Goal: Task Accomplishment & Management: Use online tool/utility

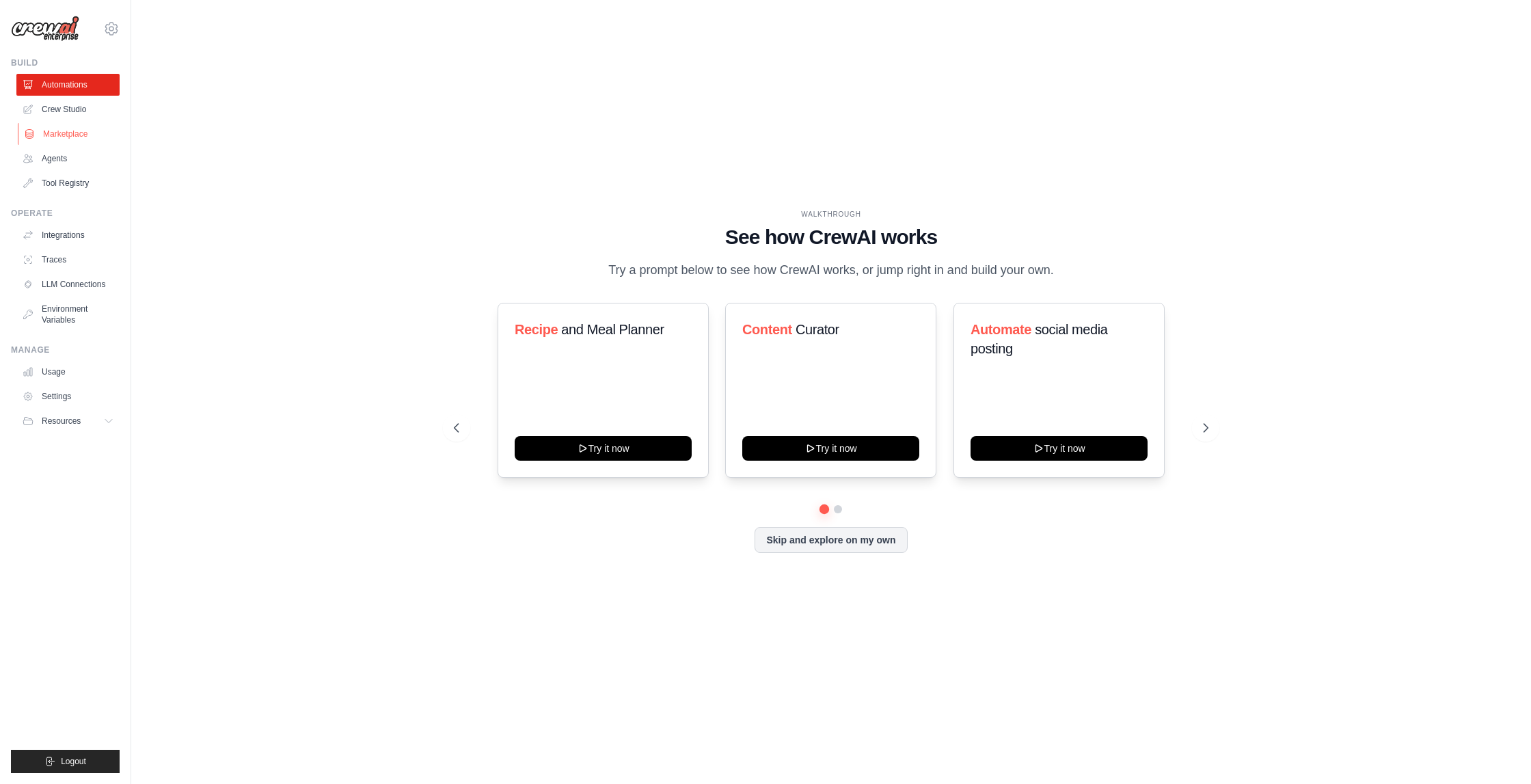
click at [69, 131] on link "Marketplace" at bounding box center [69, 134] width 104 height 22
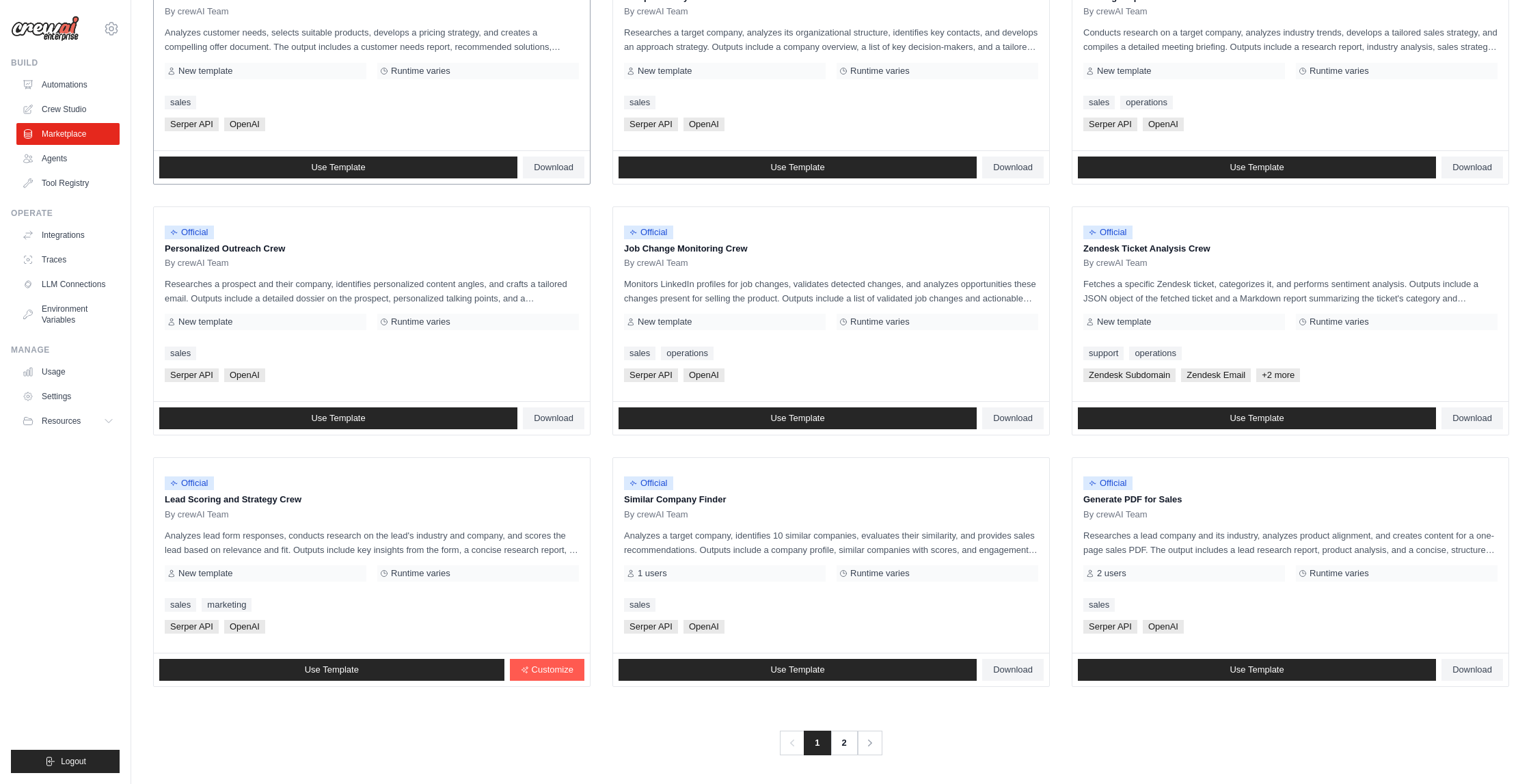
scroll to position [480, 0]
click at [847, 741] on link "2" at bounding box center [845, 744] width 28 height 25
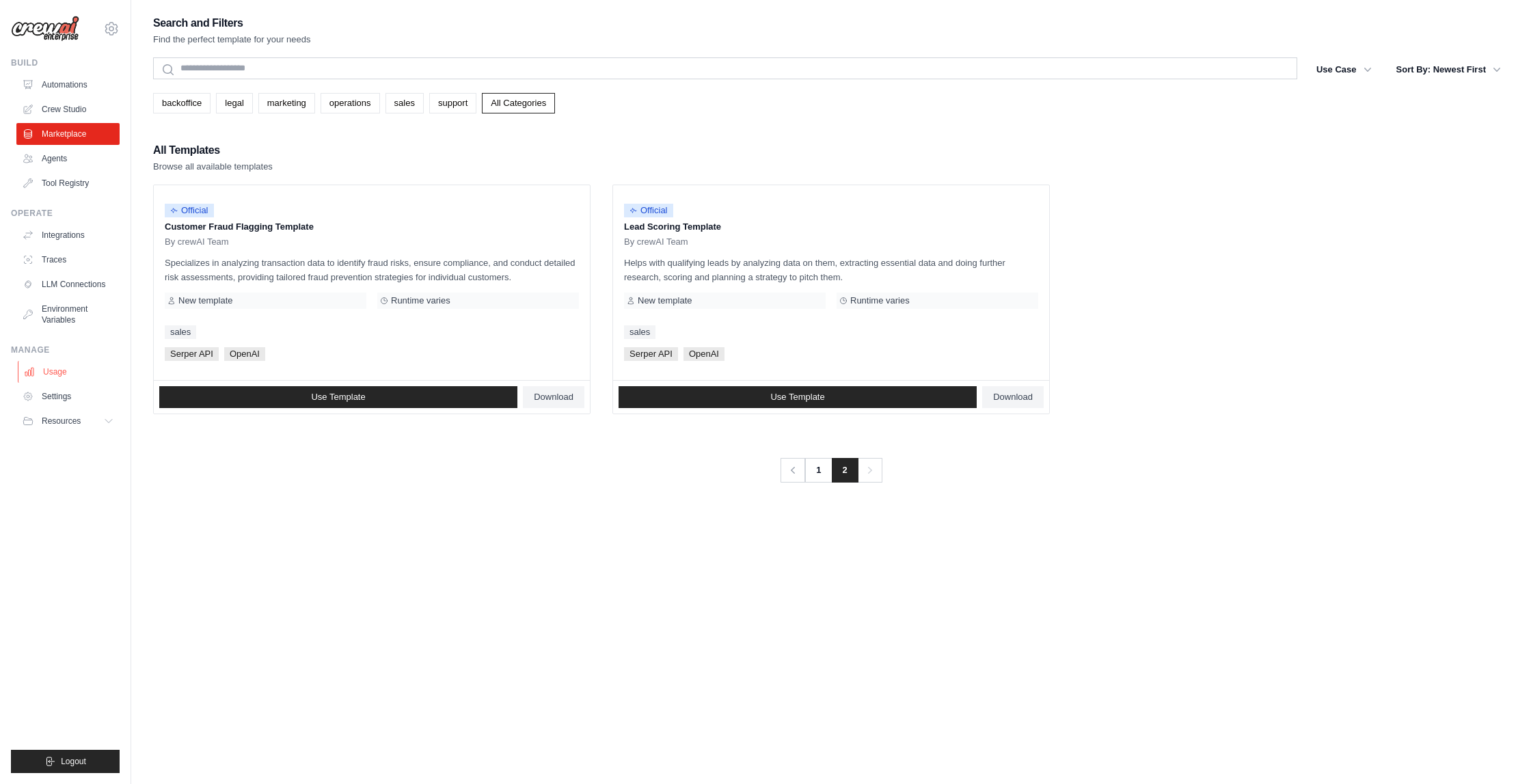
click at [54, 374] on link "Usage" at bounding box center [69, 372] width 104 height 22
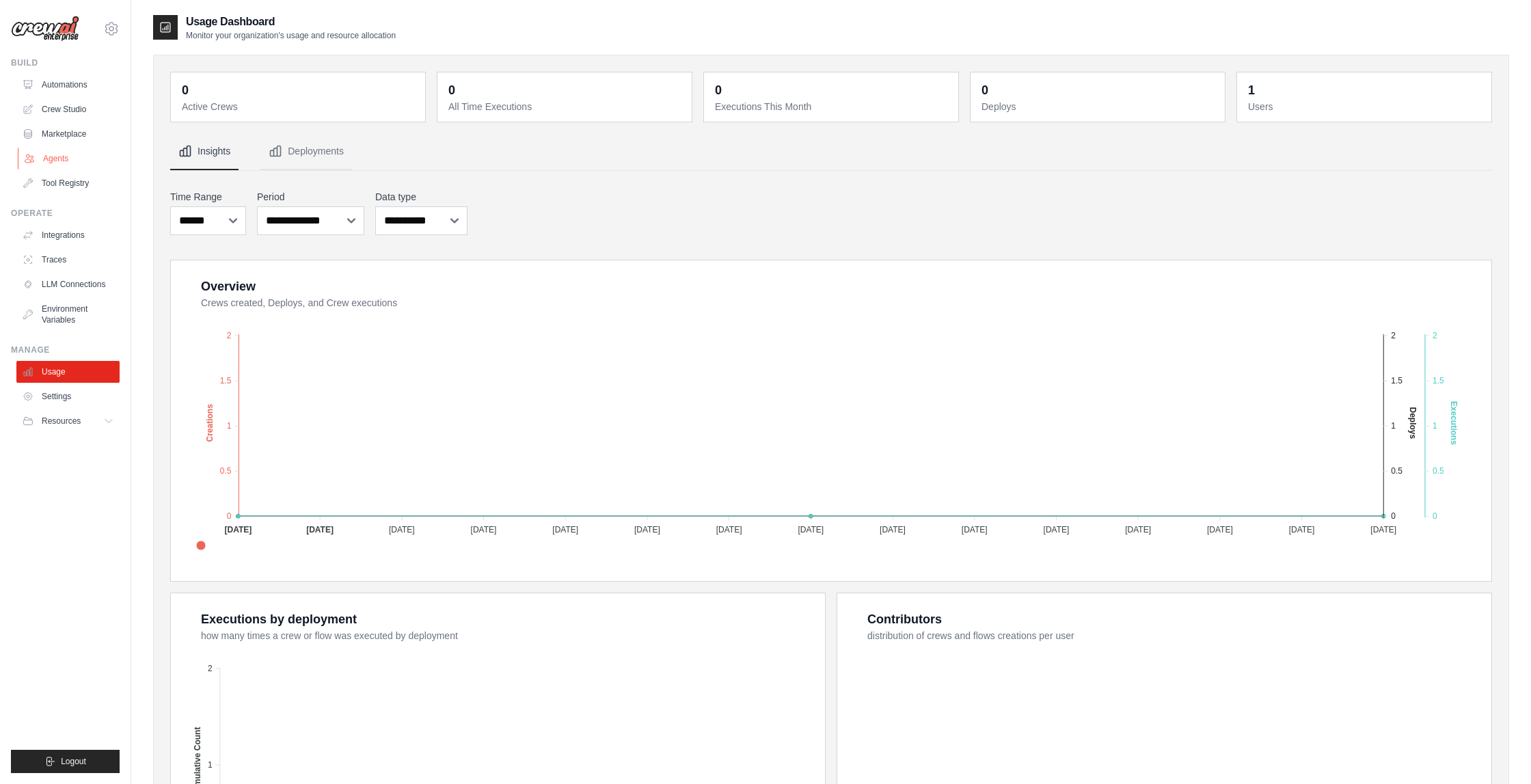
click at [58, 161] on link "Agents" at bounding box center [69, 159] width 104 height 22
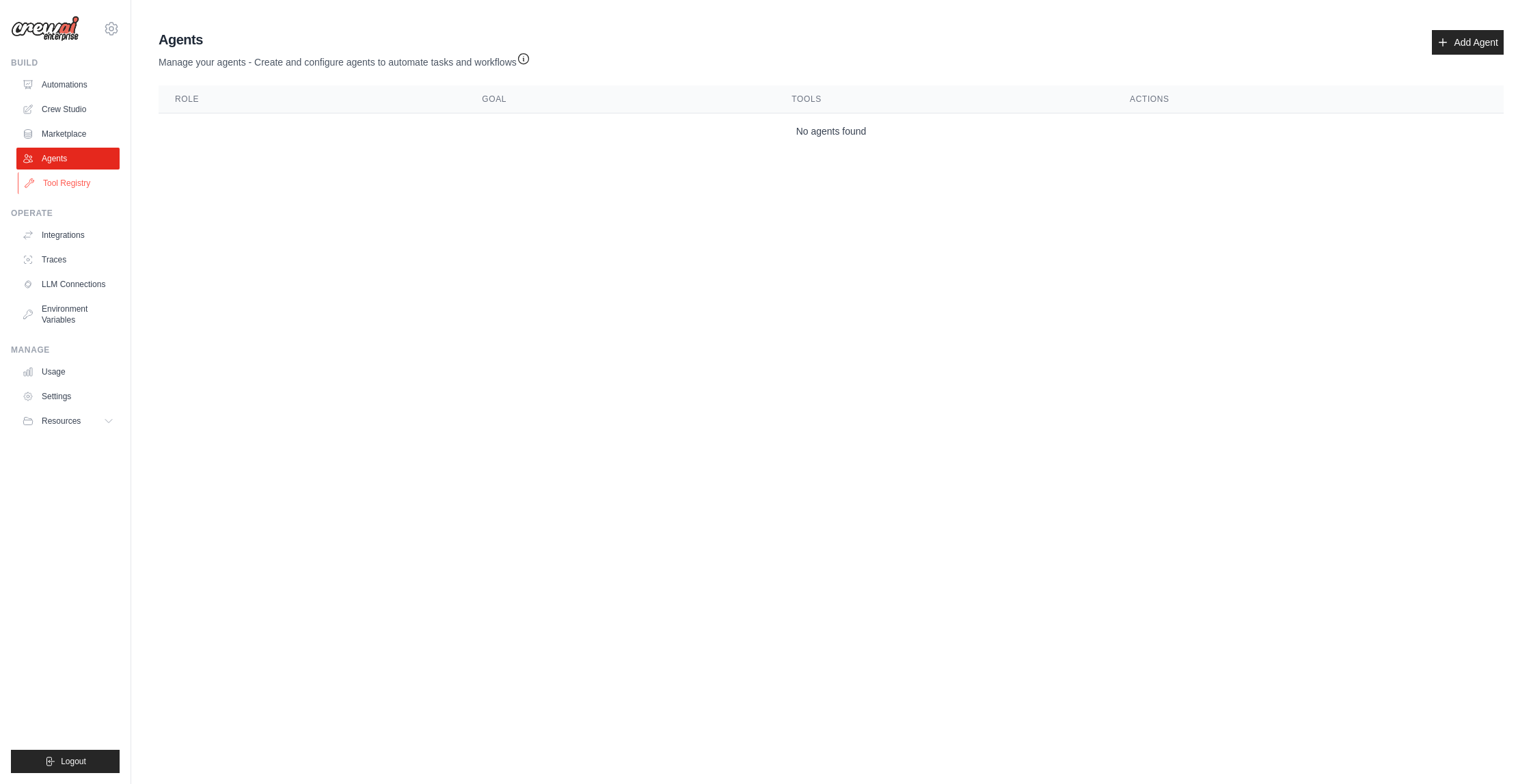
click at [65, 188] on link "Tool Registry" at bounding box center [69, 183] width 104 height 22
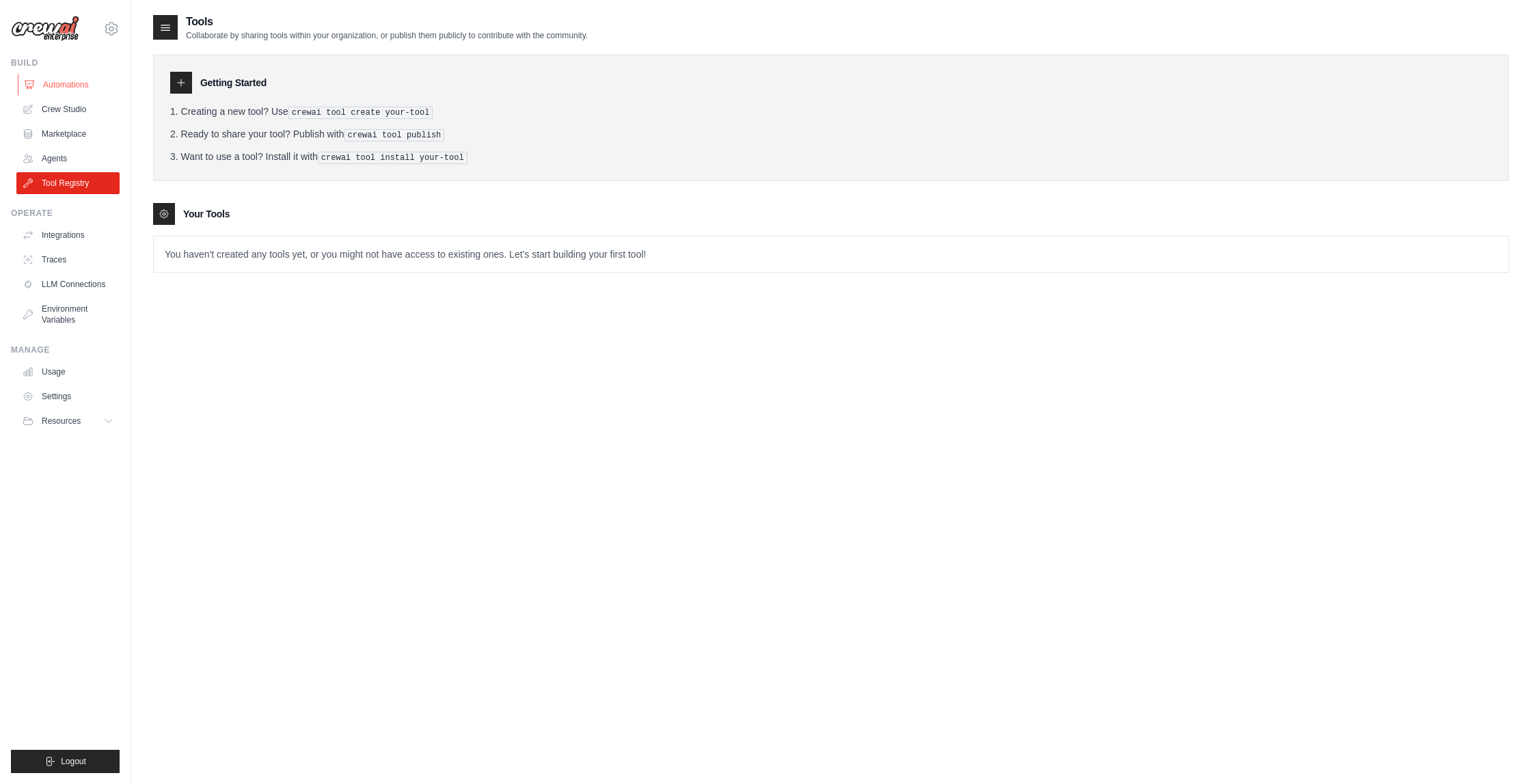
click at [57, 88] on link "Automations" at bounding box center [69, 85] width 104 height 22
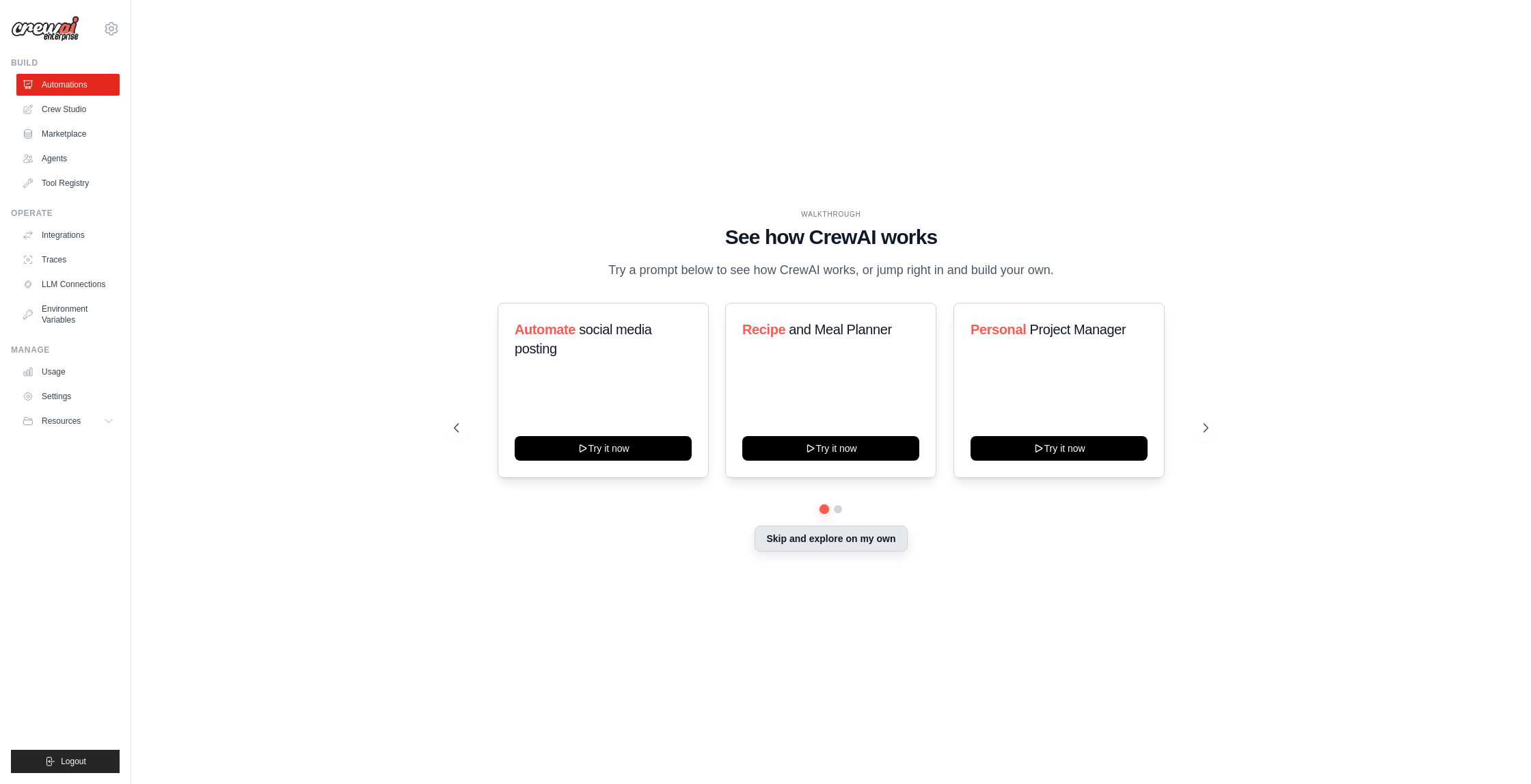
click at [826, 545] on button "Skip and explore on my own" at bounding box center [831, 538] width 153 height 26
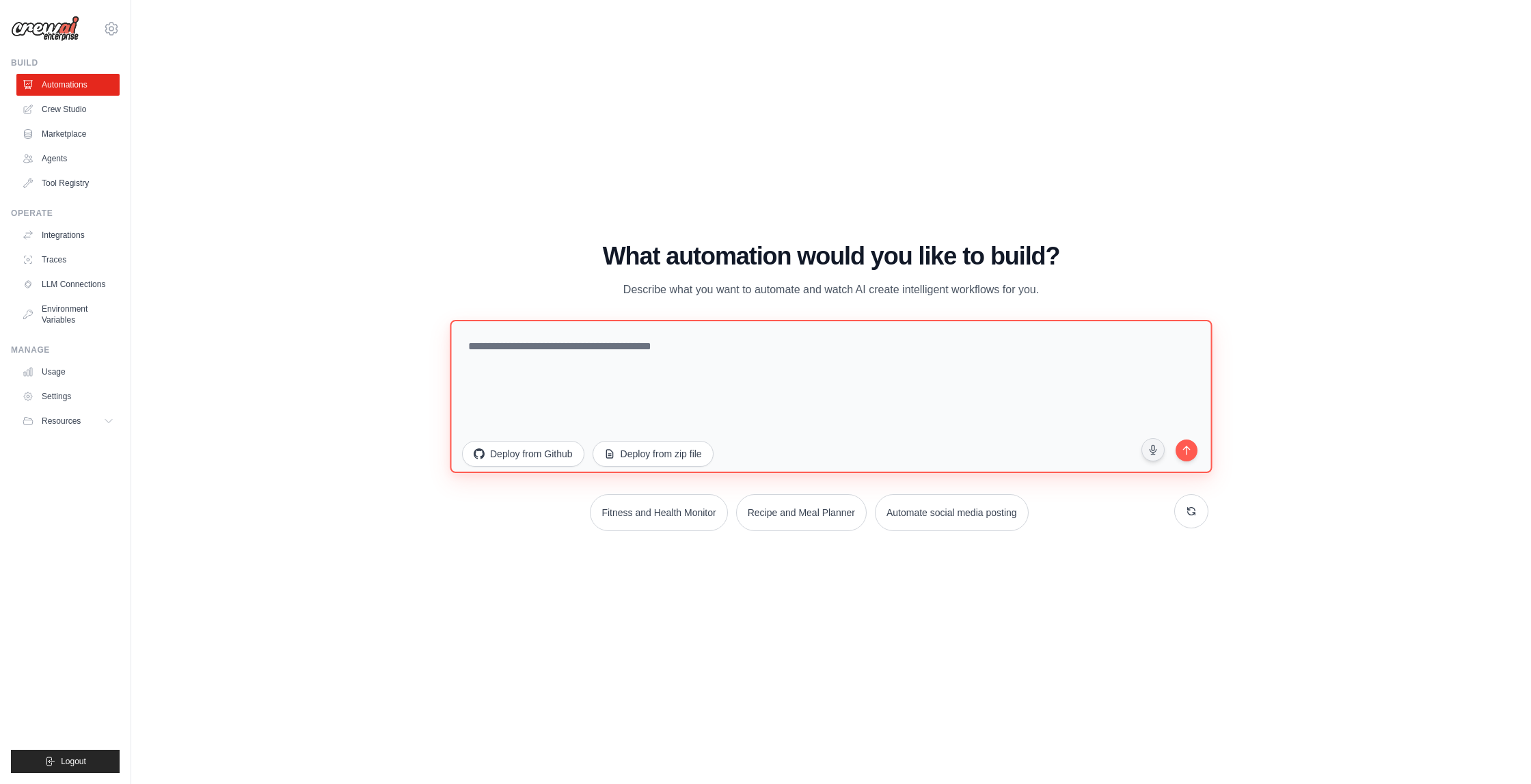
click at [667, 386] on textarea at bounding box center [831, 395] width 763 height 153
type textarea "**********"
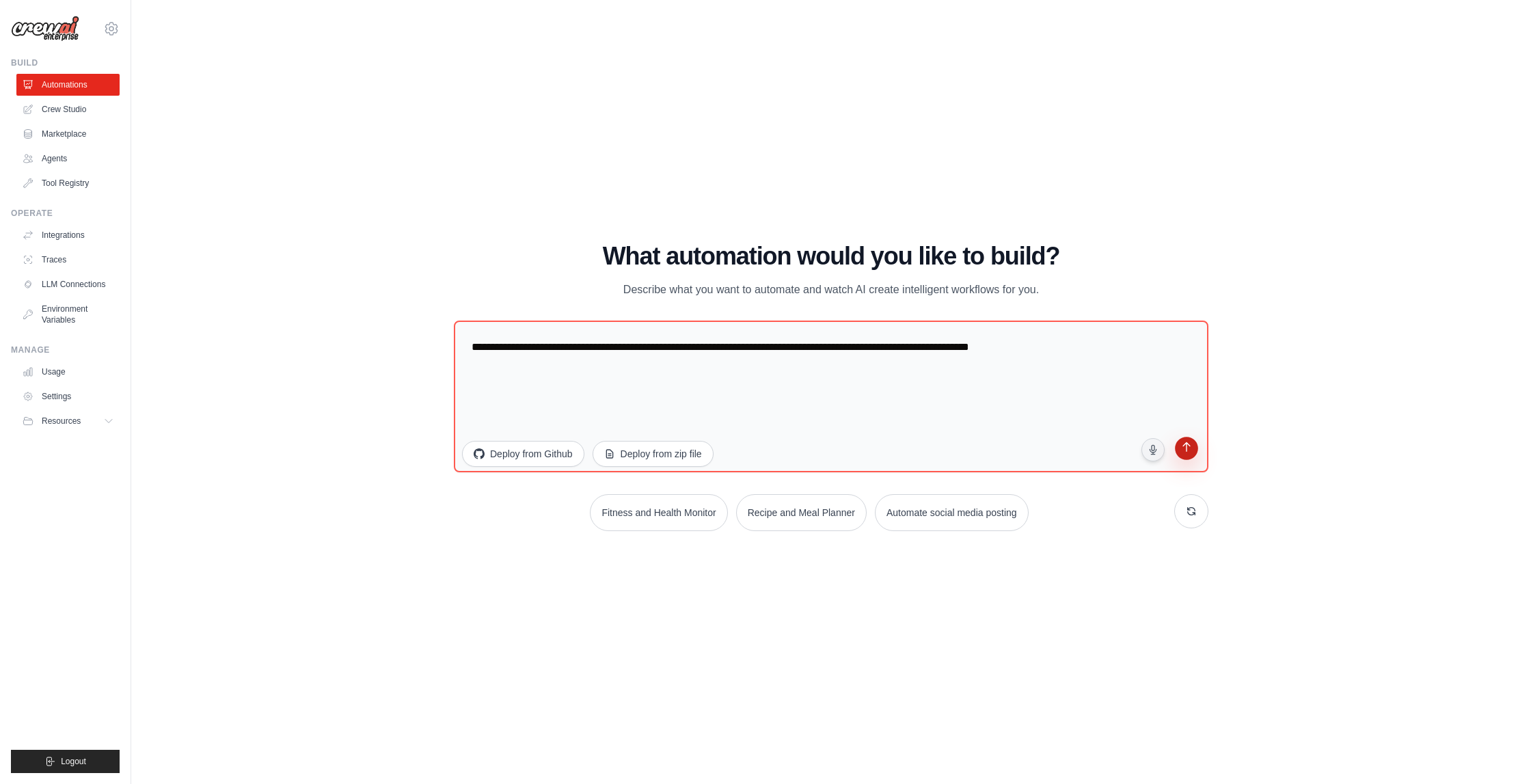
click at [1183, 454] on icon "submit" at bounding box center [1186, 448] width 13 height 13
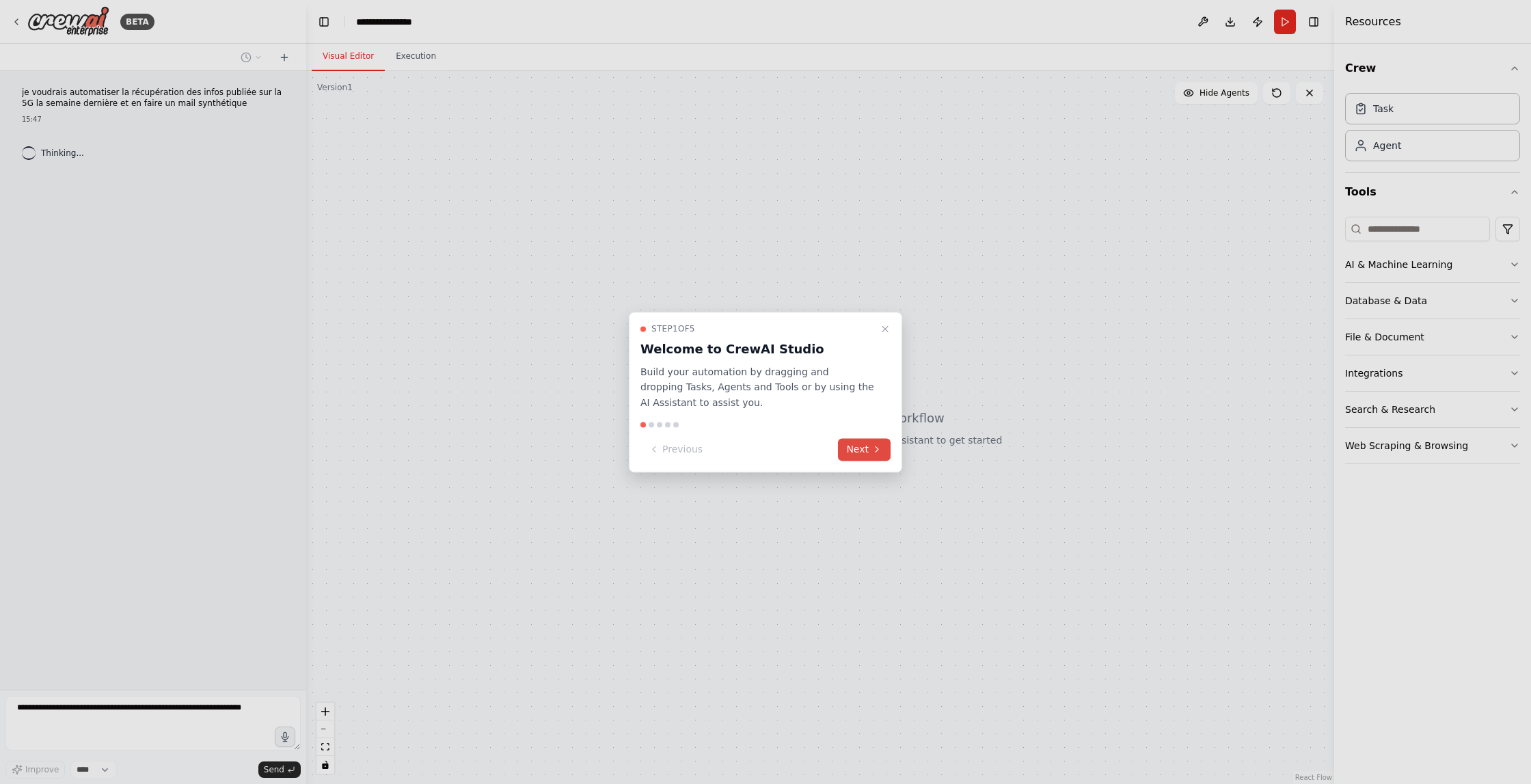
click at [858, 440] on button "Next" at bounding box center [864, 449] width 52 height 23
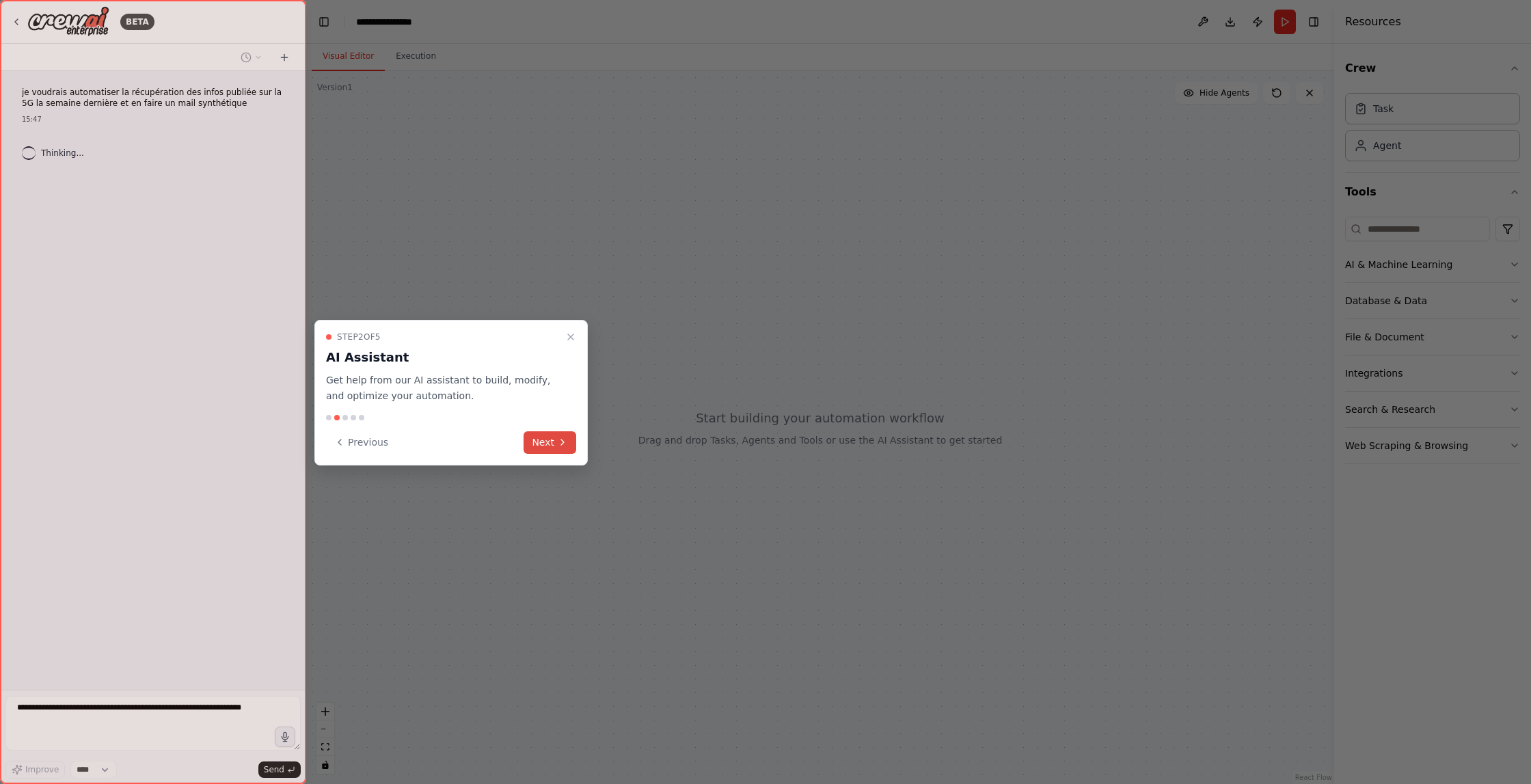
click at [548, 447] on button "Next" at bounding box center [549, 442] width 52 height 23
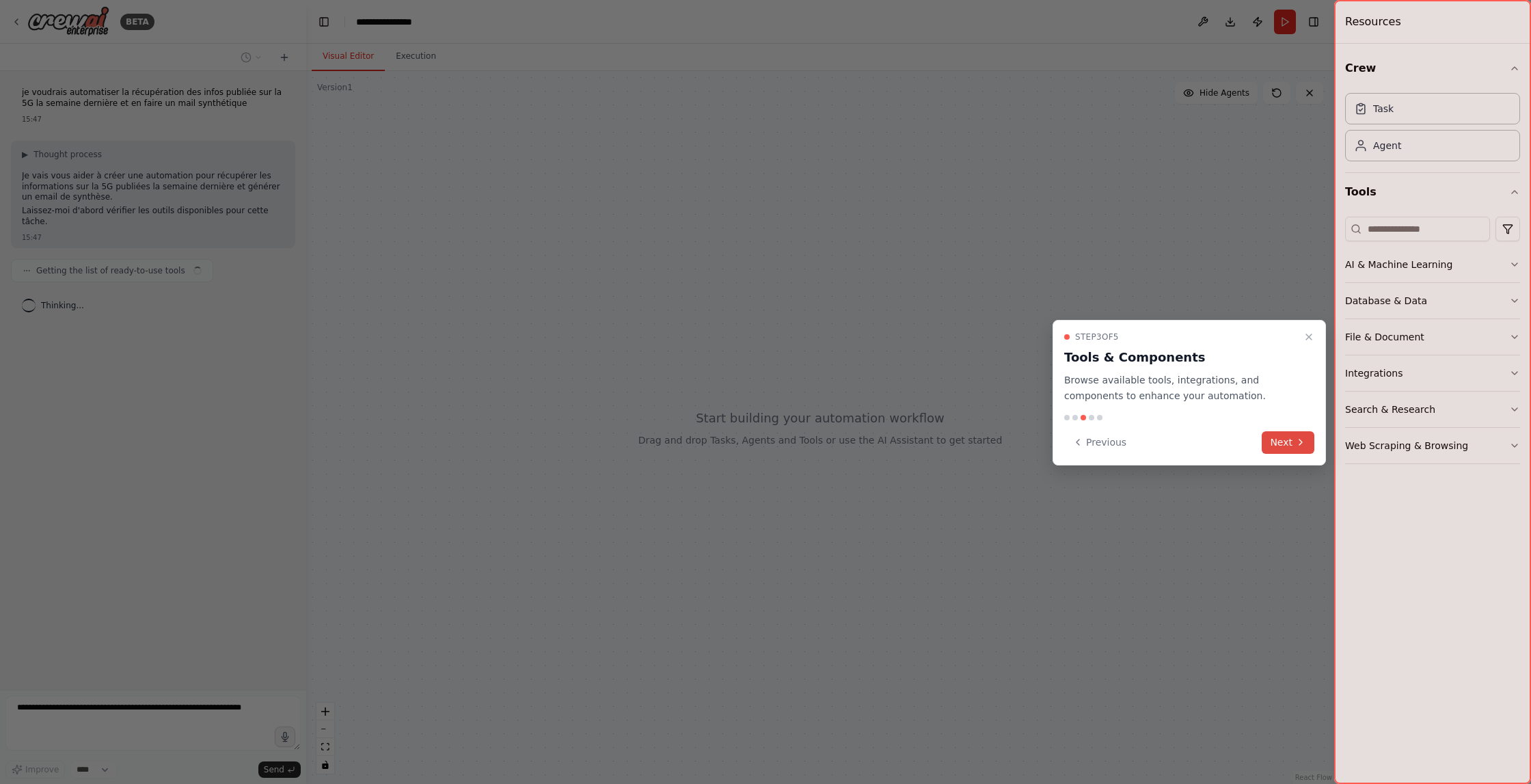
click at [1290, 435] on button "Next" at bounding box center [1287, 442] width 52 height 23
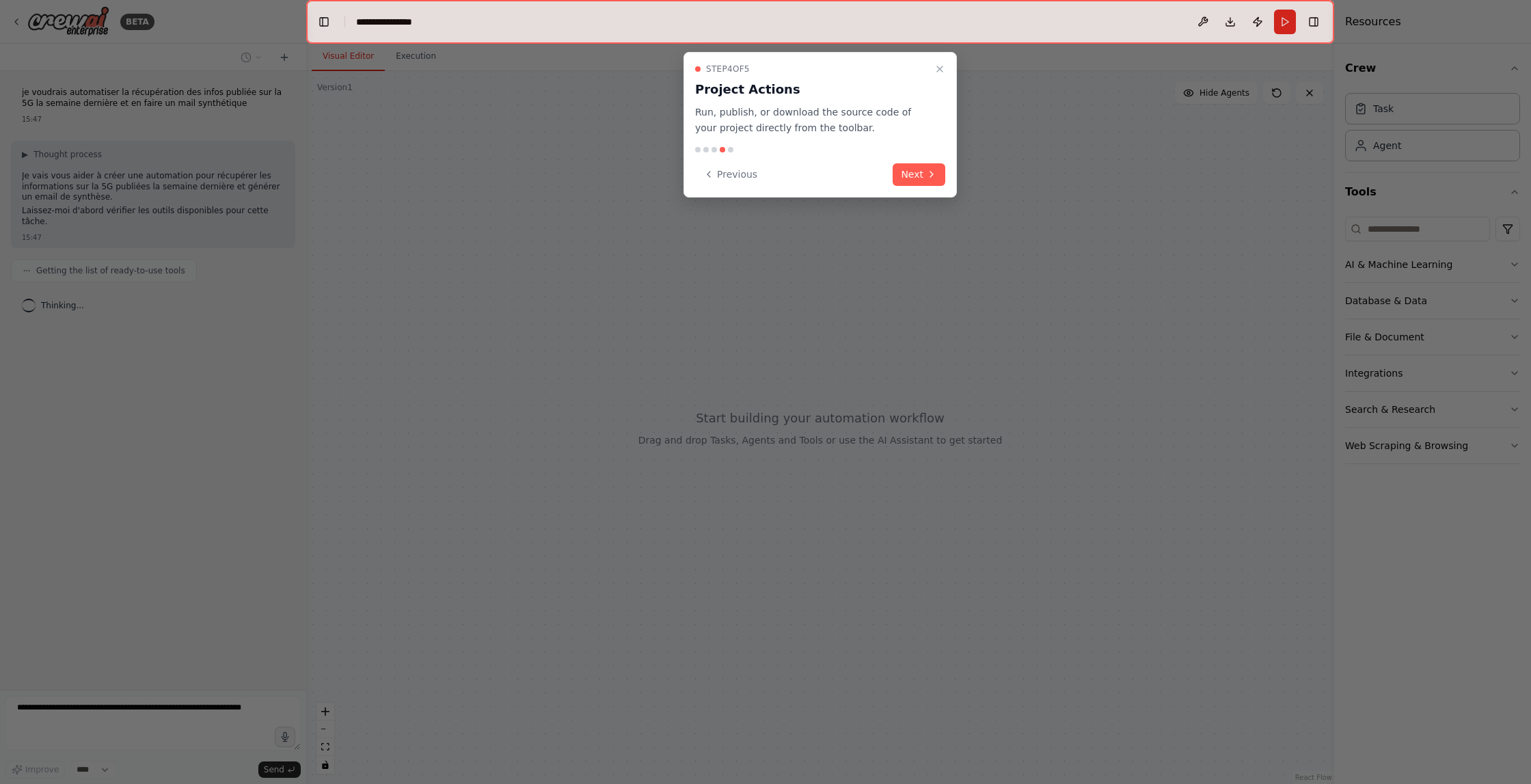
click at [893, 168] on div "Previous Next" at bounding box center [821, 175] width 251 height 23
click at [910, 171] on button "Next" at bounding box center [918, 175] width 52 height 23
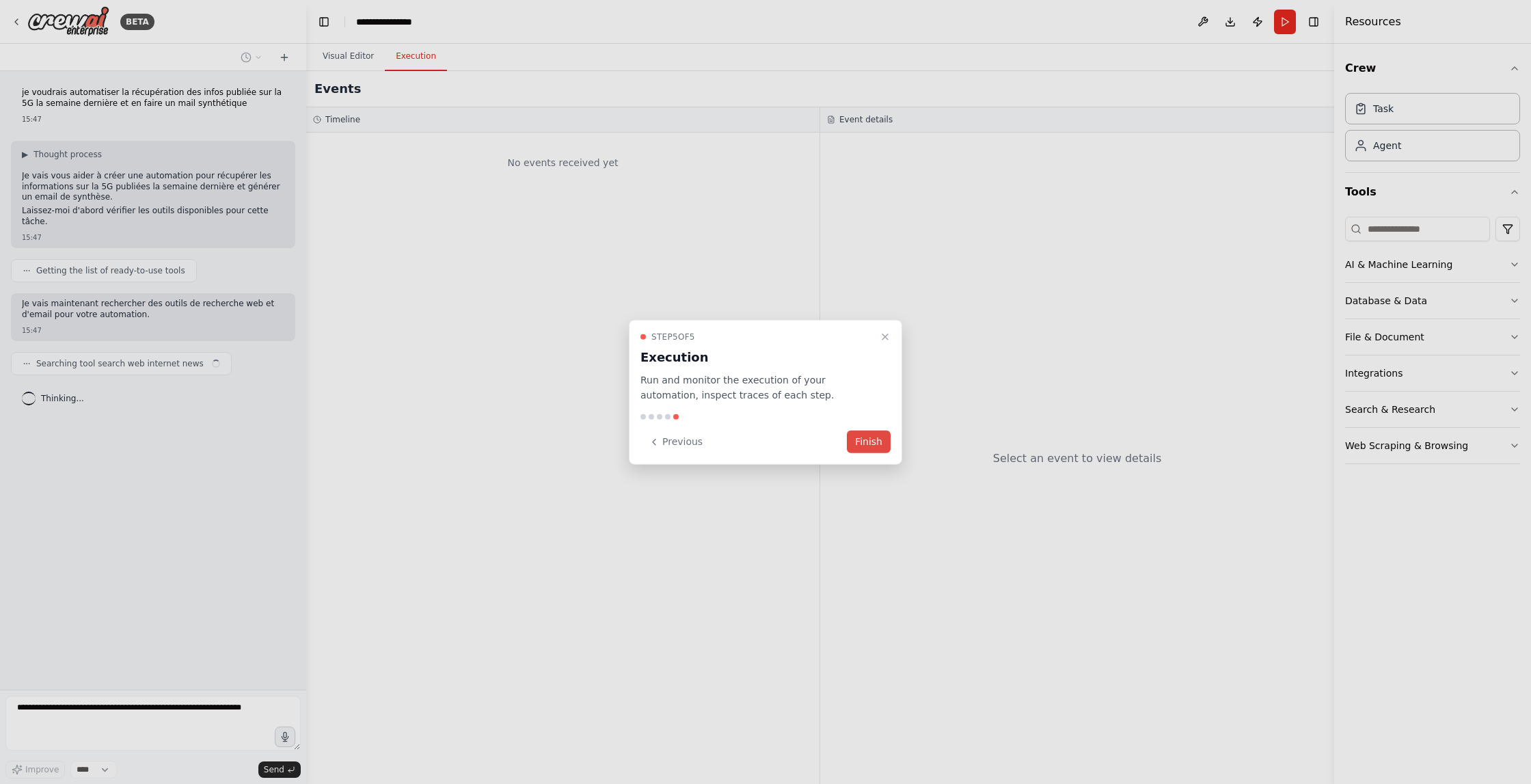
click at [876, 448] on button "Finish" at bounding box center [869, 442] width 43 height 23
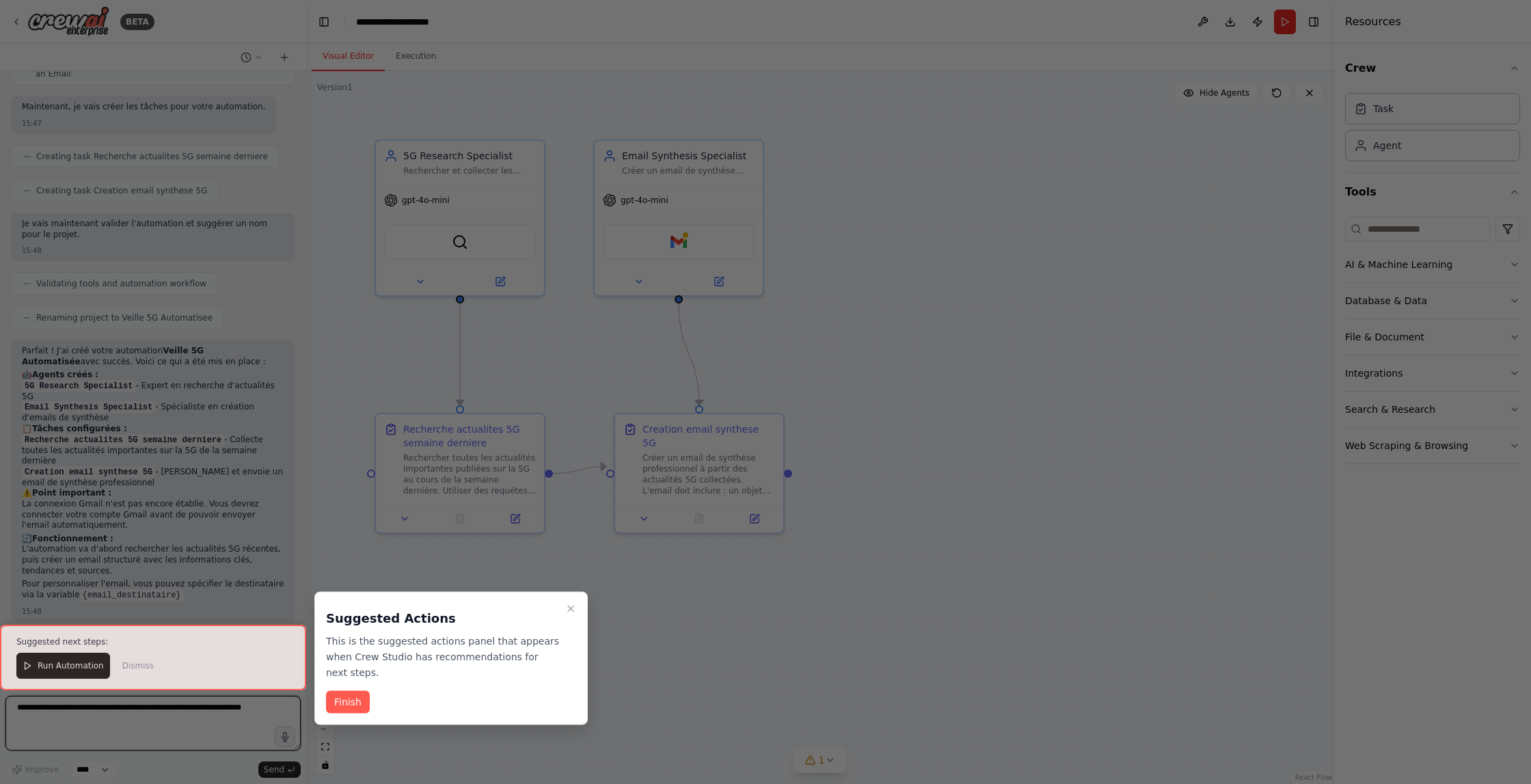
scroll to position [598, 0]
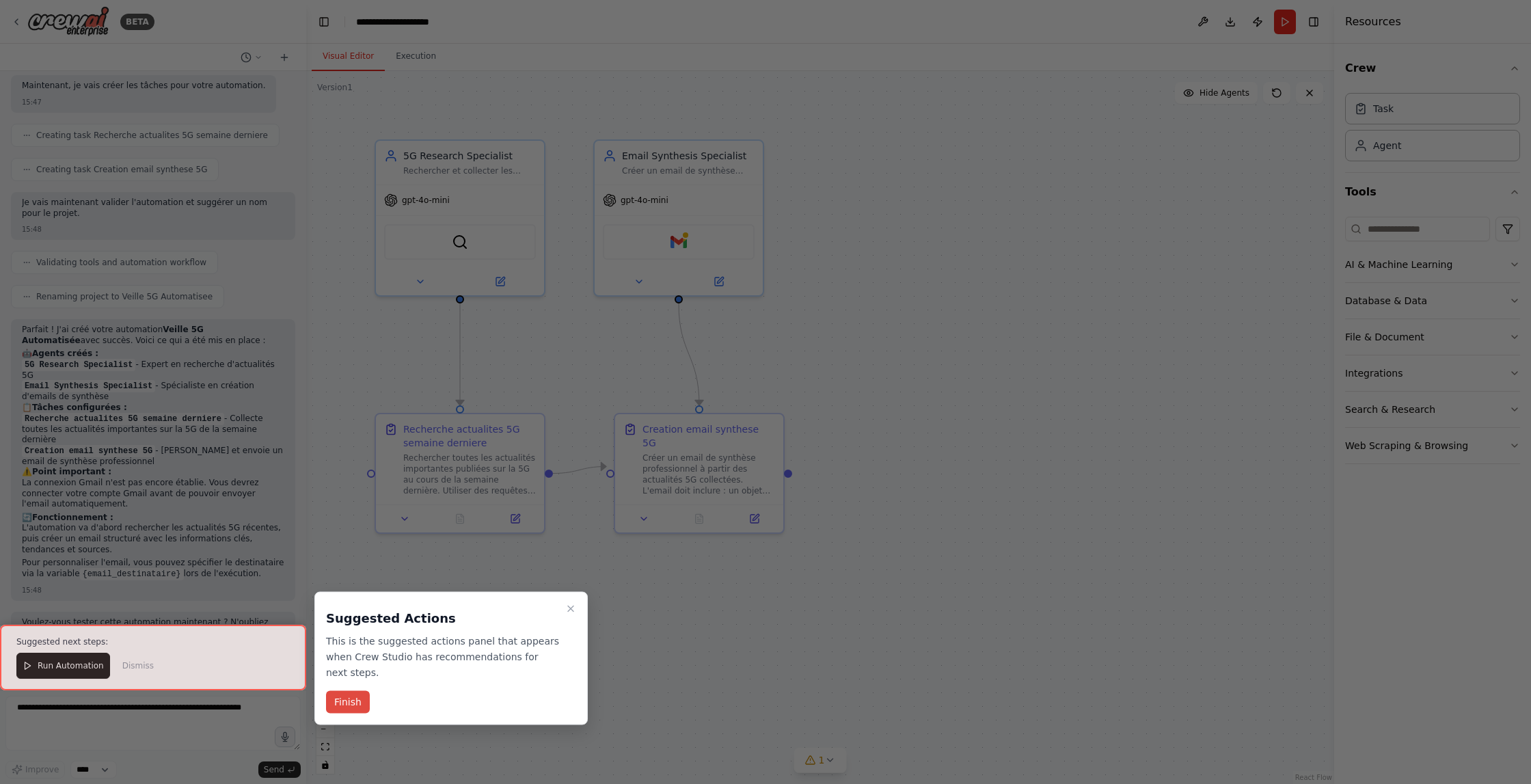
click at [357, 700] on button "Finish" at bounding box center [348, 702] width 43 height 23
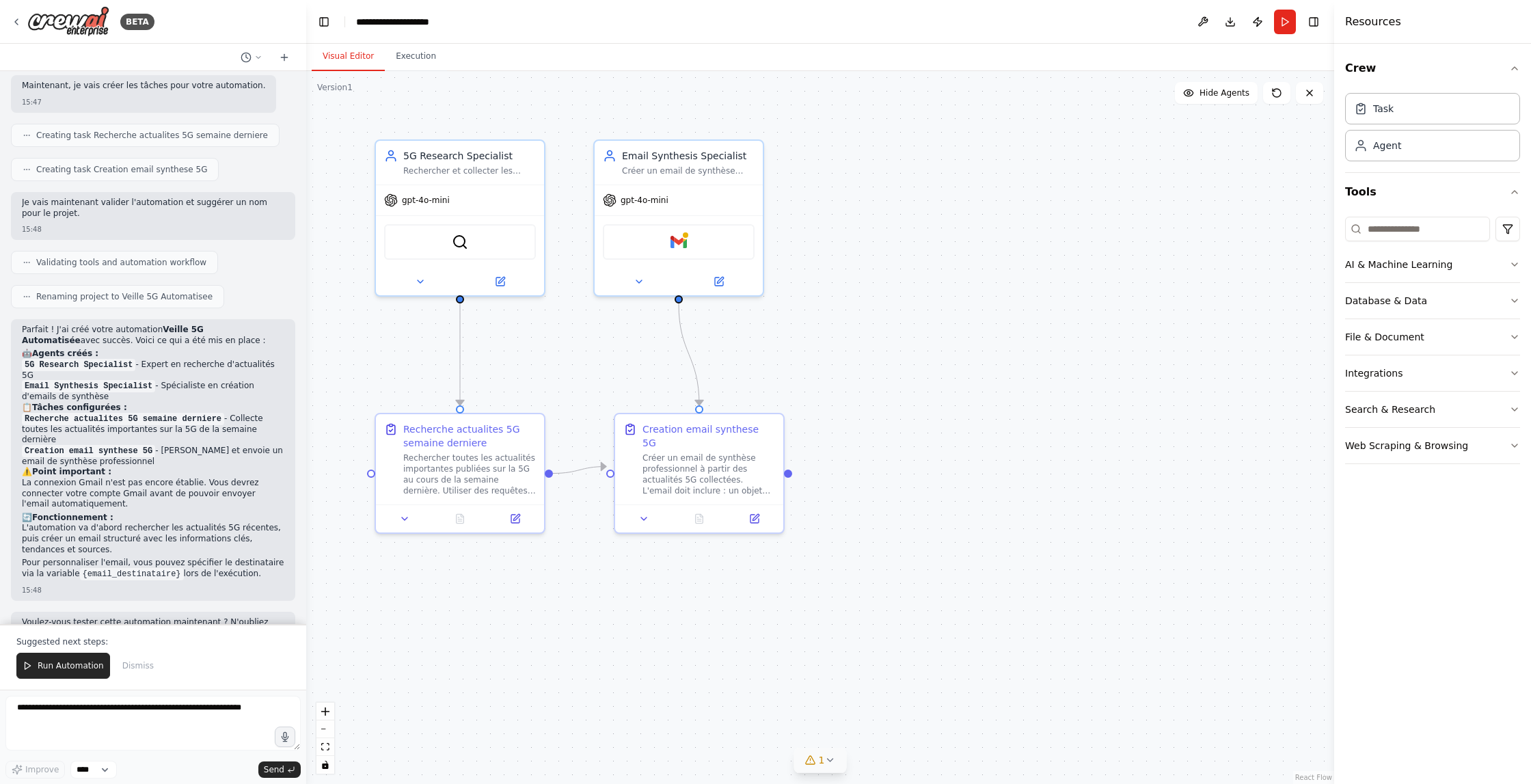
click at [834, 763] on icon at bounding box center [830, 759] width 11 height 11
click at [834, 757] on span "Gmail integration is not connected. Please connect before using it." at bounding box center [829, 757] width 274 height 11
click at [958, 561] on div ".deletable-edge-delete-btn { width: 20px; height: 20px; border: 0px solid #ffff…" at bounding box center [820, 427] width 1028 height 713
click at [415, 60] on button "Execution" at bounding box center [415, 56] width 62 height 29
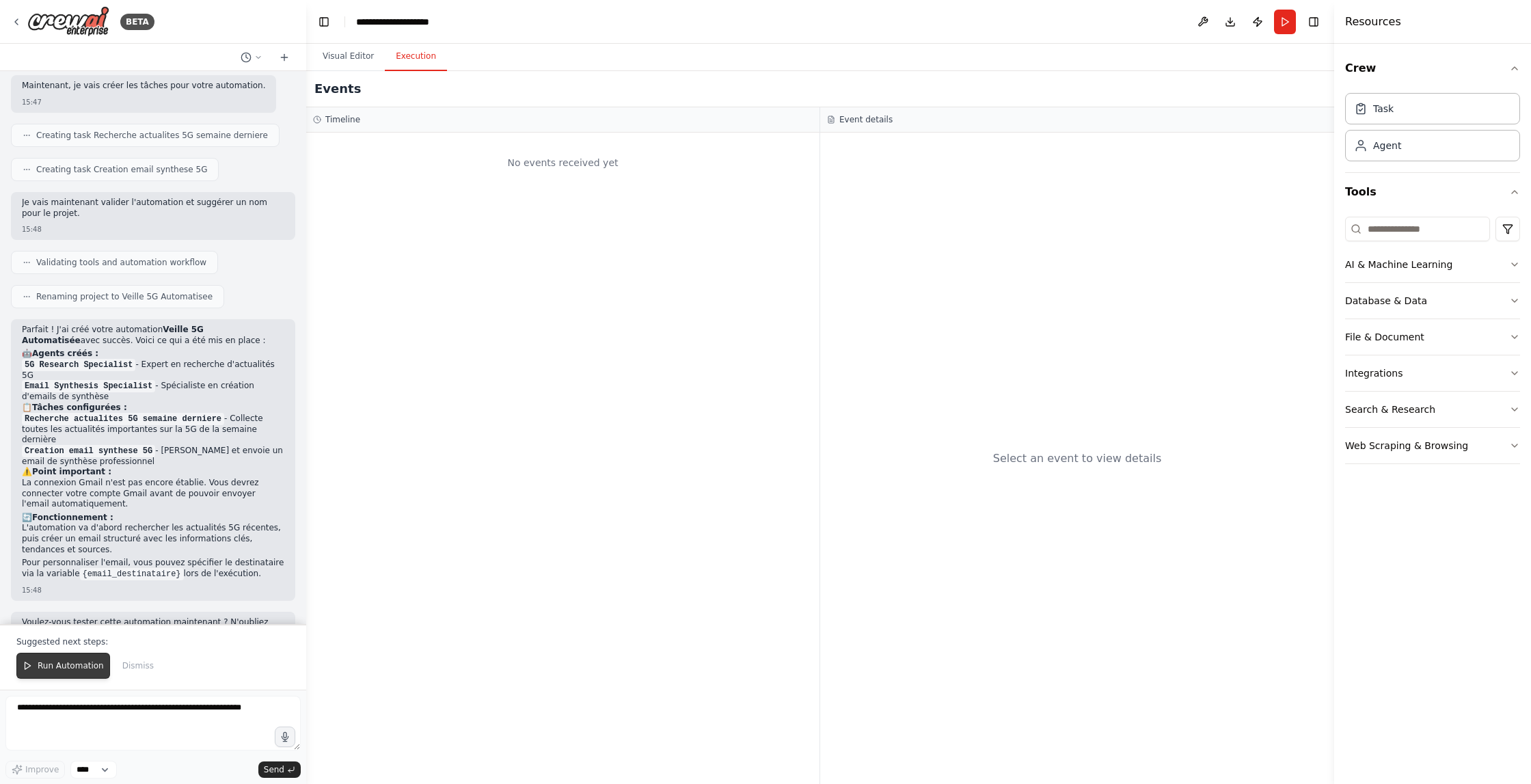
click at [58, 664] on span "Run Automation" at bounding box center [70, 665] width 66 height 11
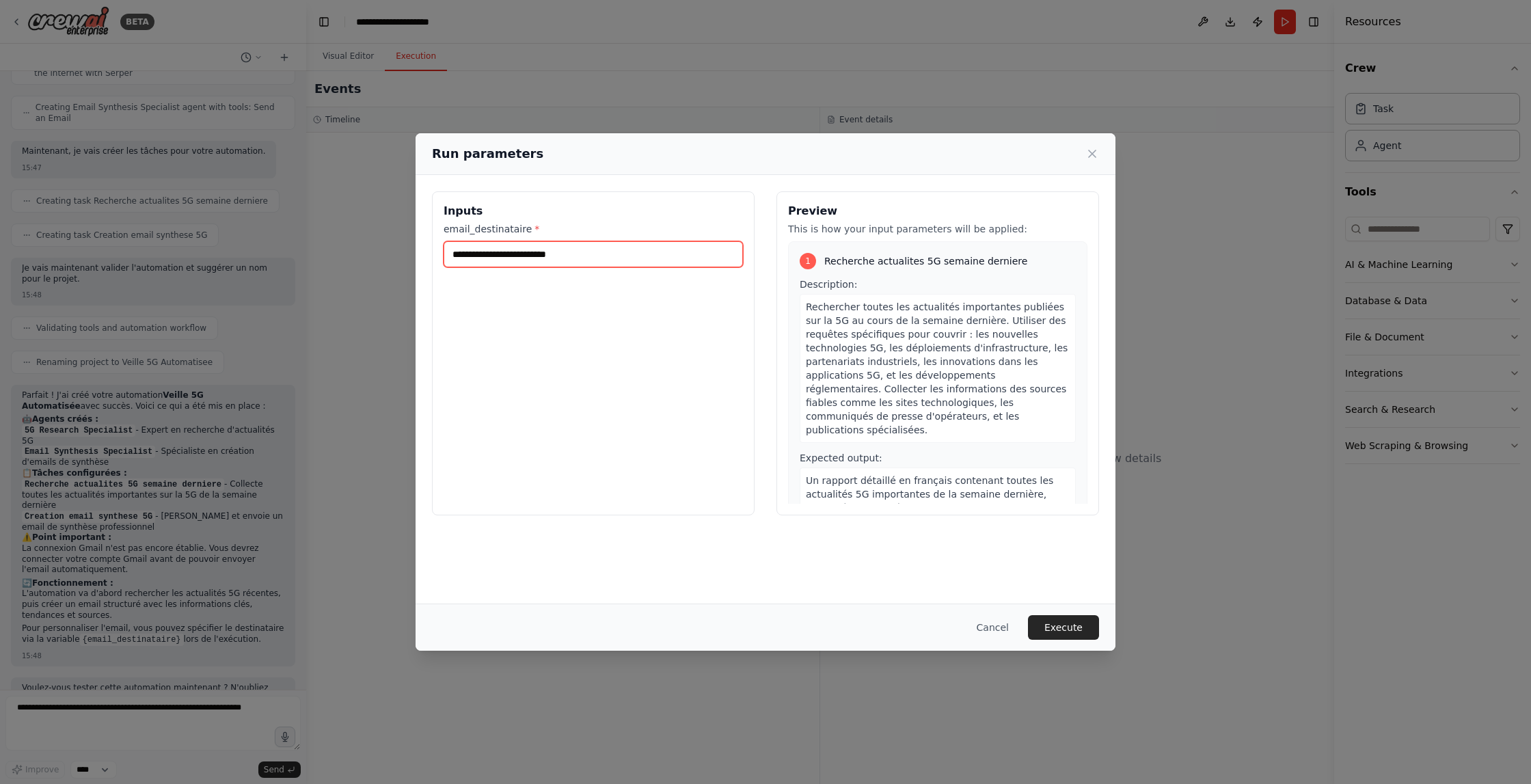
click at [477, 259] on input "email_destinataire *" at bounding box center [594, 254] width 300 height 26
type input "**********"
click at [1073, 634] on button "Execute" at bounding box center [1063, 627] width 71 height 25
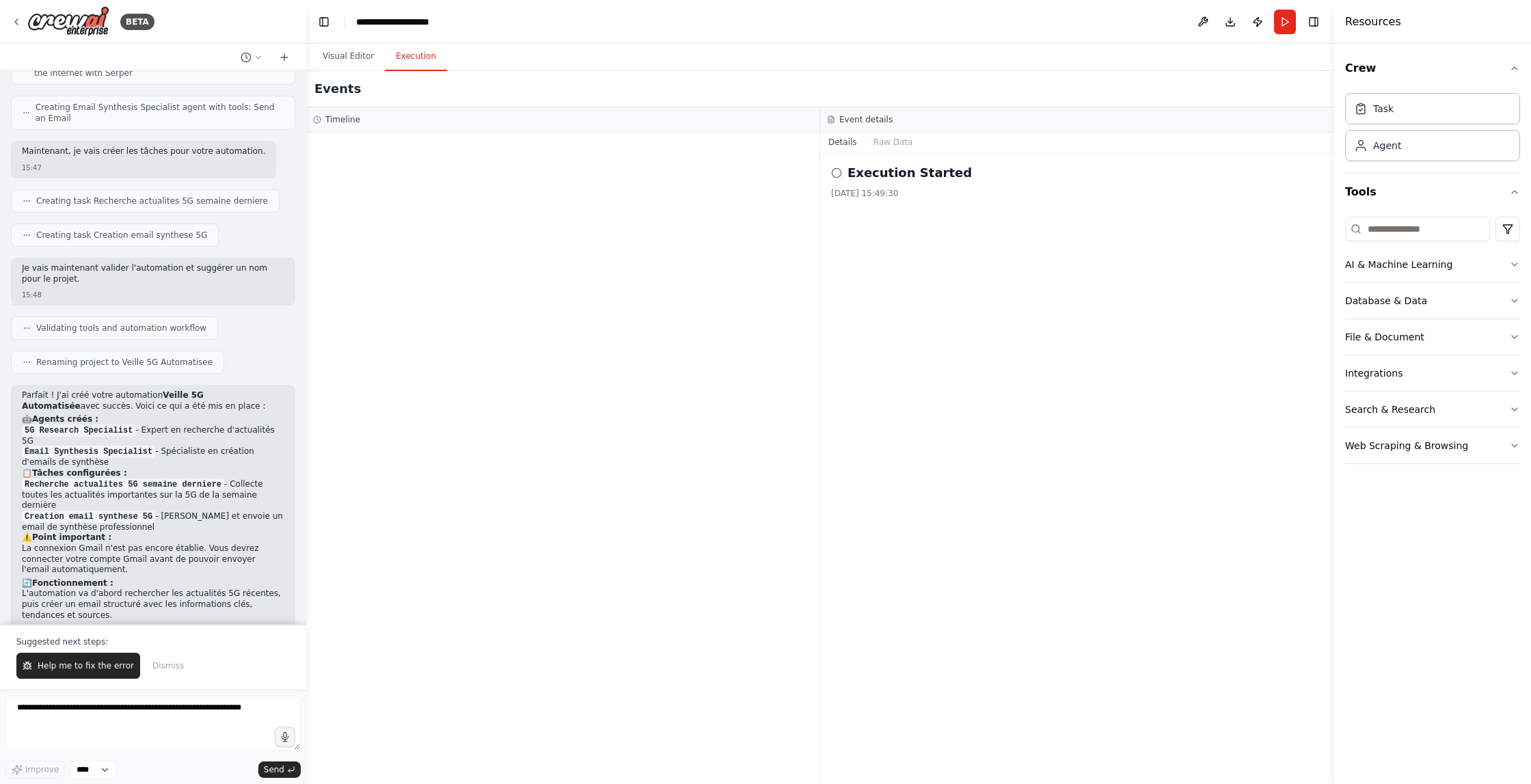
click at [874, 183] on div "Execution Started [DATE] 15:49:30" at bounding box center [1077, 181] width 492 height 36
click at [832, 163] on div "Execution Started [DATE] 15:49:30" at bounding box center [1077, 468] width 514 height 631
click at [888, 146] on button "Raw Data" at bounding box center [893, 141] width 56 height 19
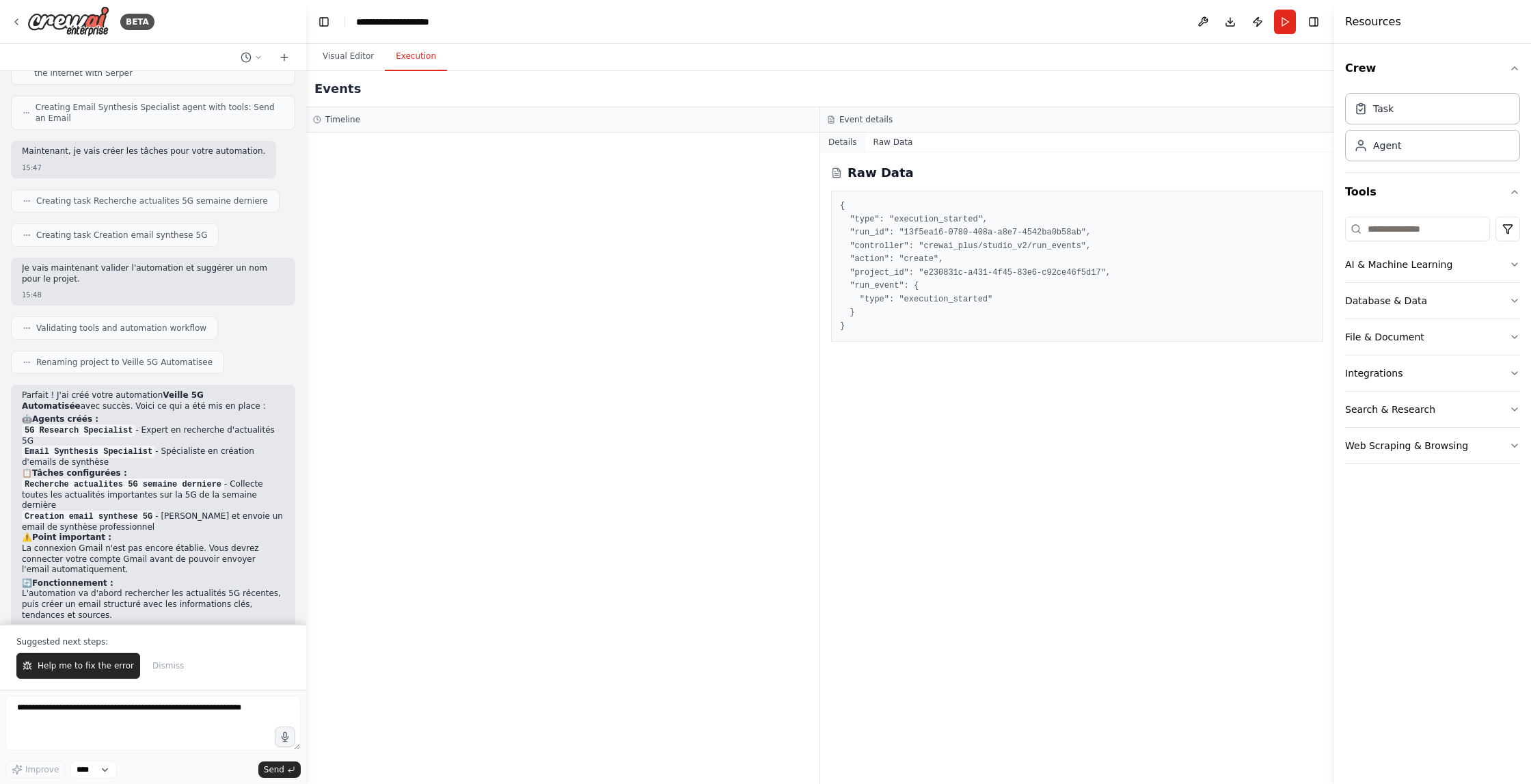
click at [840, 145] on button "Details" at bounding box center [843, 141] width 45 height 19
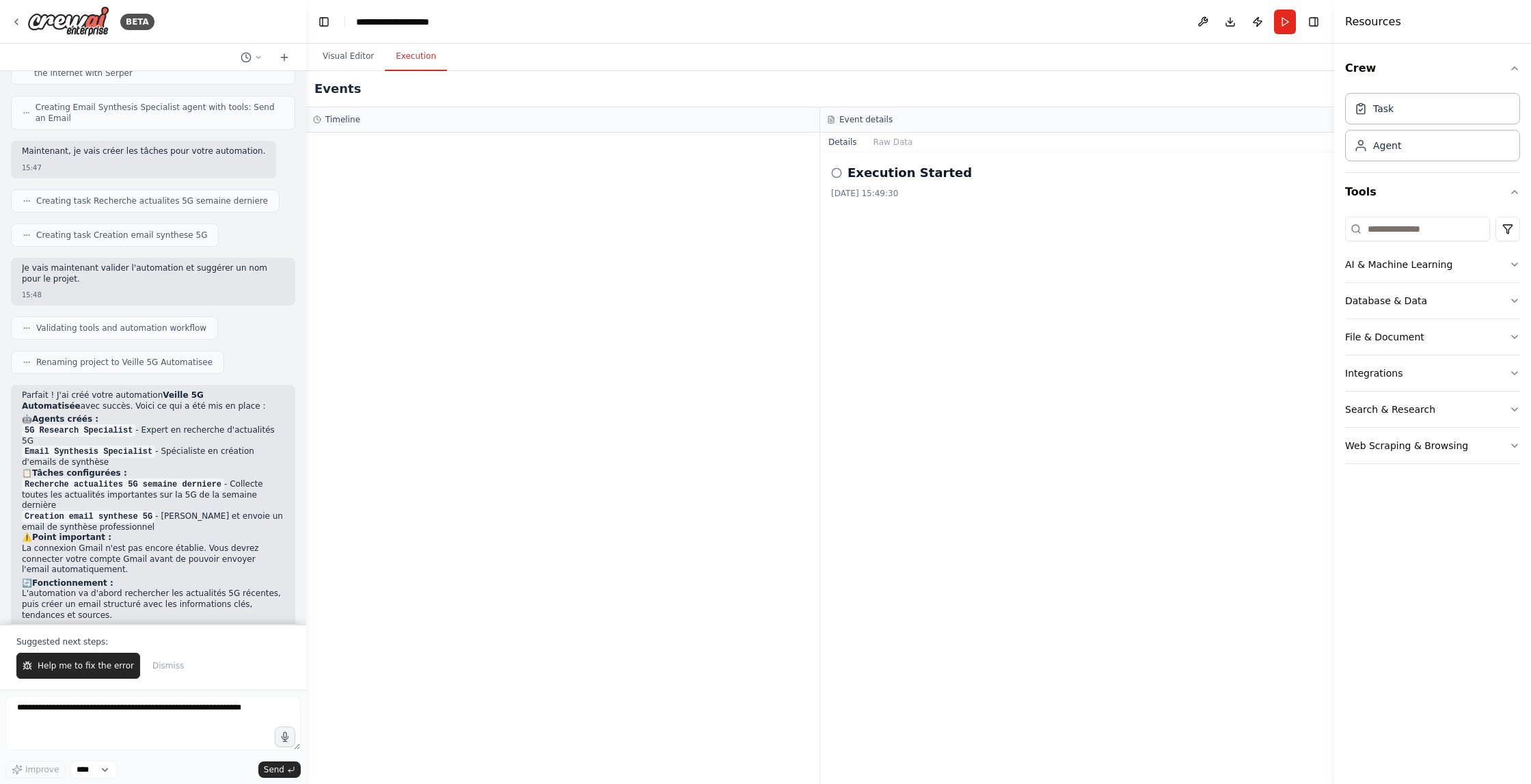
click at [831, 172] on div "Execution Started [DATE] 15:49:30" at bounding box center [1077, 468] width 514 height 631
click at [834, 173] on icon at bounding box center [837, 173] width 11 height 11
click at [843, 175] on div "Execution Started" at bounding box center [1077, 173] width 492 height 19
click at [837, 175] on icon at bounding box center [837, 173] width 11 height 11
click at [1408, 264] on div "AI & Machine Learning" at bounding box center [1399, 264] width 108 height 14
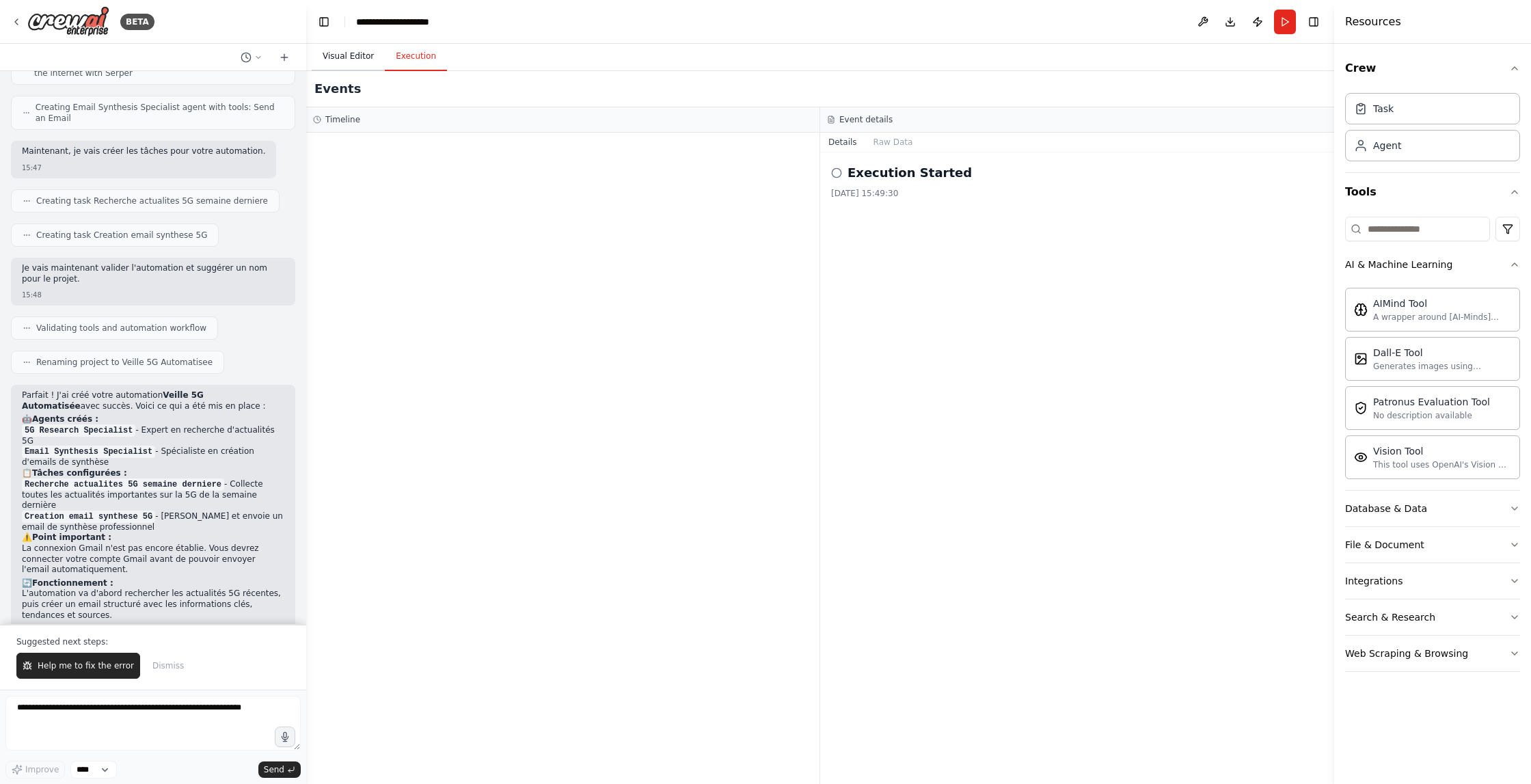
click at [350, 59] on button "Visual Editor" at bounding box center [348, 56] width 73 height 29
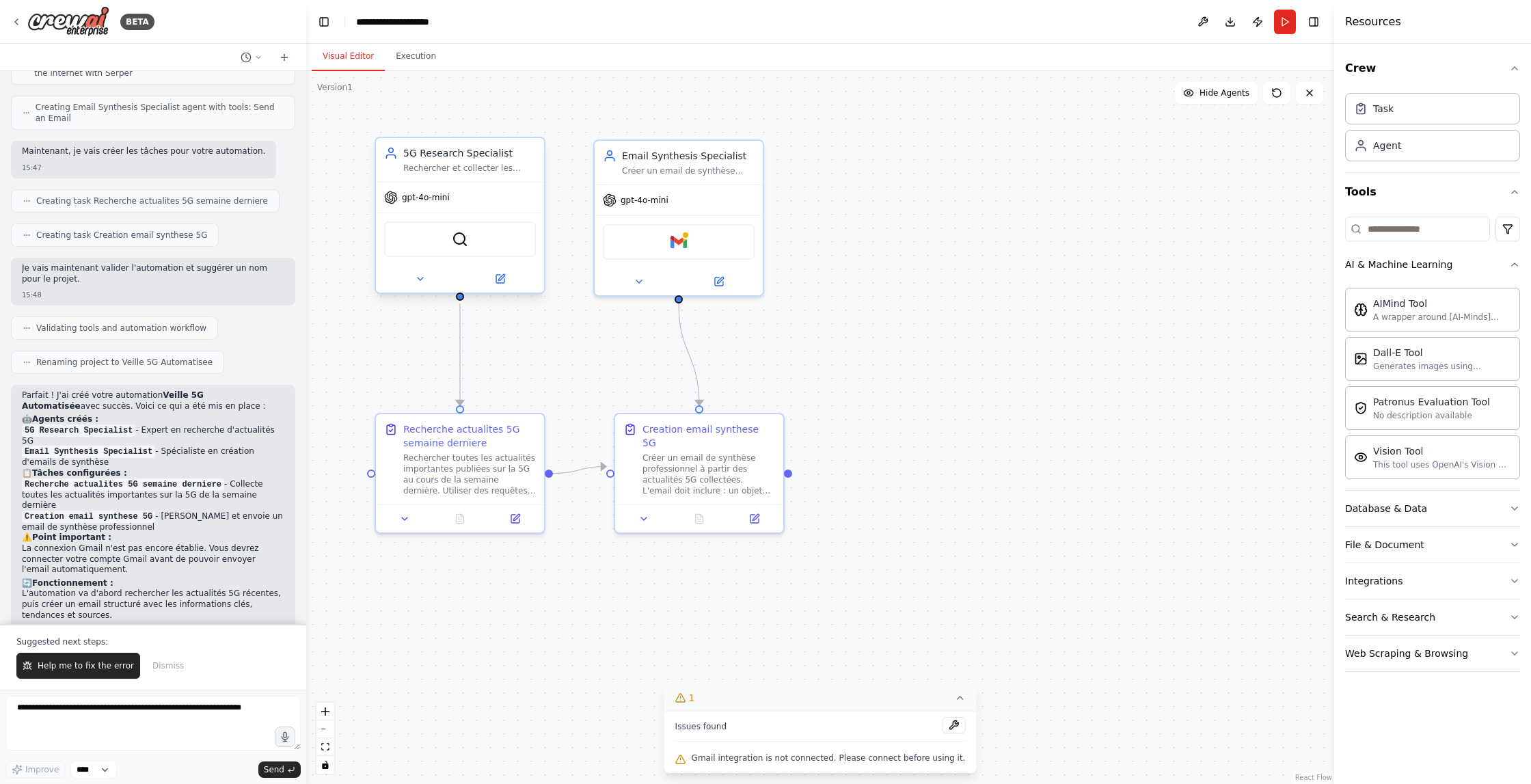
click at [478, 175] on div "5G Research Specialist Rechercher et collecter les dernières informations publi…" at bounding box center [460, 160] width 168 height 43
click at [542, 128] on div "Confirm" at bounding box center [534, 124] width 18 height 18
click at [532, 123] on icon at bounding box center [534, 124] width 6 height 8
click at [482, 126] on button "Confirm" at bounding box center [494, 123] width 48 height 17
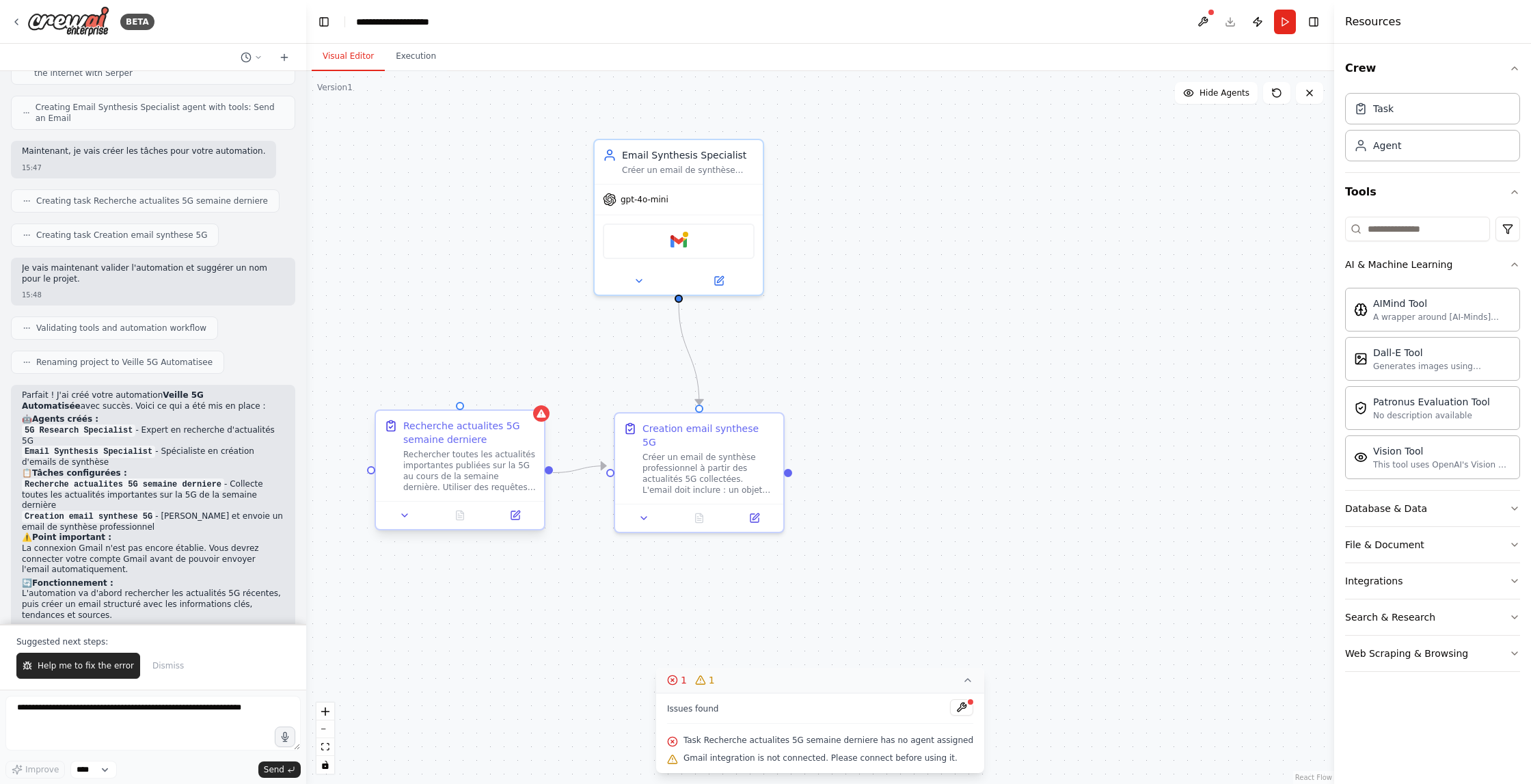
click at [538, 421] on div at bounding box center [542, 413] width 17 height 17
click at [535, 401] on icon at bounding box center [534, 399] width 6 height 8
click at [497, 413] on div "Recherche actualites 5G semaine derniere Rechercher toutes les actualités impor…" at bounding box center [460, 456] width 168 height 90
click at [497, 401] on button "Confirm" at bounding box center [494, 398] width 48 height 17
click at [490, 400] on button "Confirm" at bounding box center [494, 397] width 48 height 17
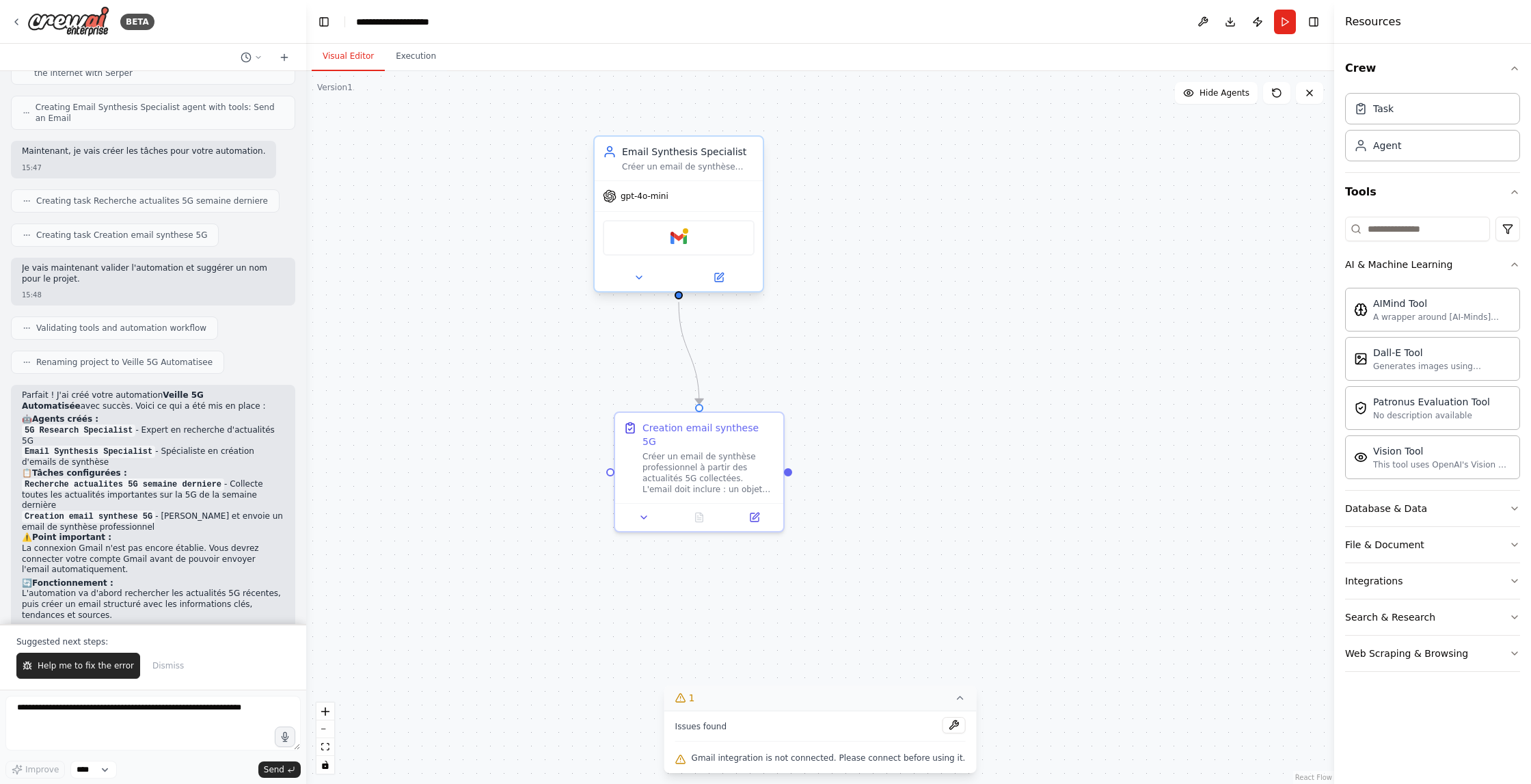
click at [743, 142] on div "Email Synthesis Specialist Créer un email de synthèse professionnel et structur…" at bounding box center [679, 159] width 168 height 43
click at [754, 129] on button at bounding box center [753, 123] width 18 height 18
click at [712, 120] on button "Confirm" at bounding box center [713, 122] width 48 height 17
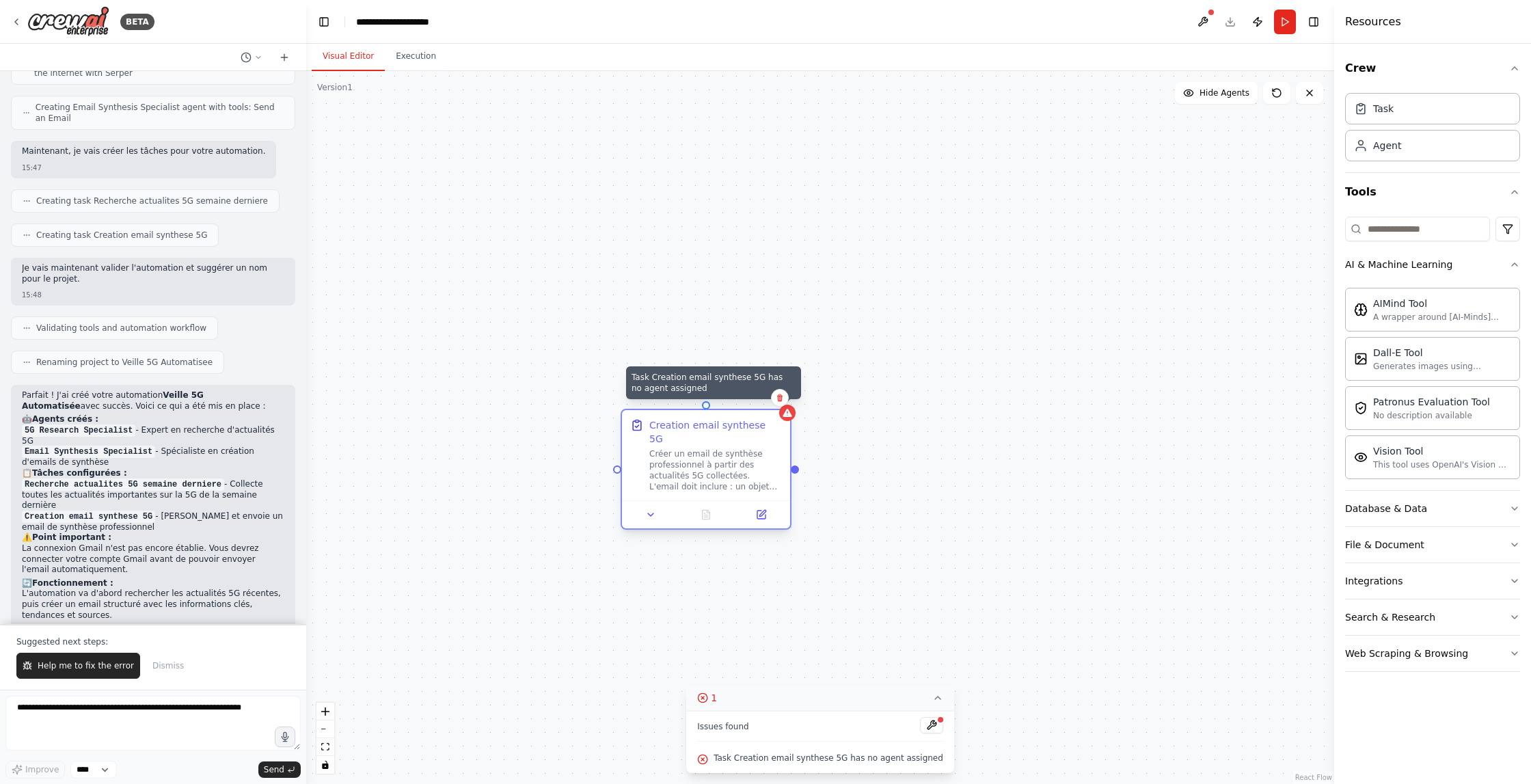
click at [785, 420] on div at bounding box center [787, 412] width 17 height 17
click at [780, 397] on icon at bounding box center [780, 398] width 6 height 8
click at [745, 399] on button "Confirm" at bounding box center [741, 397] width 48 height 17
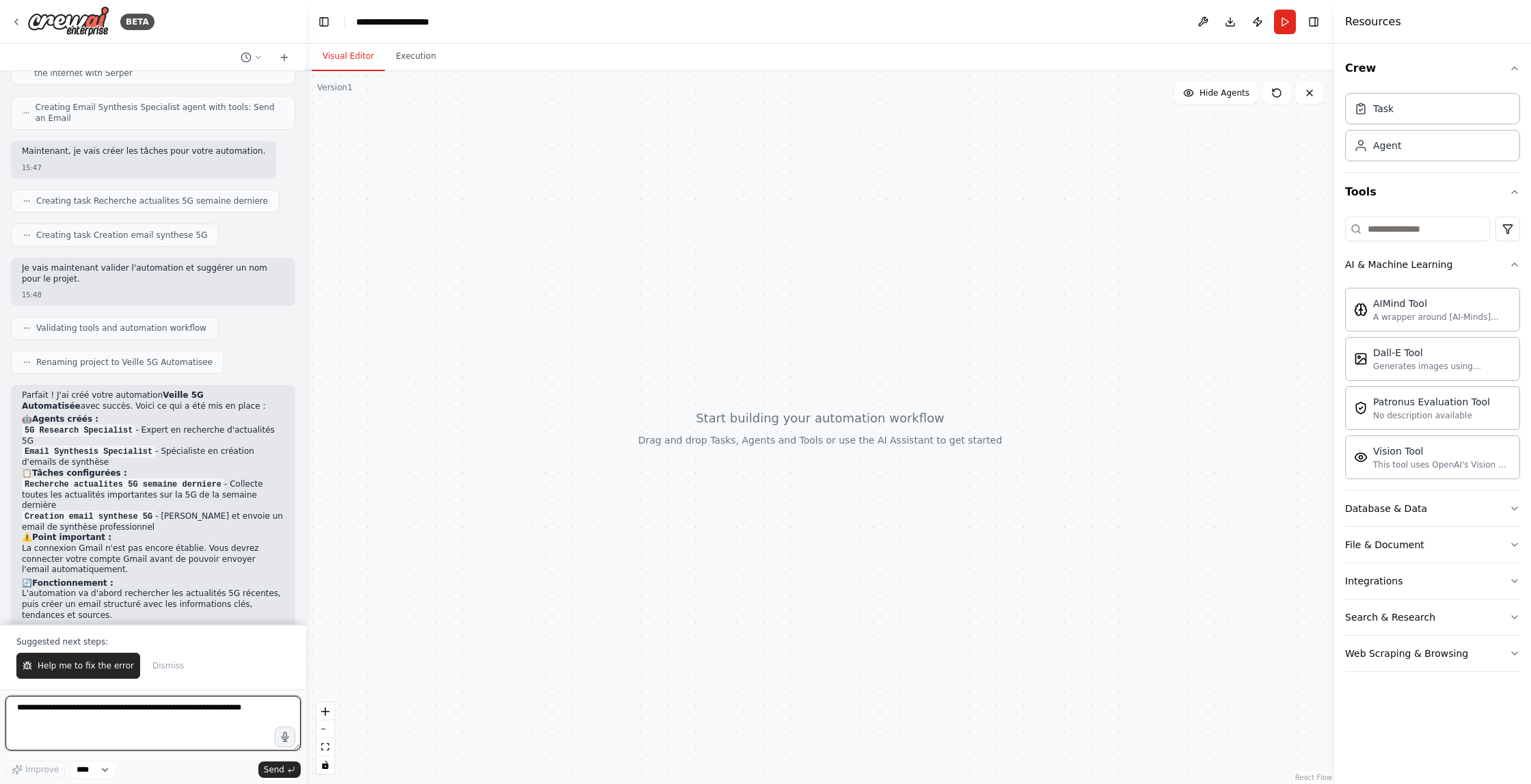
click at [86, 733] on textarea at bounding box center [153, 722] width 295 height 54
type textarea "**********"
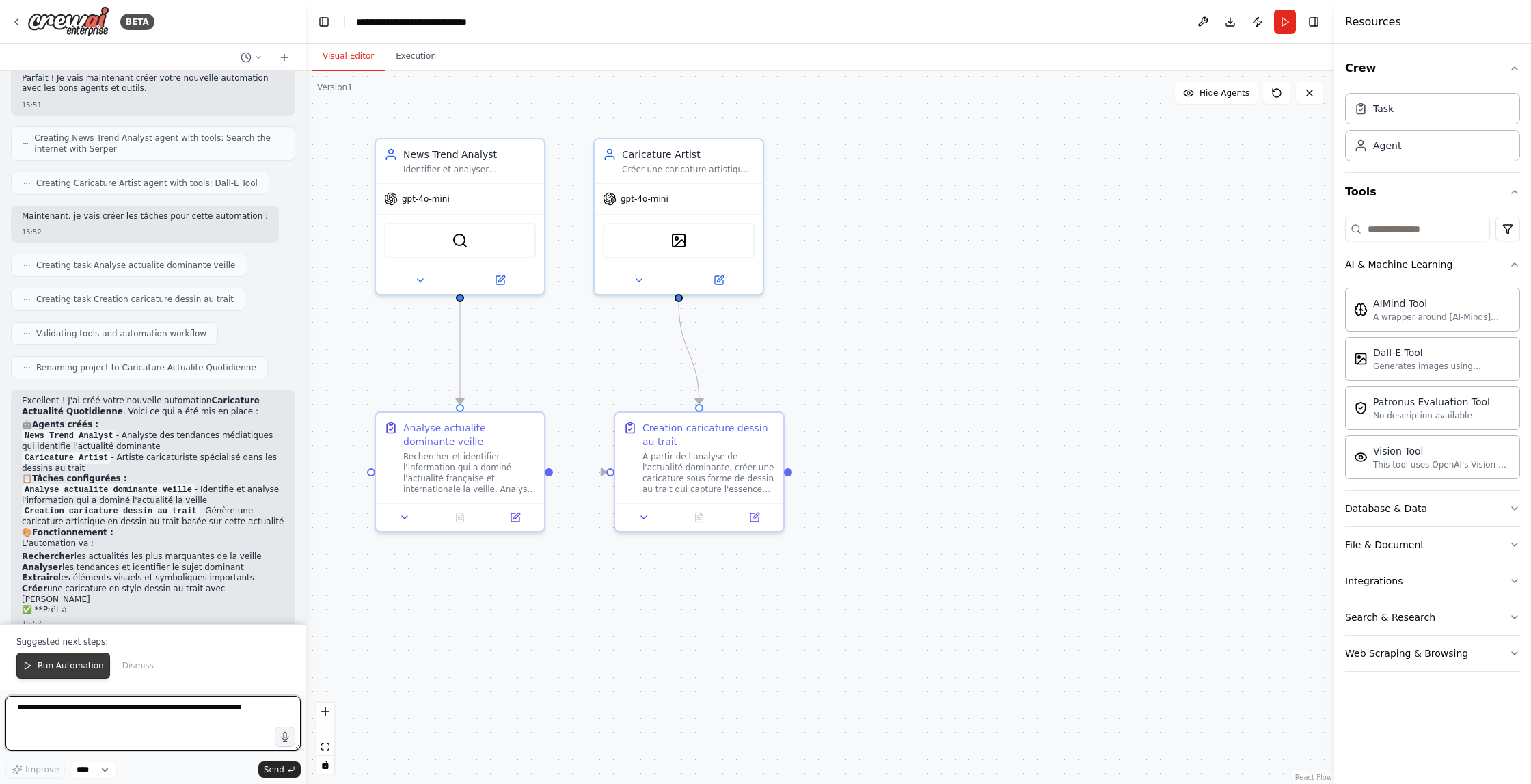
scroll to position [1537, 0]
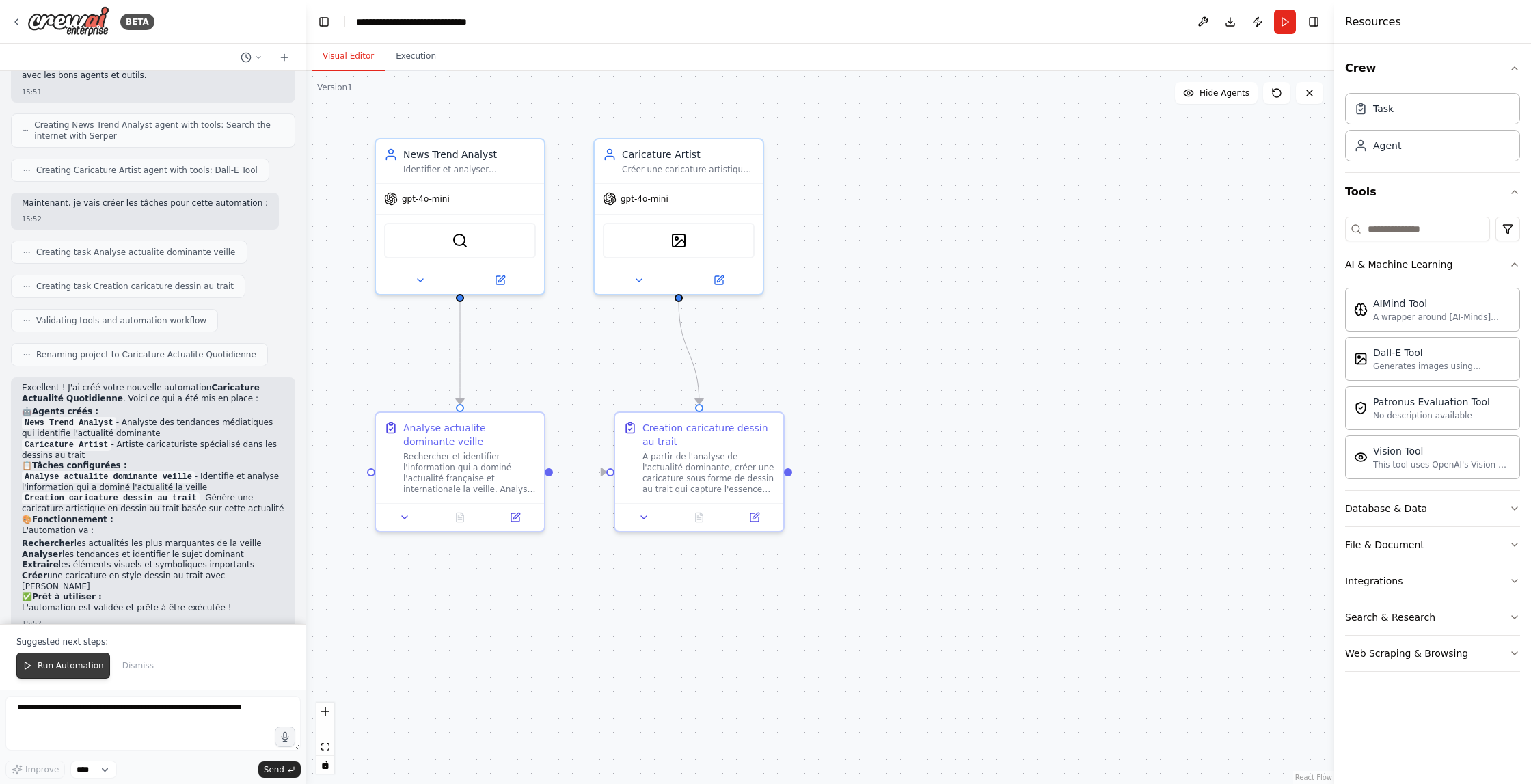
click at [55, 665] on span "Run Automation" at bounding box center [70, 665] width 66 height 11
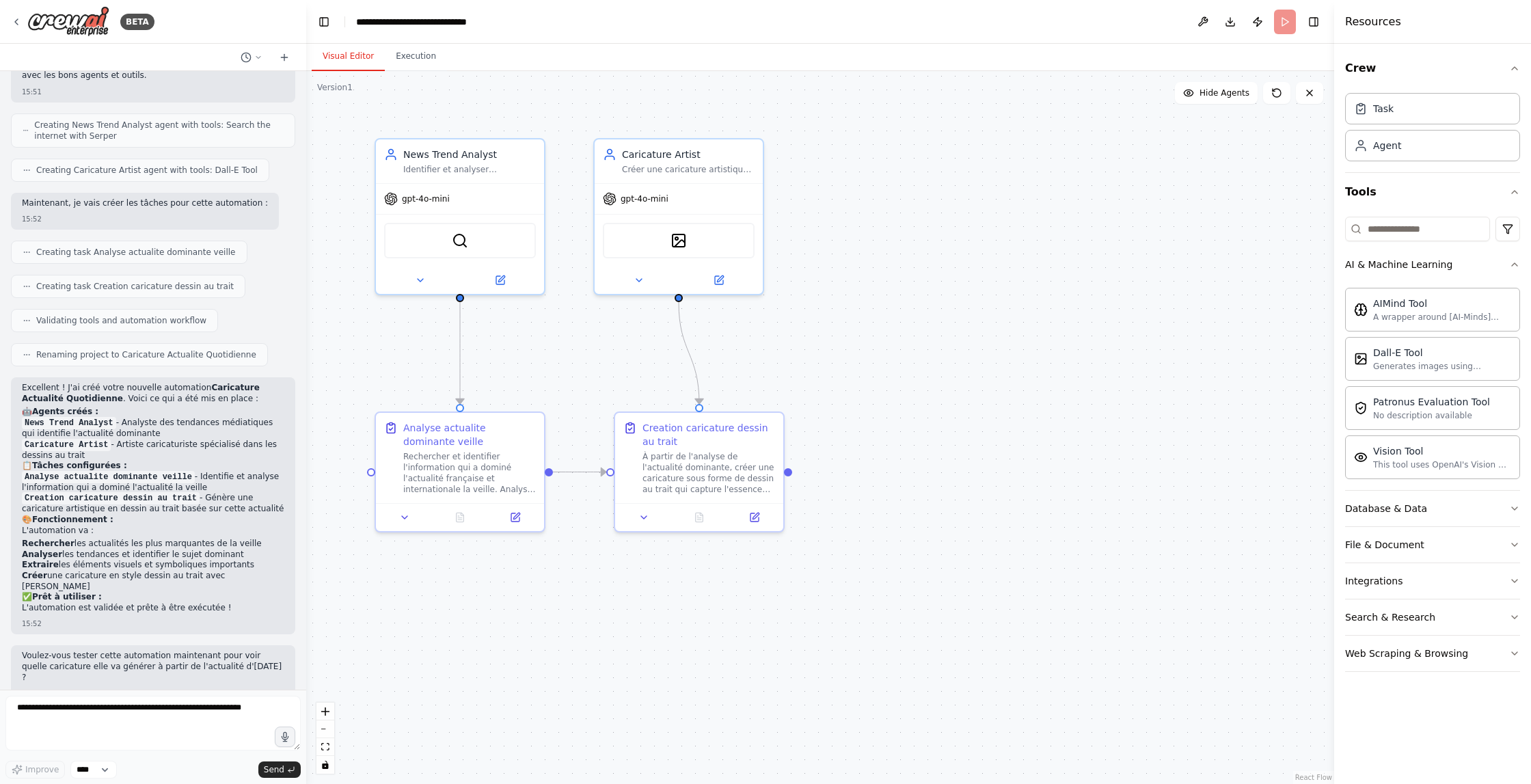
scroll to position [1471, 0]
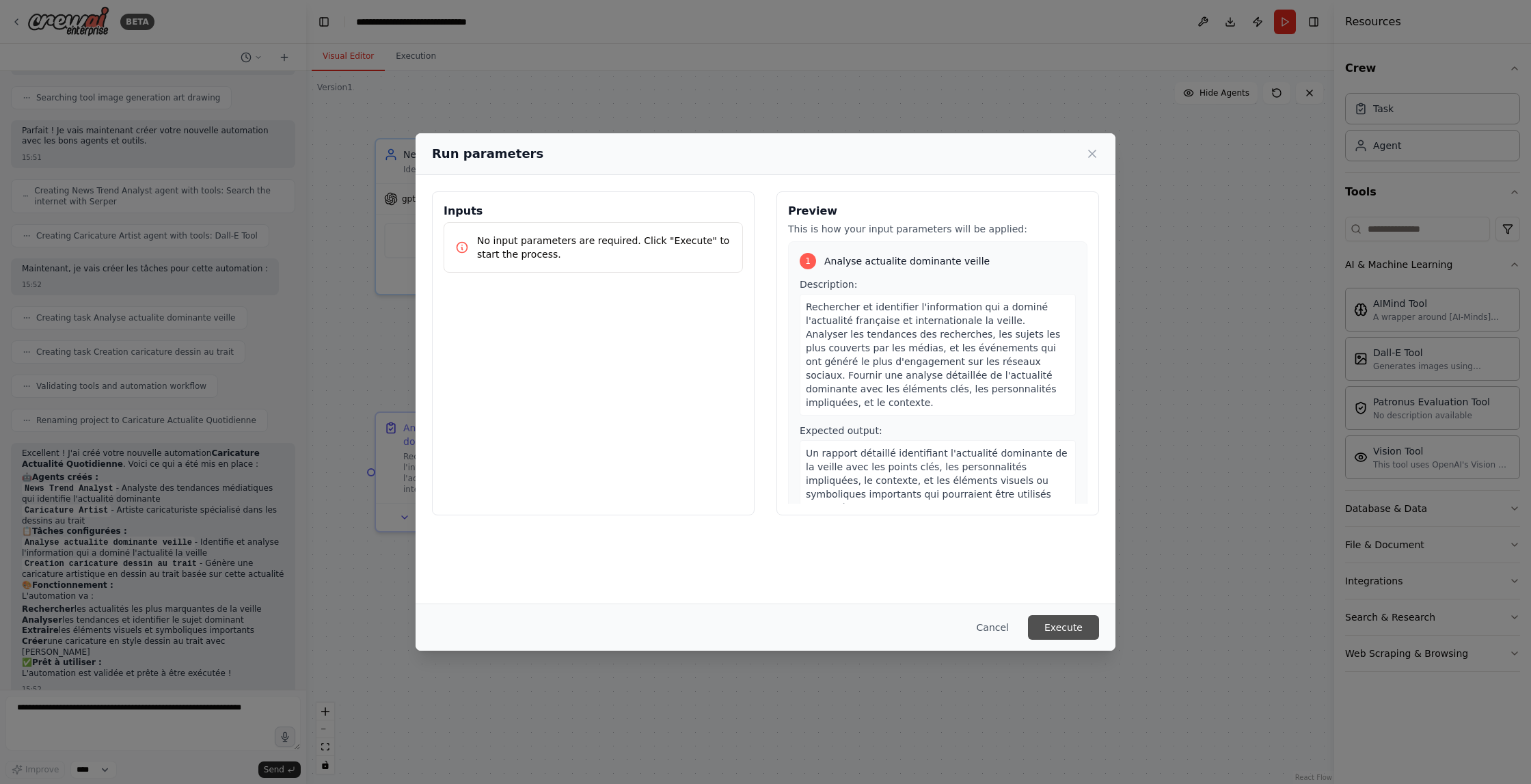
click at [1072, 626] on button "Execute" at bounding box center [1063, 627] width 71 height 25
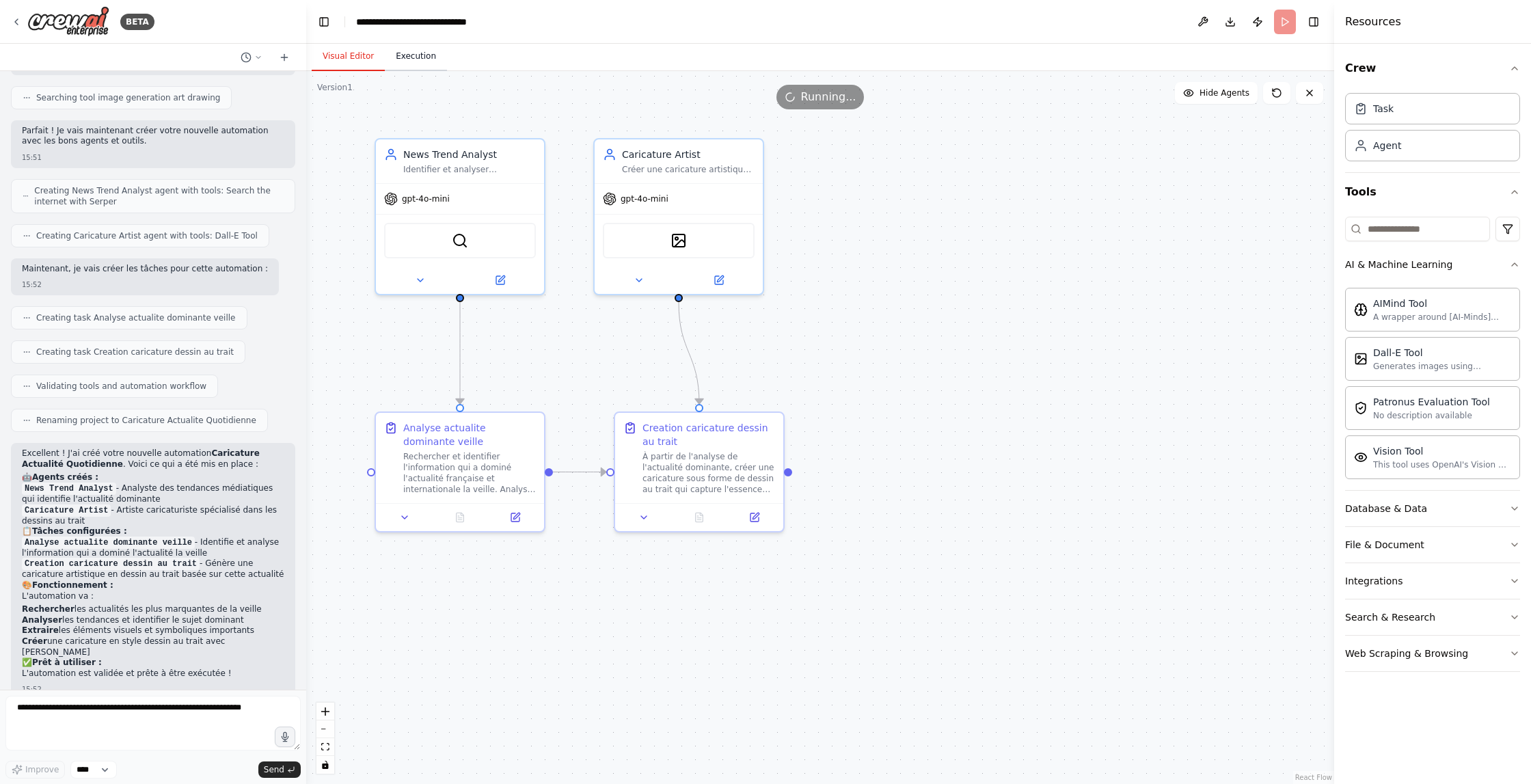
click at [415, 54] on button "Execution" at bounding box center [415, 56] width 62 height 29
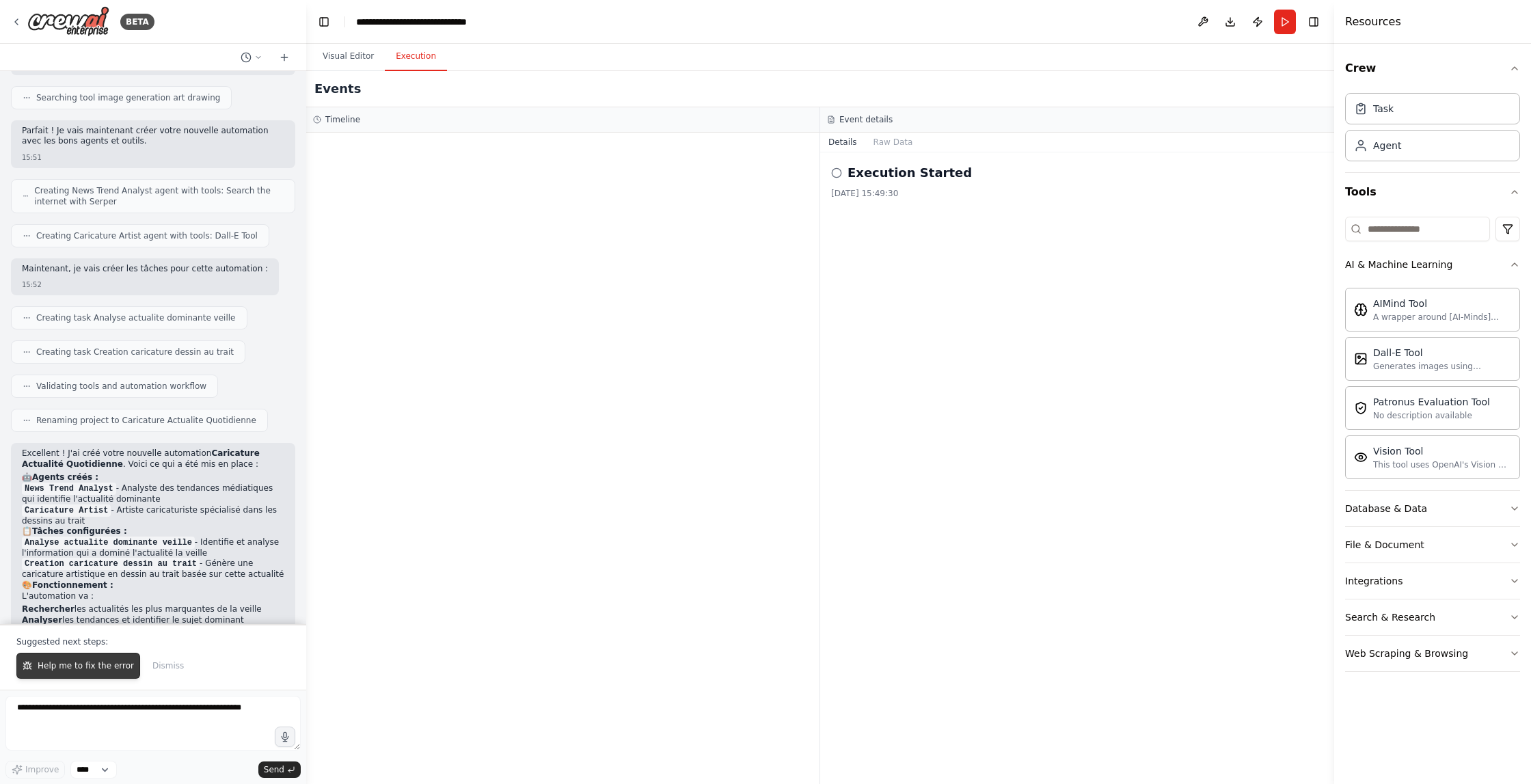
click at [116, 669] on span "Help me to fix the error" at bounding box center [86, 665] width 97 height 11
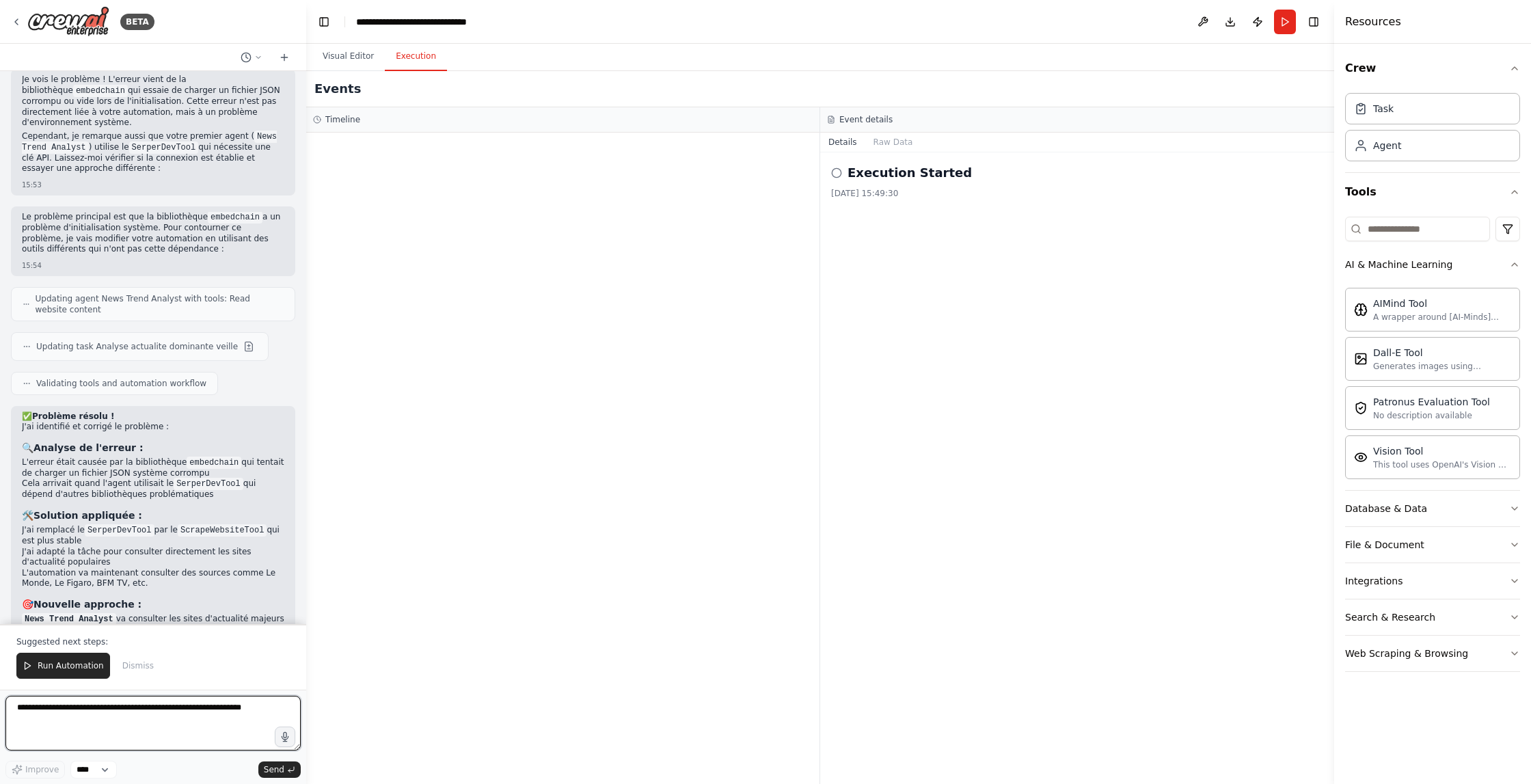
scroll to position [2311, 0]
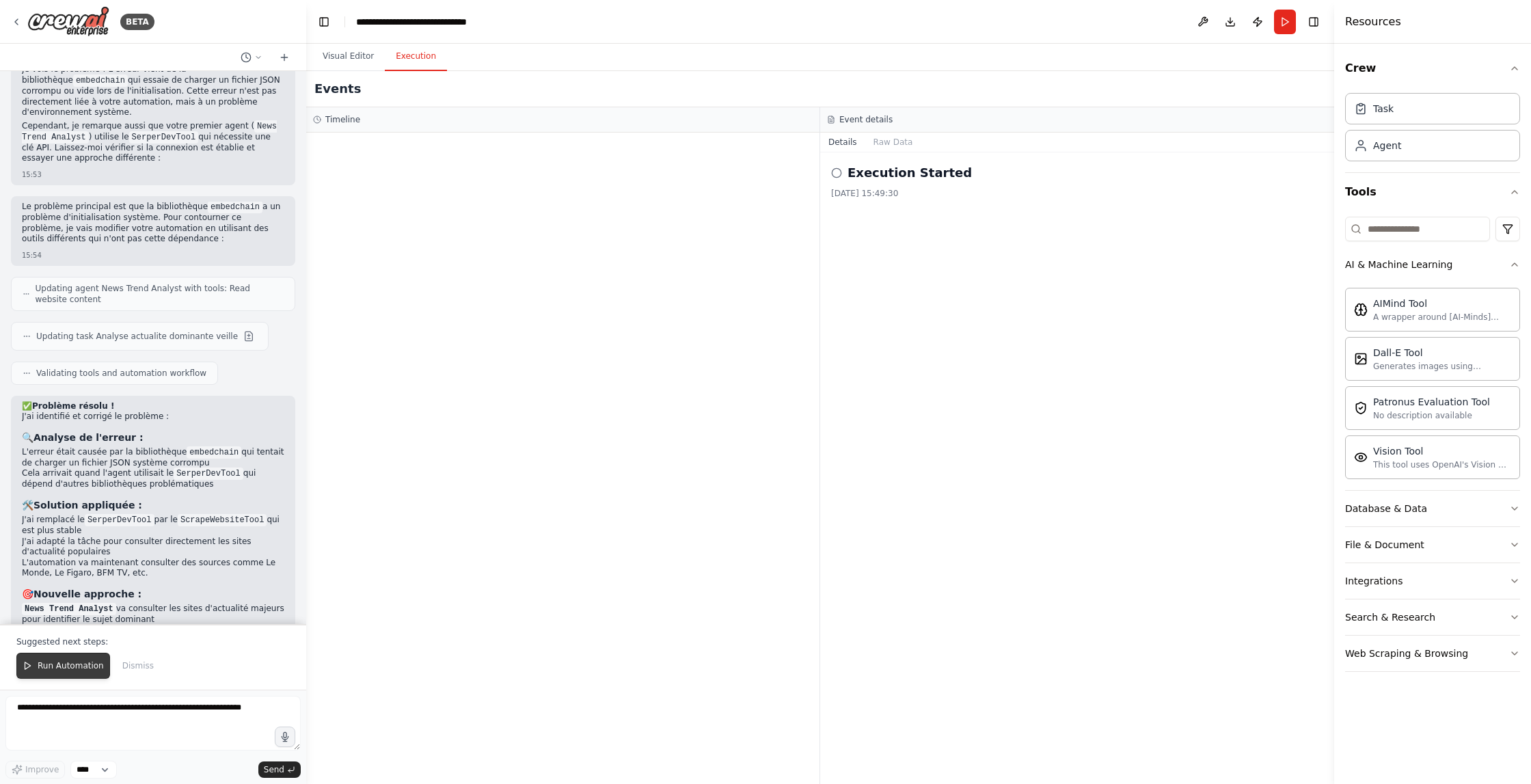
click at [100, 664] on span "Run Automation" at bounding box center [70, 665] width 66 height 11
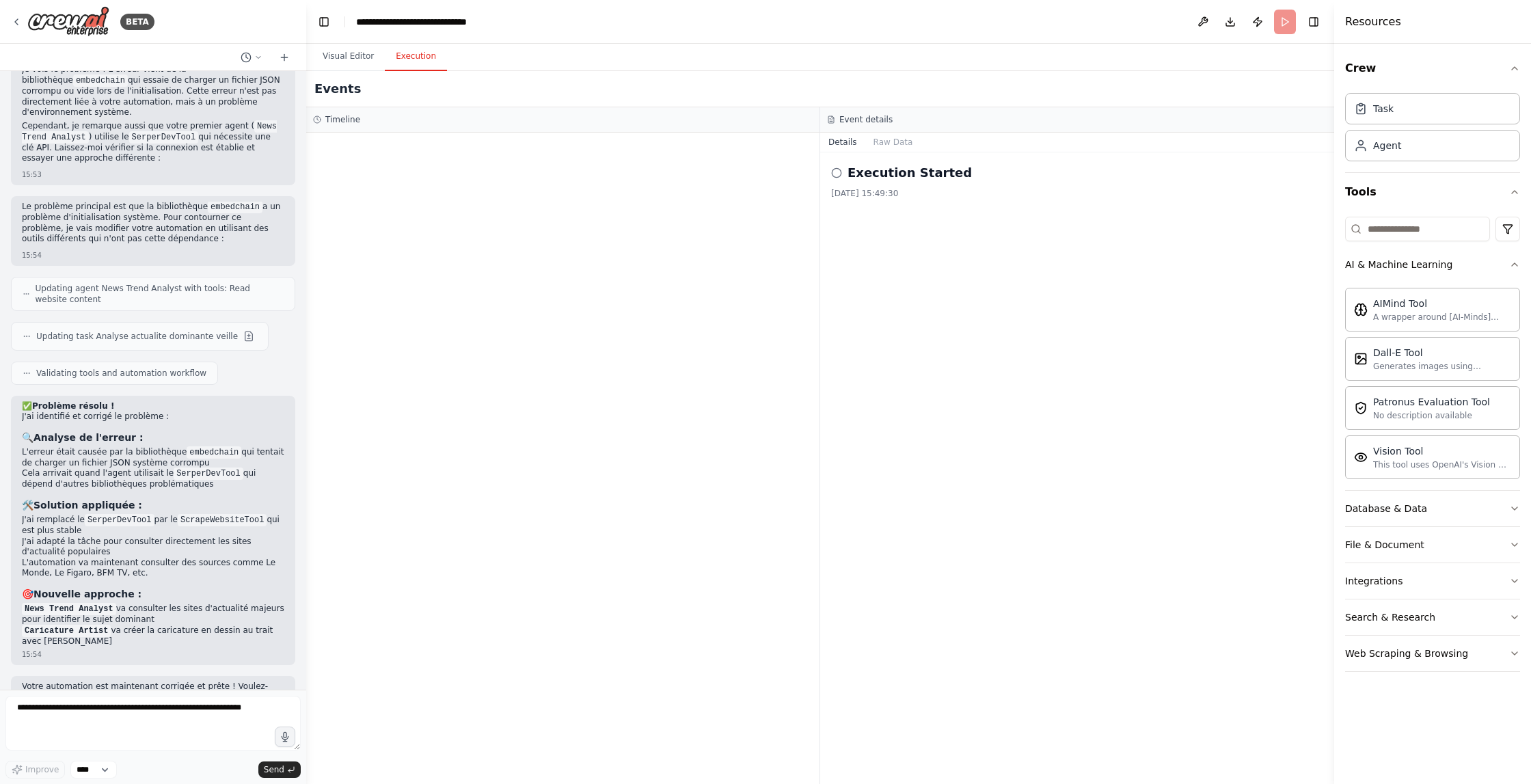
scroll to position [2245, 0]
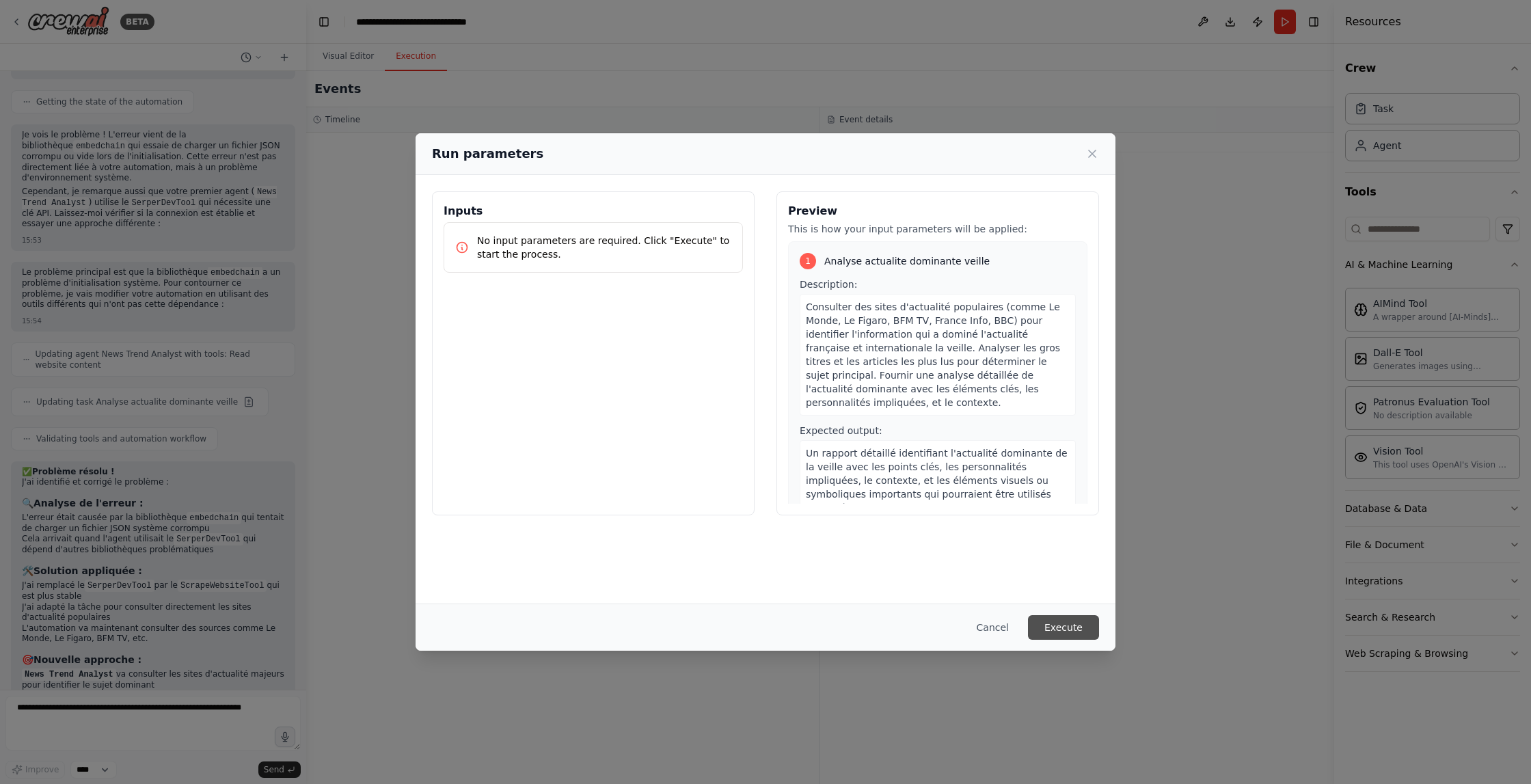
click at [1078, 628] on button "Execute" at bounding box center [1063, 627] width 71 height 25
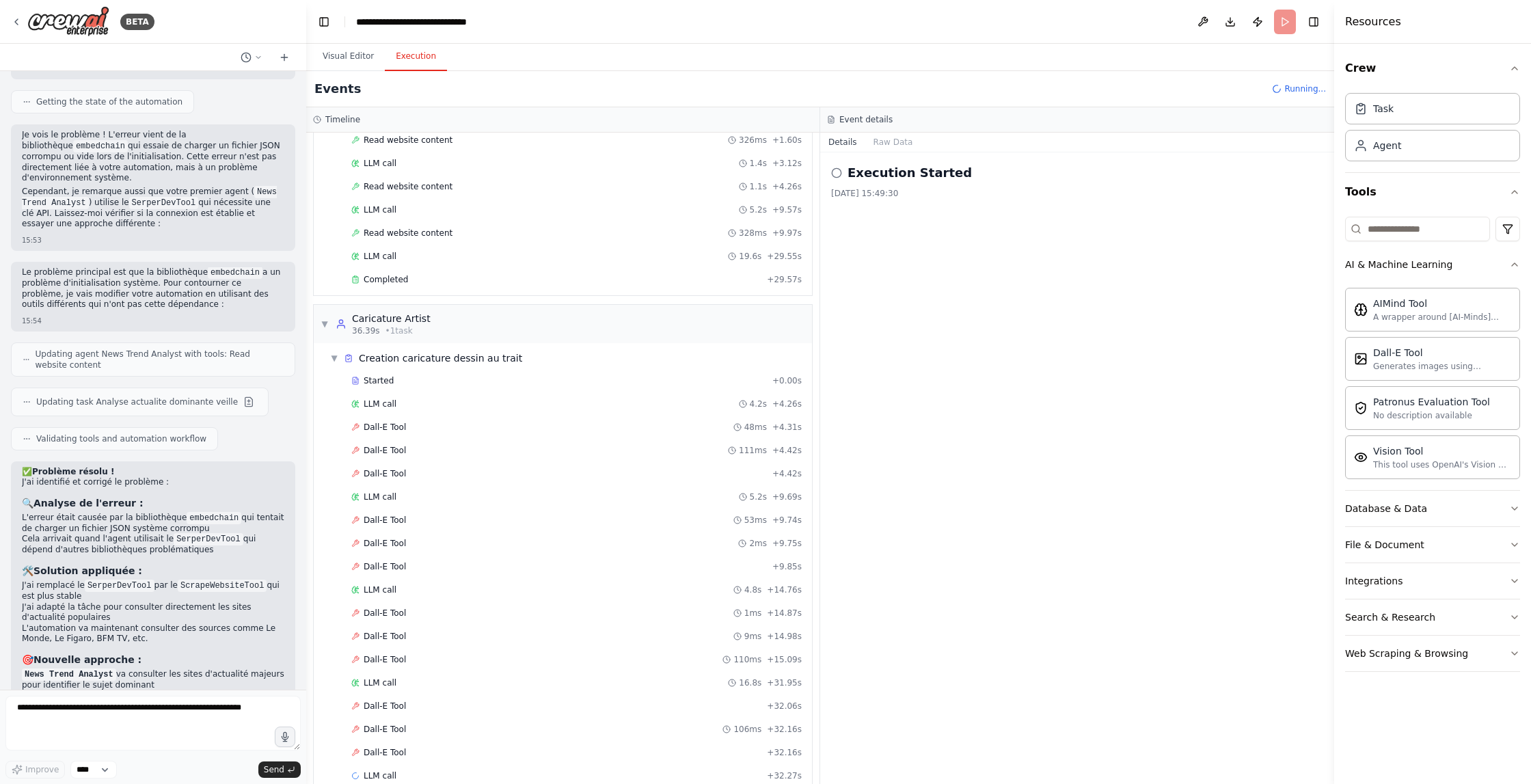
scroll to position [146, 0]
click at [371, 600] on div "Started + 0.00s LLM call 4.2s + 4.26s Dall-E Tool 48ms + 4.31s Dall-E Tool 111m…" at bounding box center [568, 556] width 487 height 418
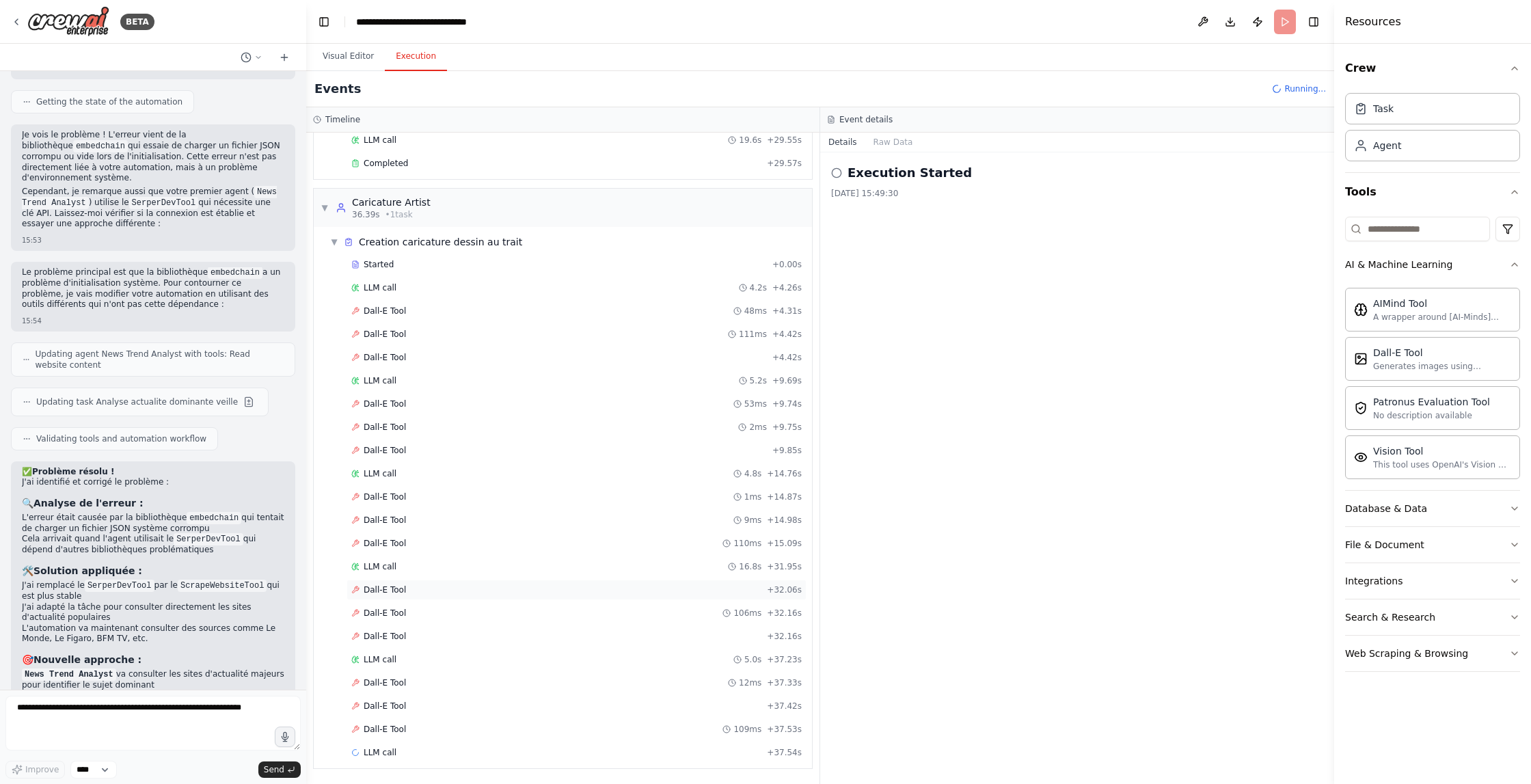
click at [384, 587] on span "Dall-E Tool" at bounding box center [385, 590] width 42 height 11
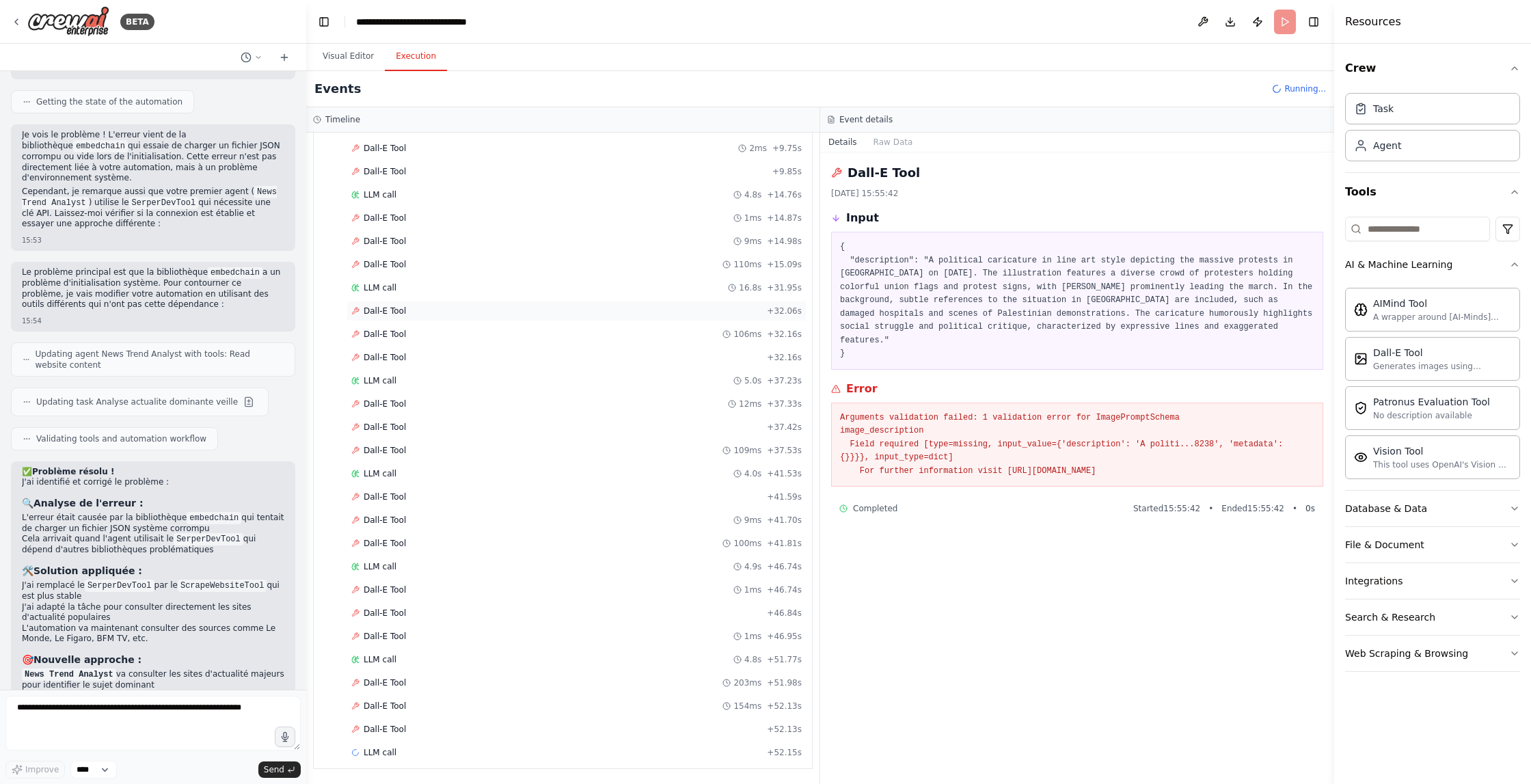
scroll to position [0, 0]
click at [1299, 90] on span "Running..." at bounding box center [1305, 89] width 41 height 11
click at [1292, 88] on span "Running..." at bounding box center [1305, 89] width 41 height 11
click at [337, 102] on div "Events Running..." at bounding box center [820, 89] width 1028 height 36
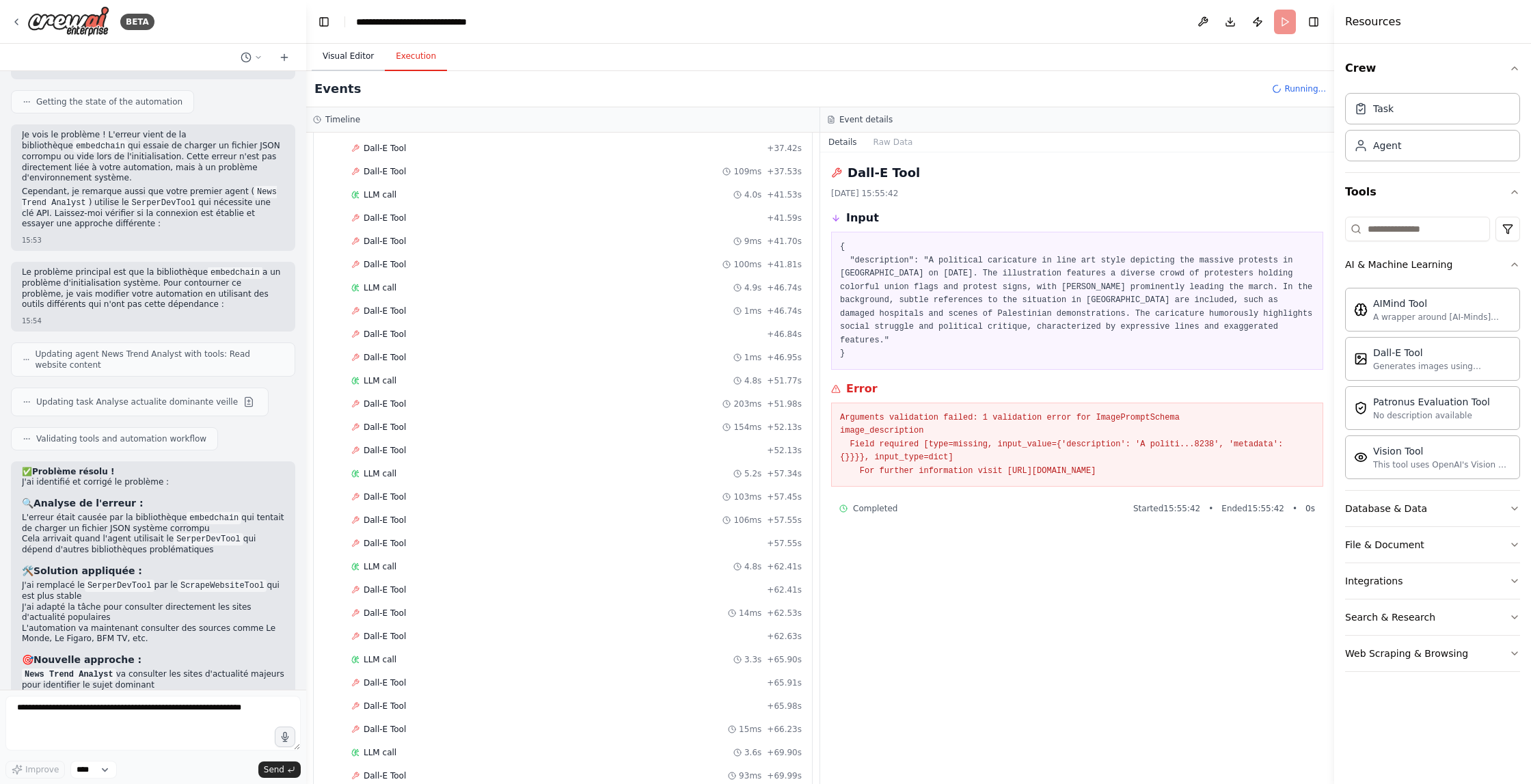
click at [353, 55] on button "Visual Editor" at bounding box center [348, 56] width 73 height 29
click at [406, 53] on button "Execution" at bounding box center [415, 56] width 62 height 29
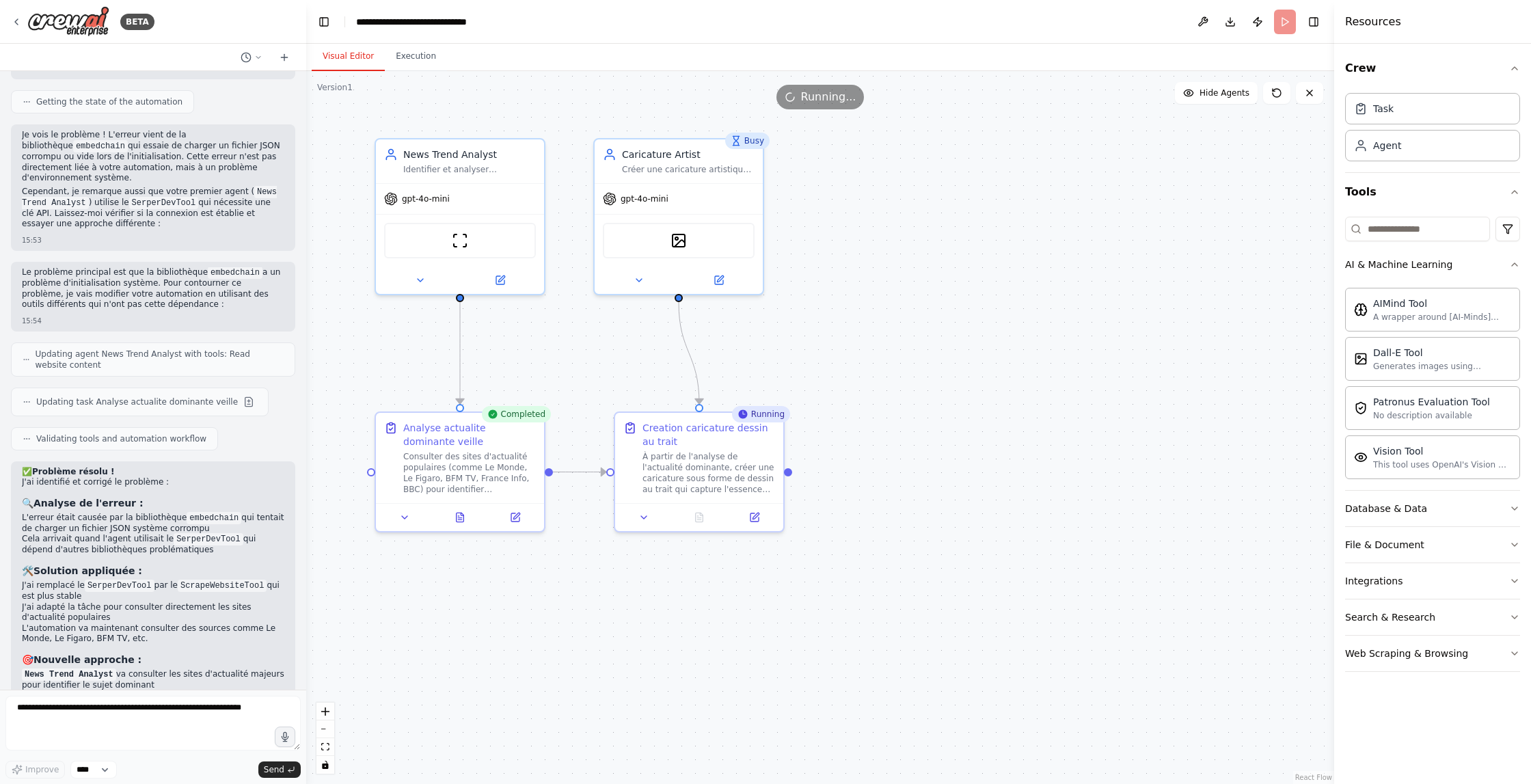
click at [357, 59] on button "Visual Editor" at bounding box center [348, 56] width 73 height 29
click at [817, 98] on span "Running..." at bounding box center [829, 97] width 55 height 17
click at [405, 57] on button "Execution" at bounding box center [415, 56] width 62 height 29
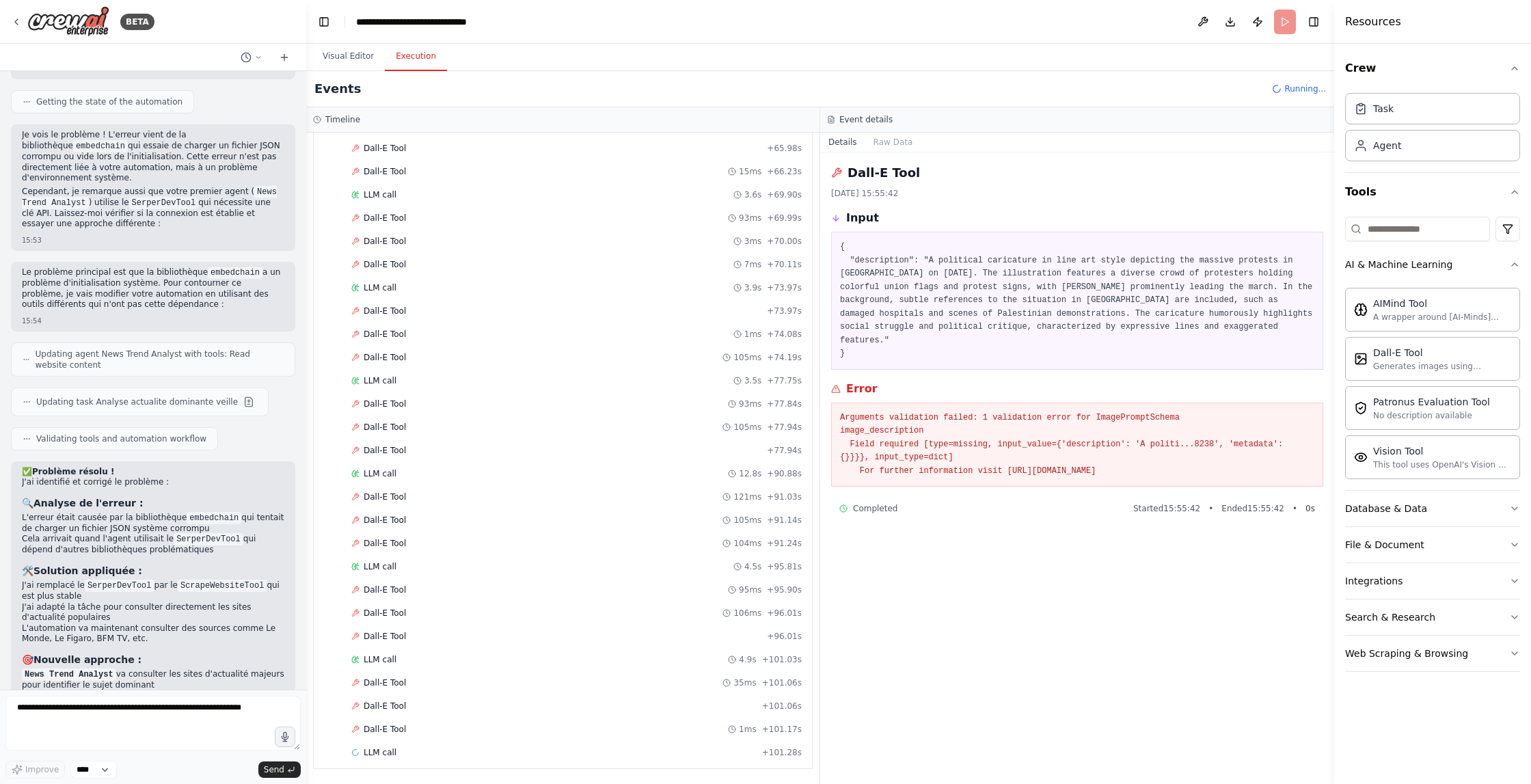
scroll to position [0, 0]
click at [1279, 26] on header "**********" at bounding box center [820, 22] width 1028 height 43
click at [76, 718] on textarea at bounding box center [153, 722] width 295 height 54
type textarea "**********"
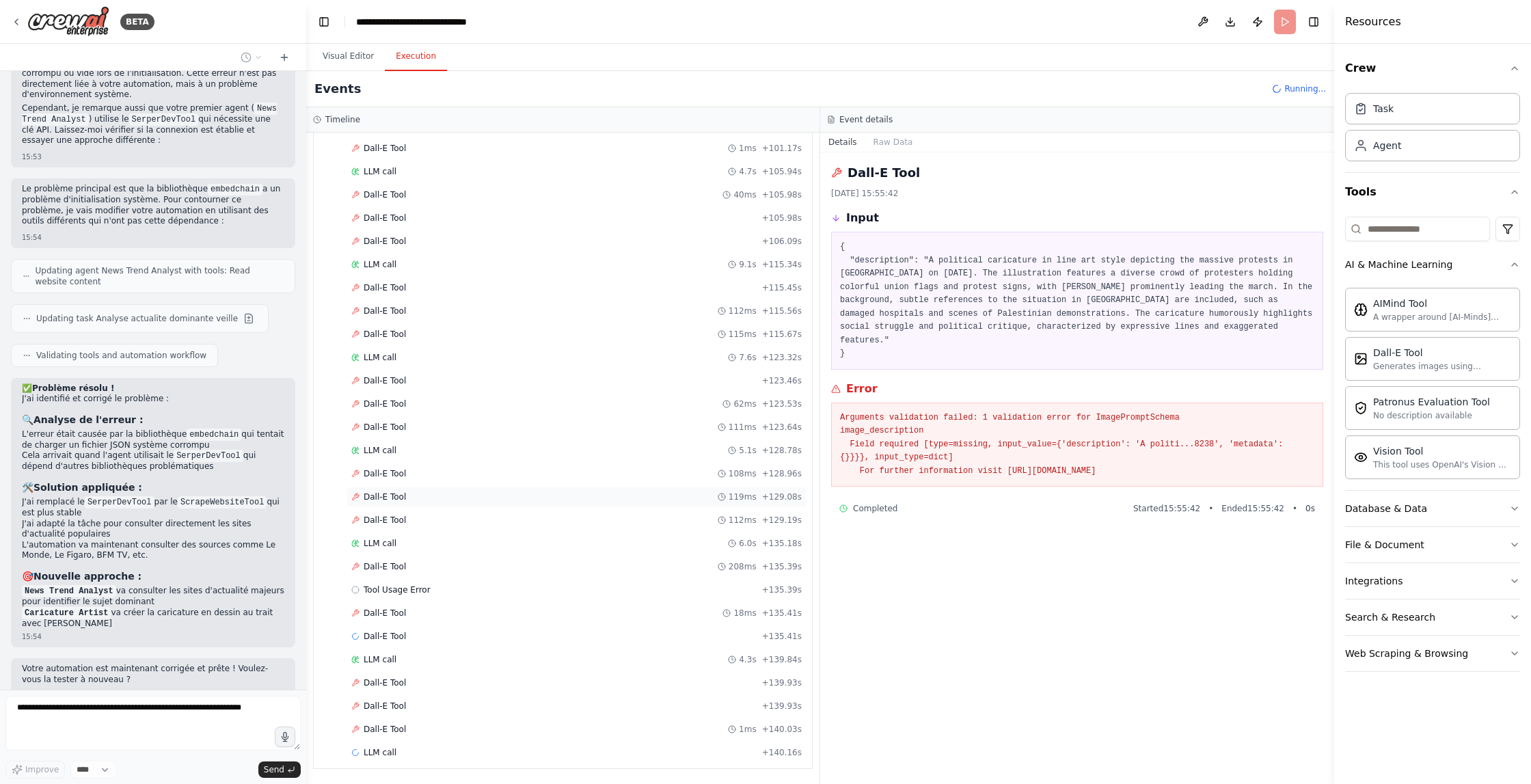
scroll to position [1935, 0]
click at [505, 585] on div "Tool Usage Error + 135.39s" at bounding box center [576, 590] width 451 height 11
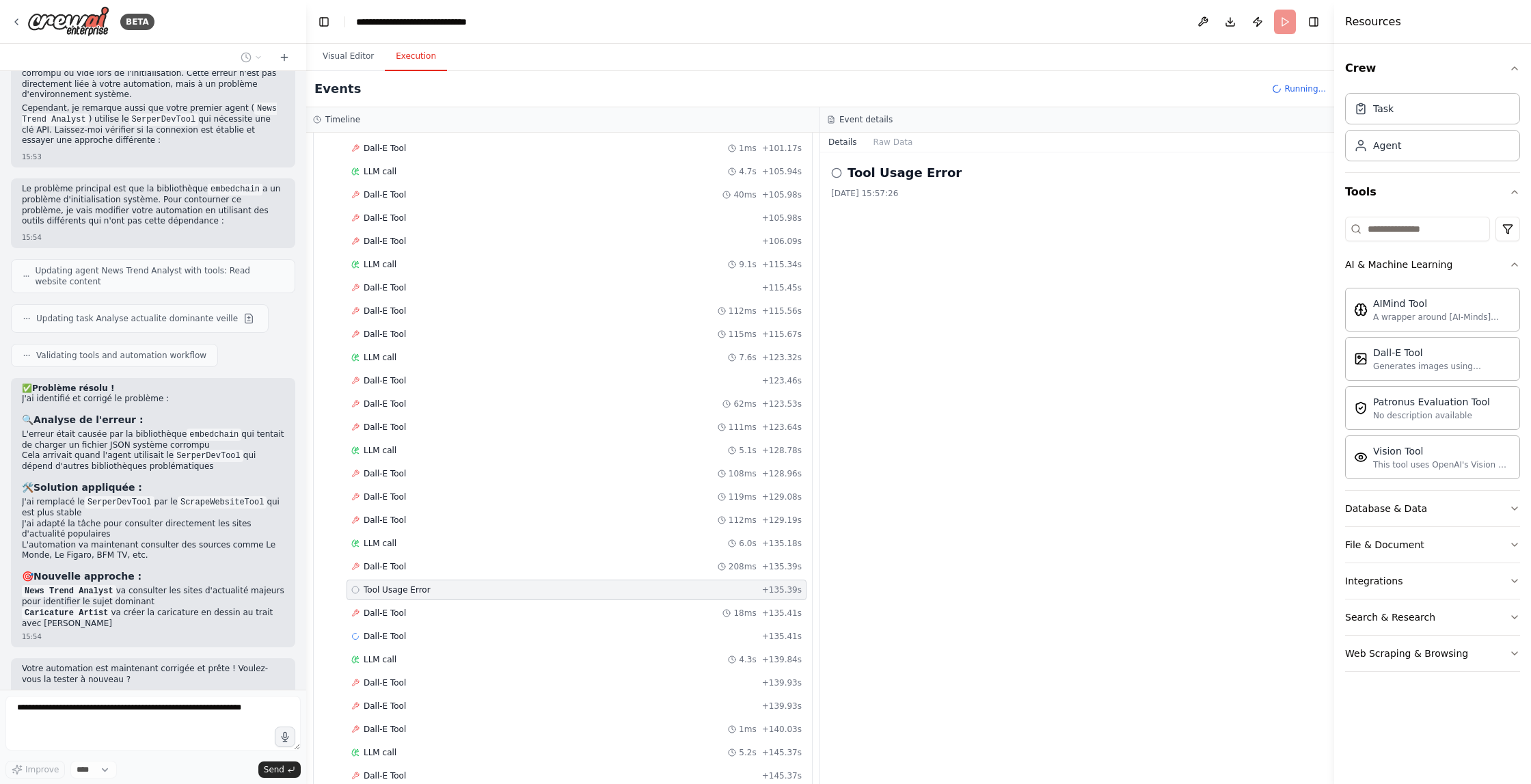
click at [902, 178] on h2 "Tool Usage Error" at bounding box center [905, 173] width 114 height 19
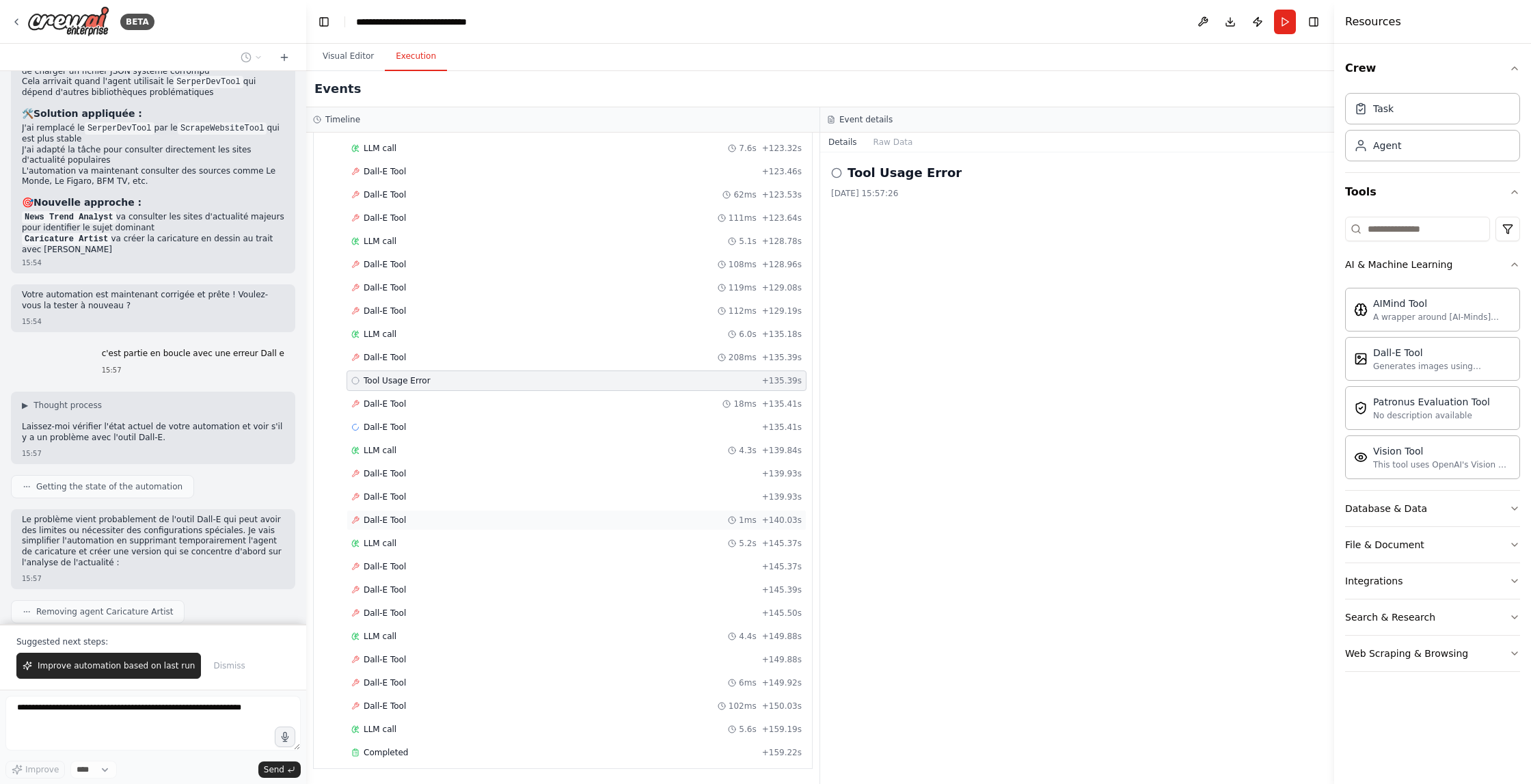
scroll to position [2144, 0]
click at [377, 752] on span "Completed" at bounding box center [386, 751] width 44 height 11
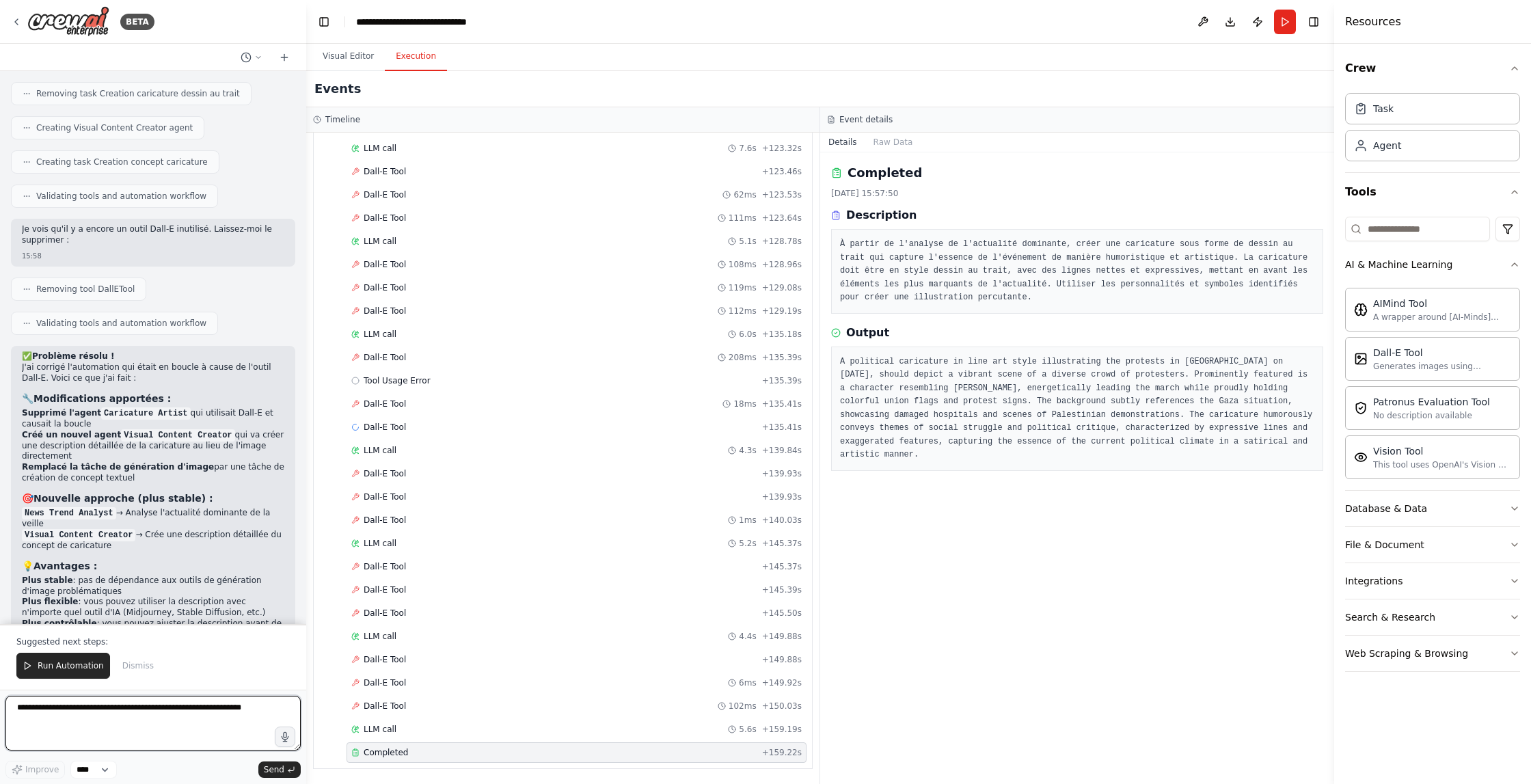
scroll to position [3265, 0]
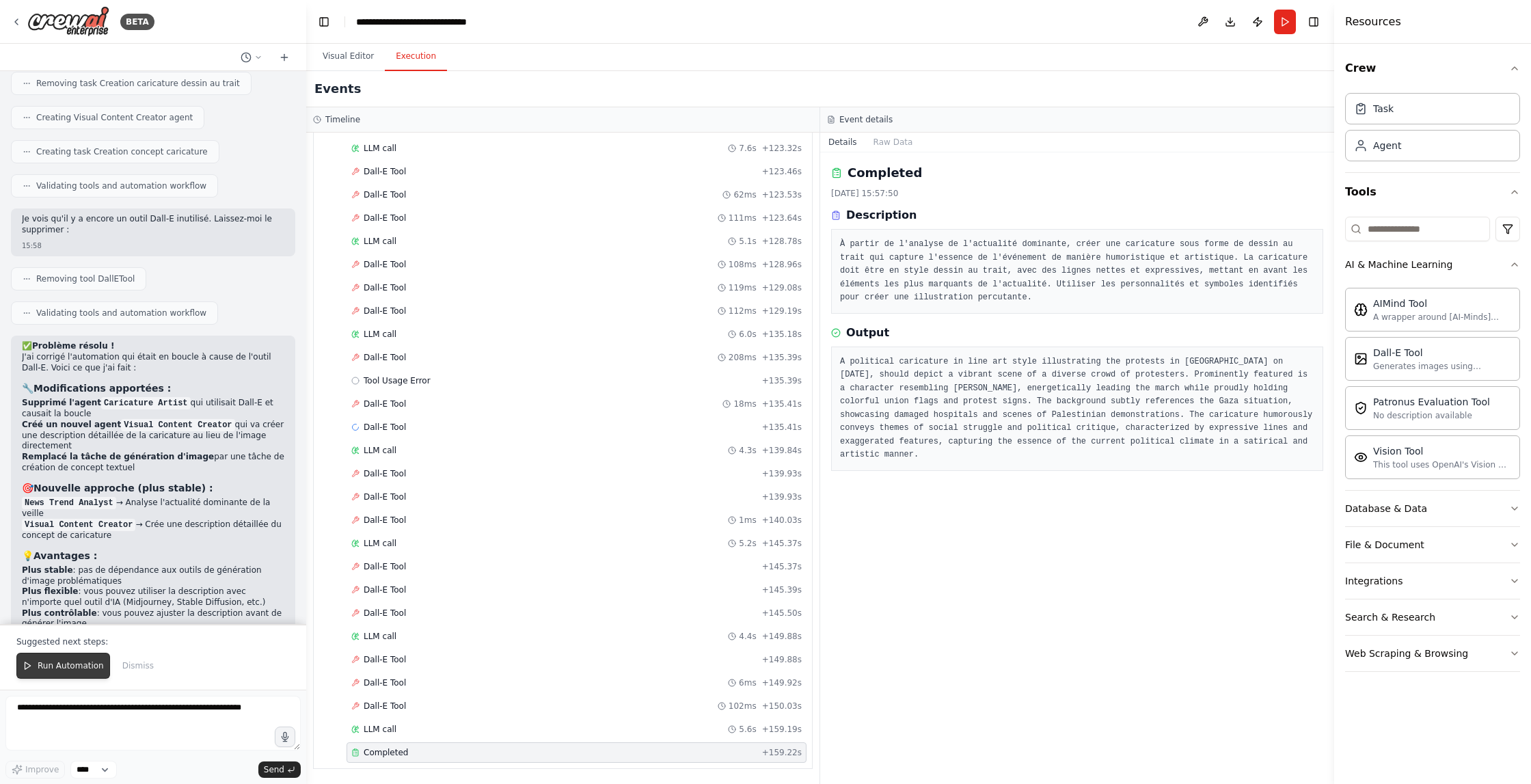
click at [58, 667] on span "Run Automation" at bounding box center [70, 665] width 66 height 11
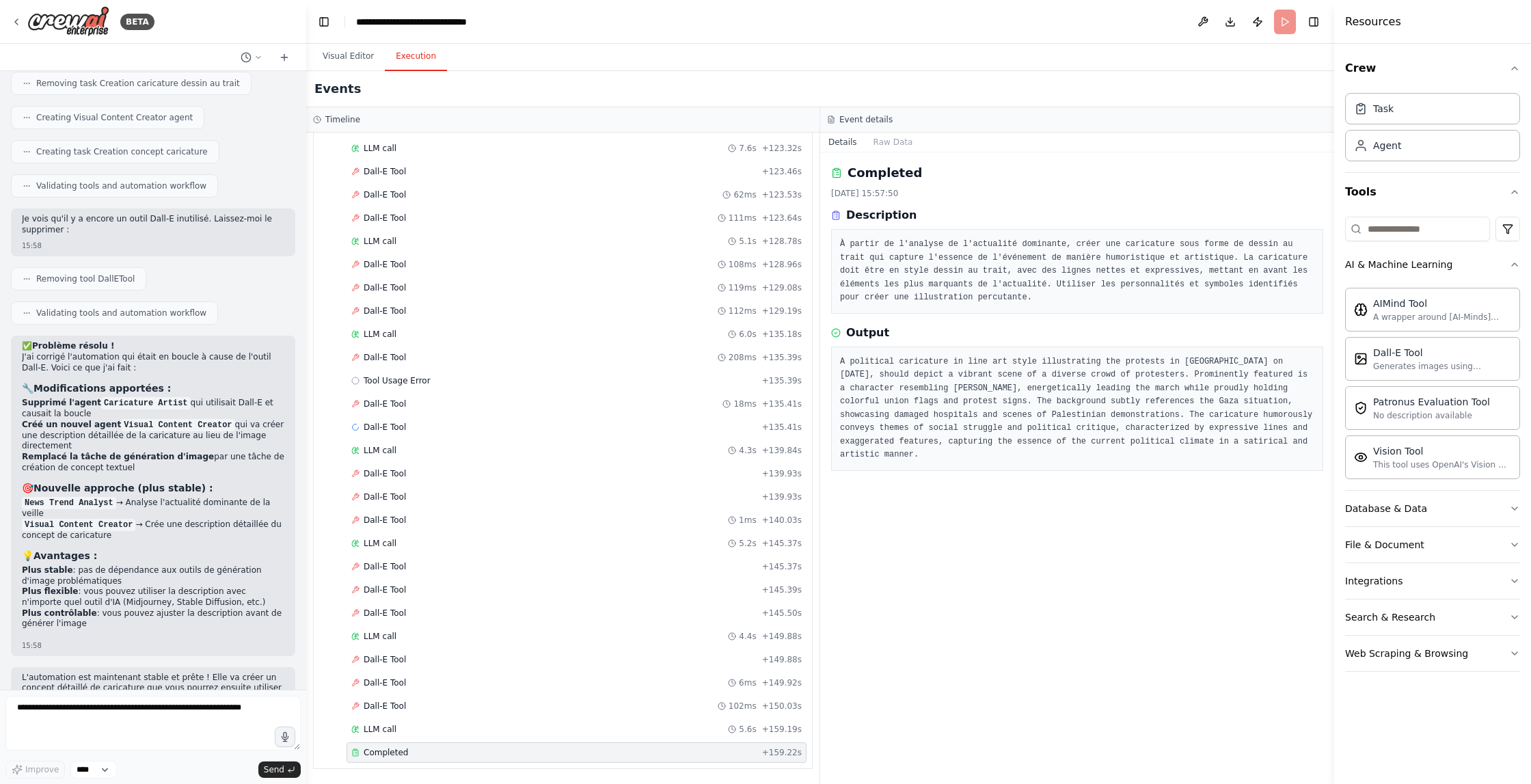
scroll to position [3199, 0]
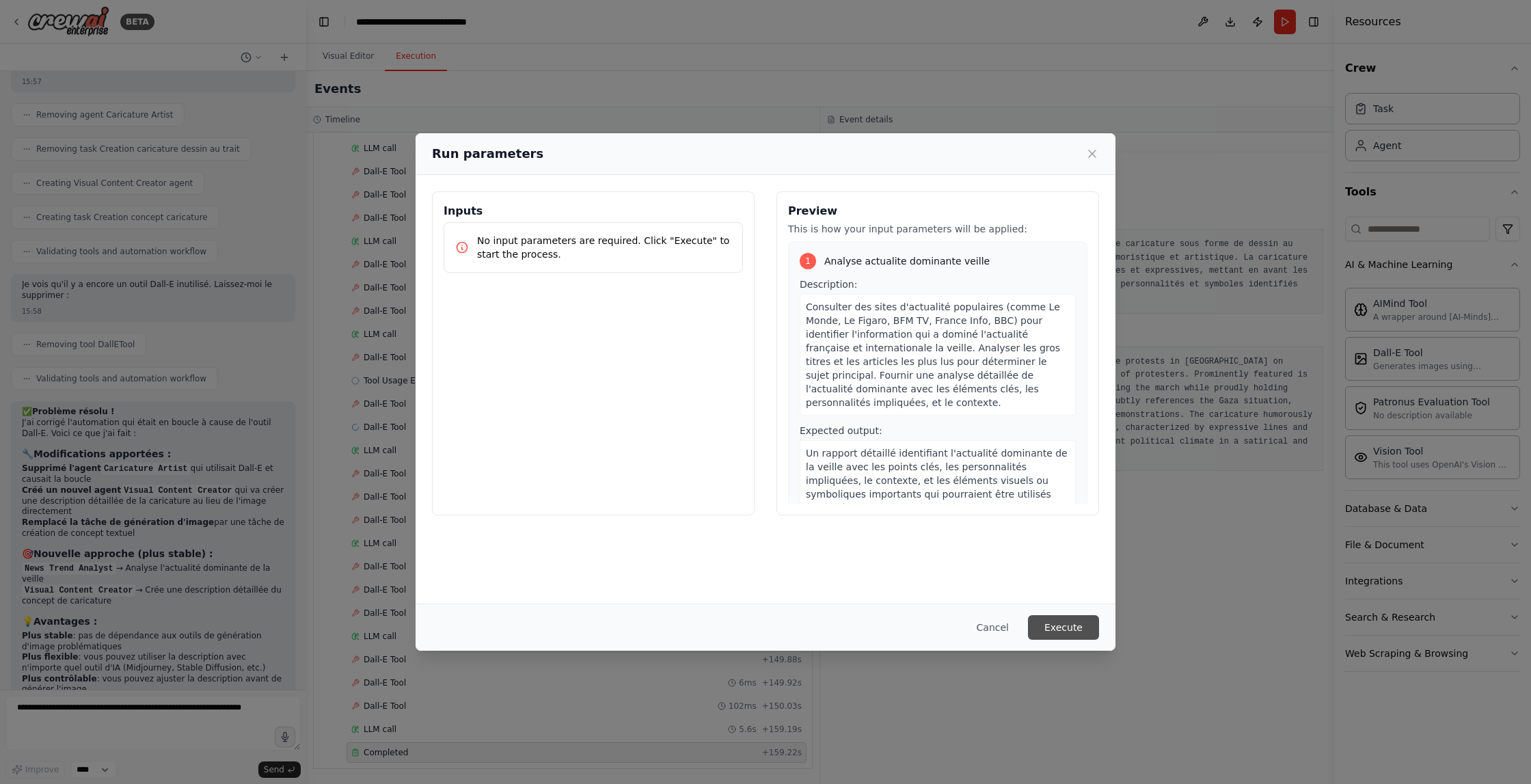
click at [1065, 632] on button "Execute" at bounding box center [1063, 627] width 71 height 25
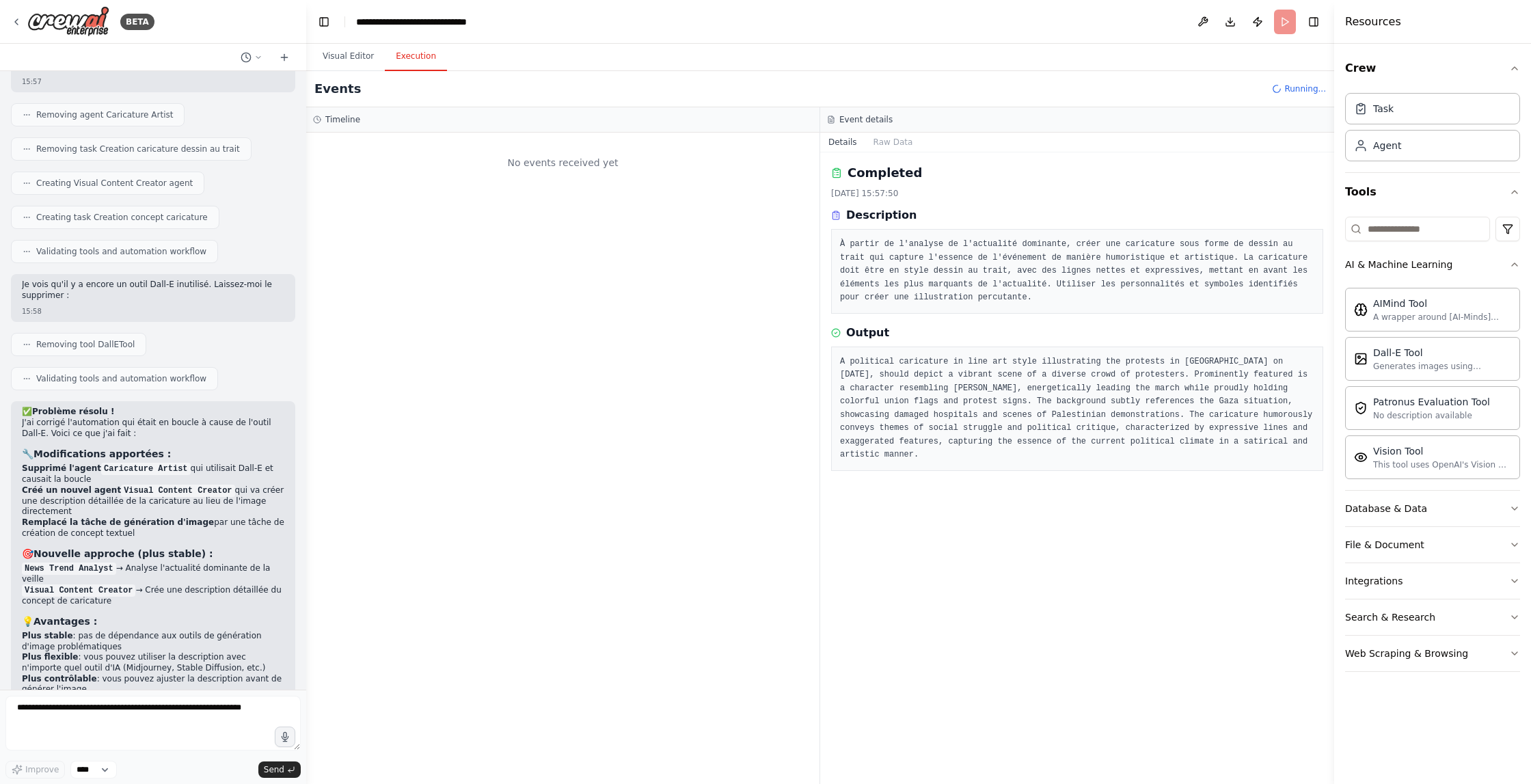
scroll to position [0, 0]
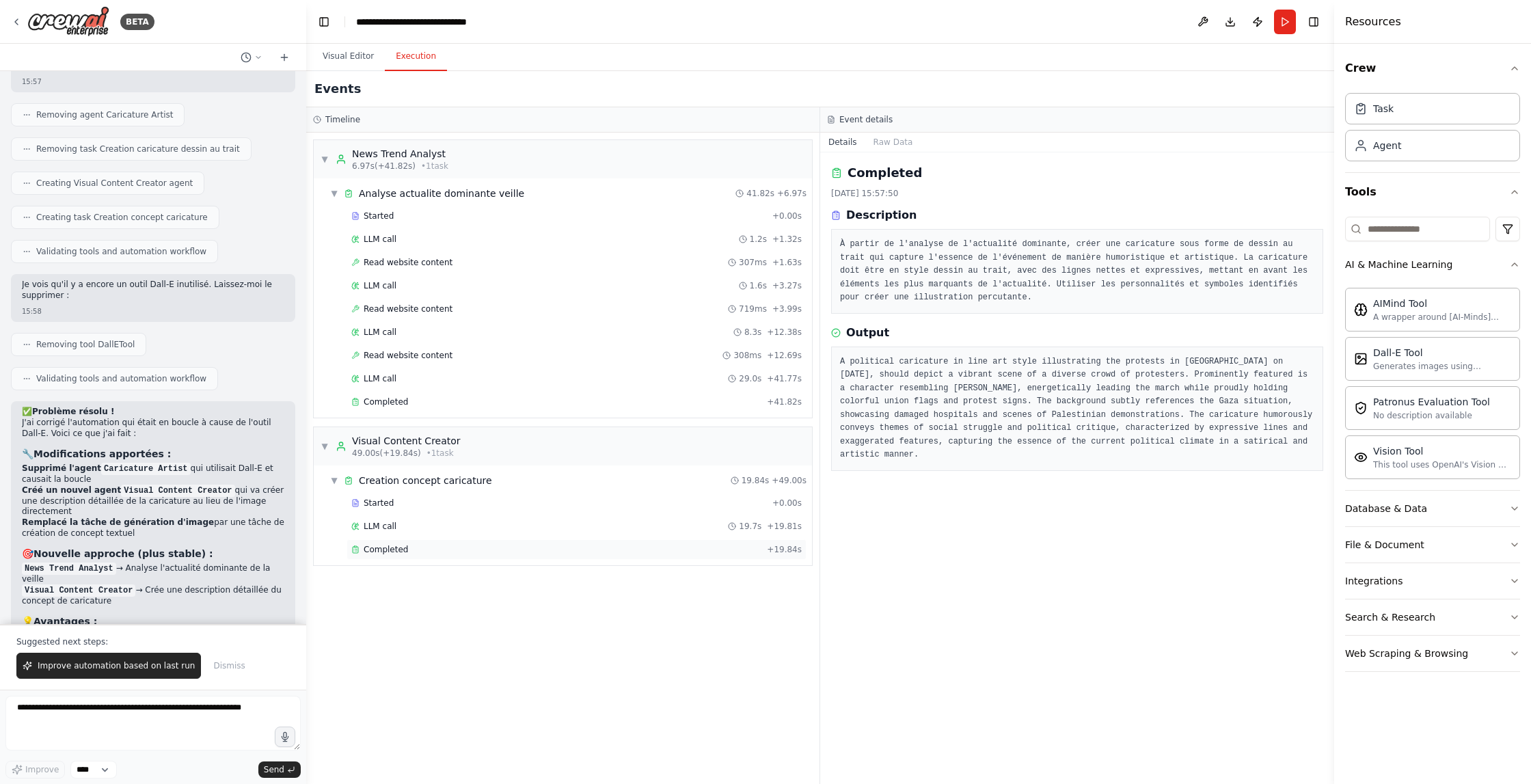
click at [411, 548] on div "Completed" at bounding box center [556, 549] width 410 height 11
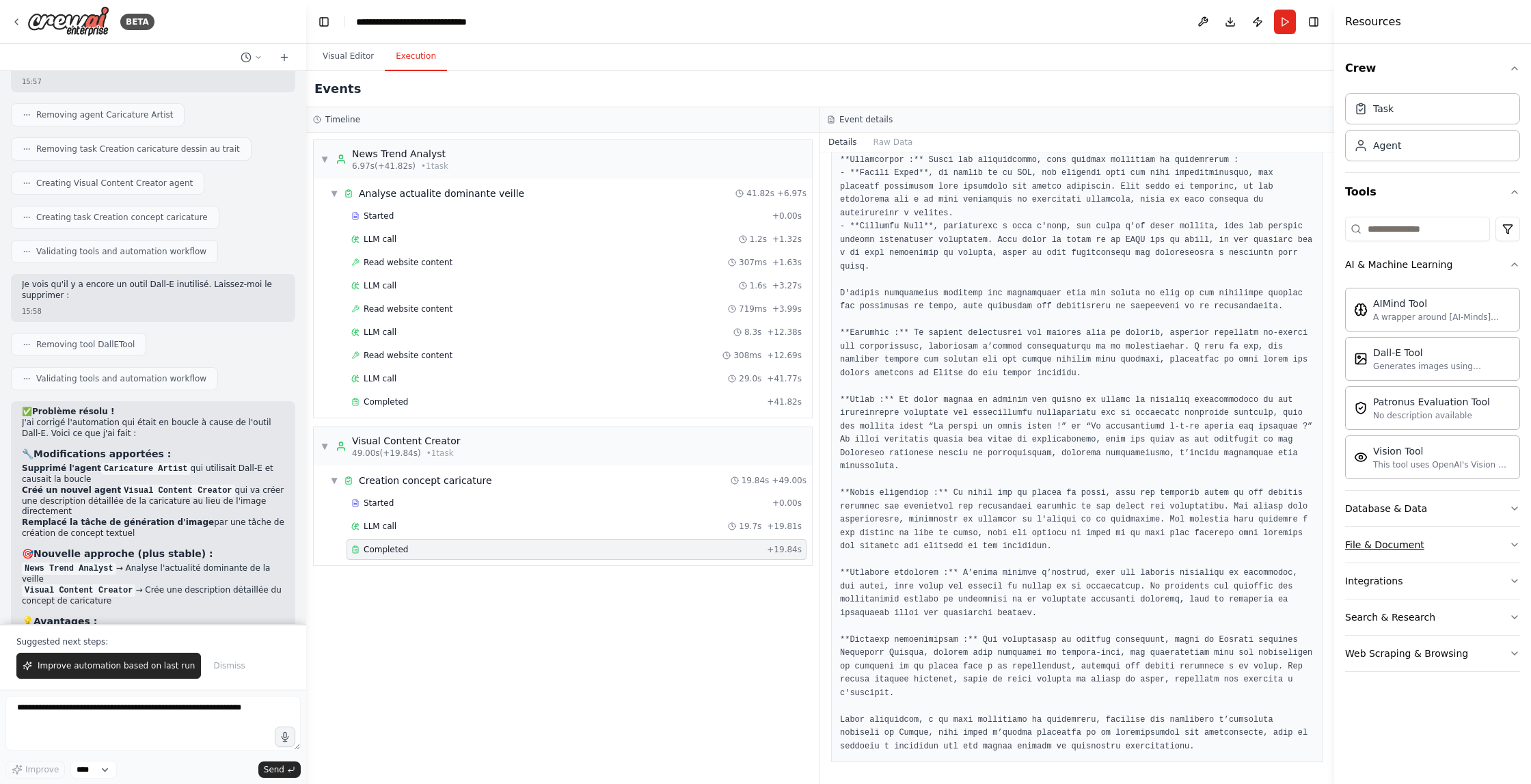
click at [1400, 547] on div "File & Document" at bounding box center [1385, 544] width 79 height 14
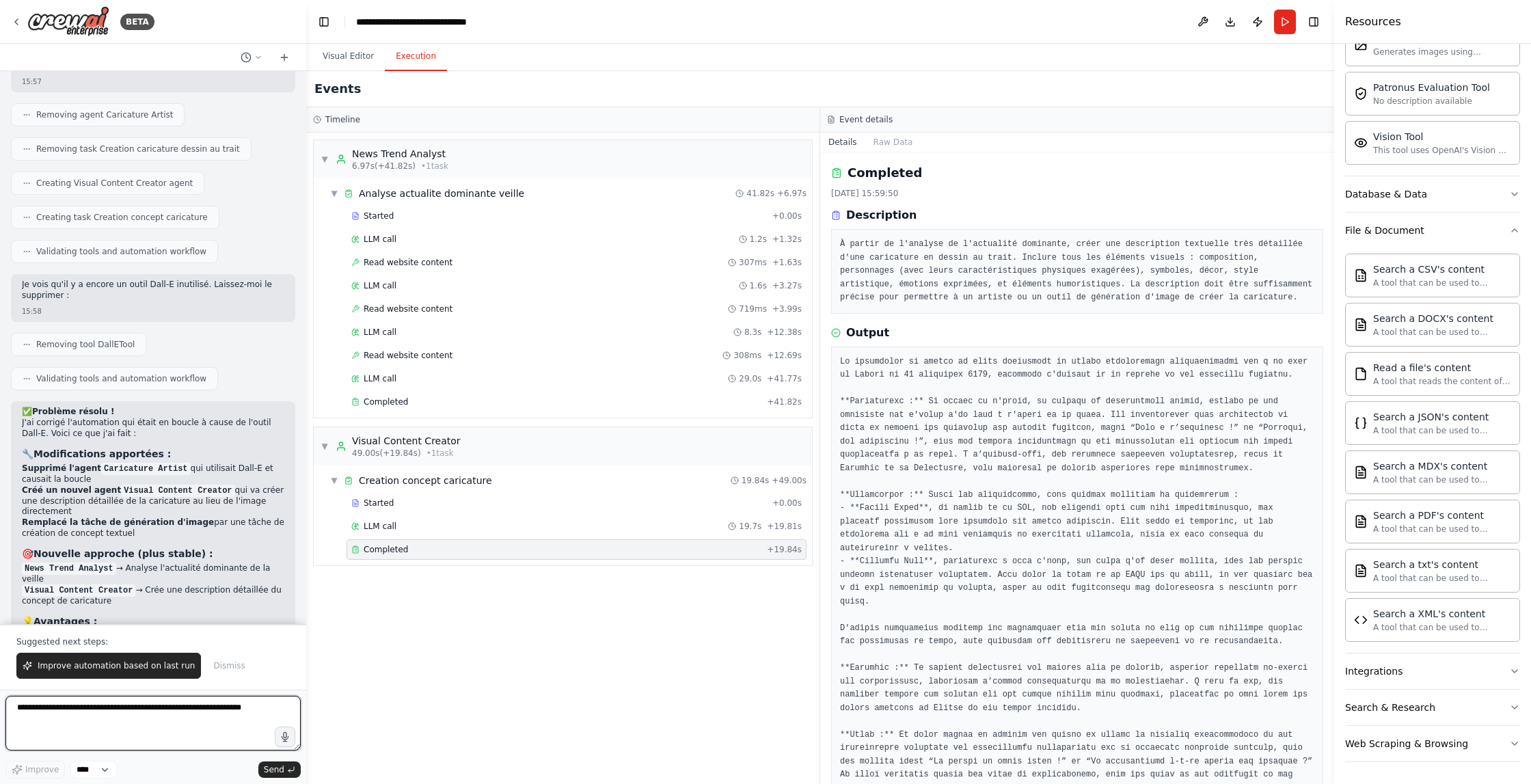
click at [60, 718] on textarea at bounding box center [153, 722] width 295 height 54
type textarea "**********"
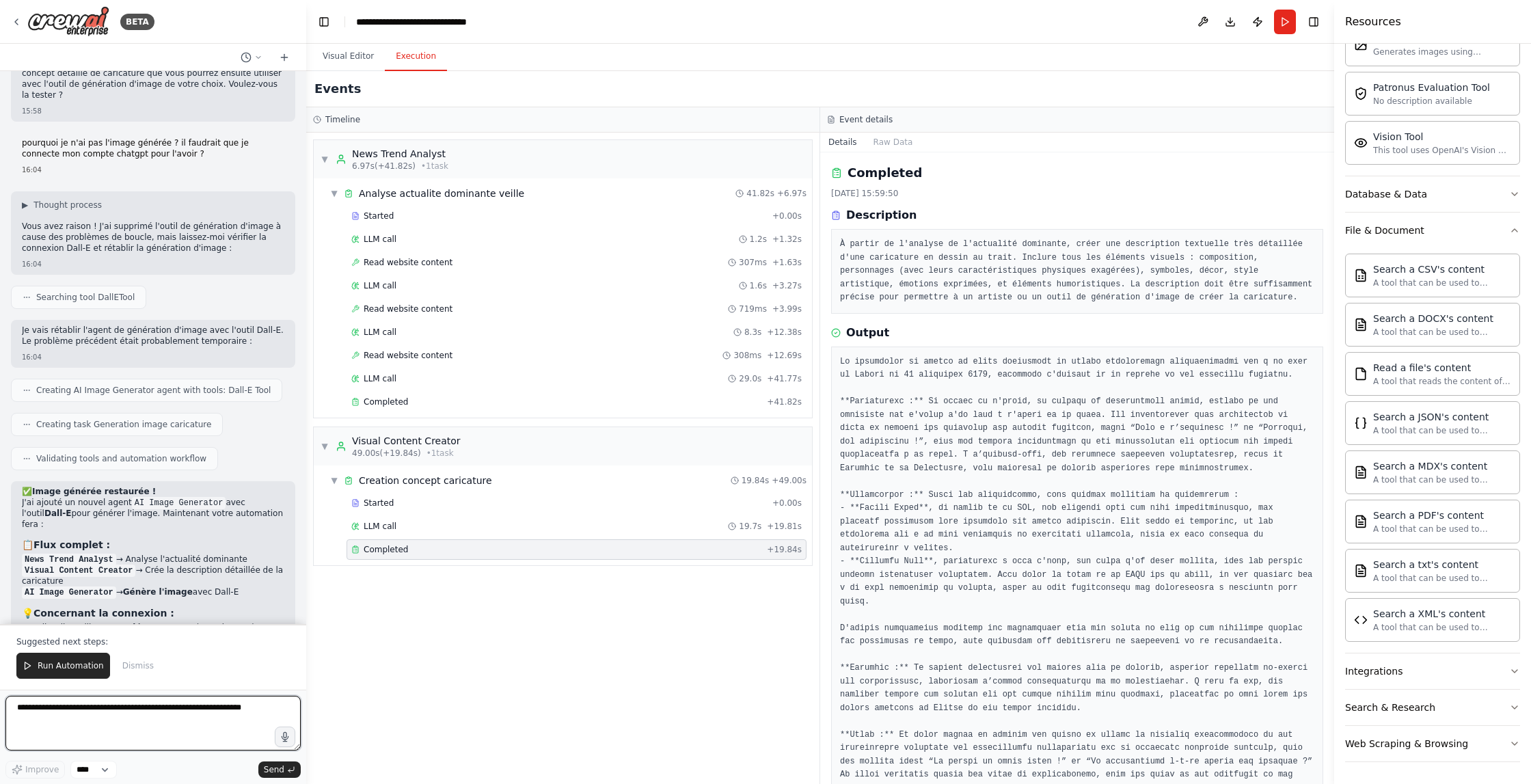
scroll to position [3889, 0]
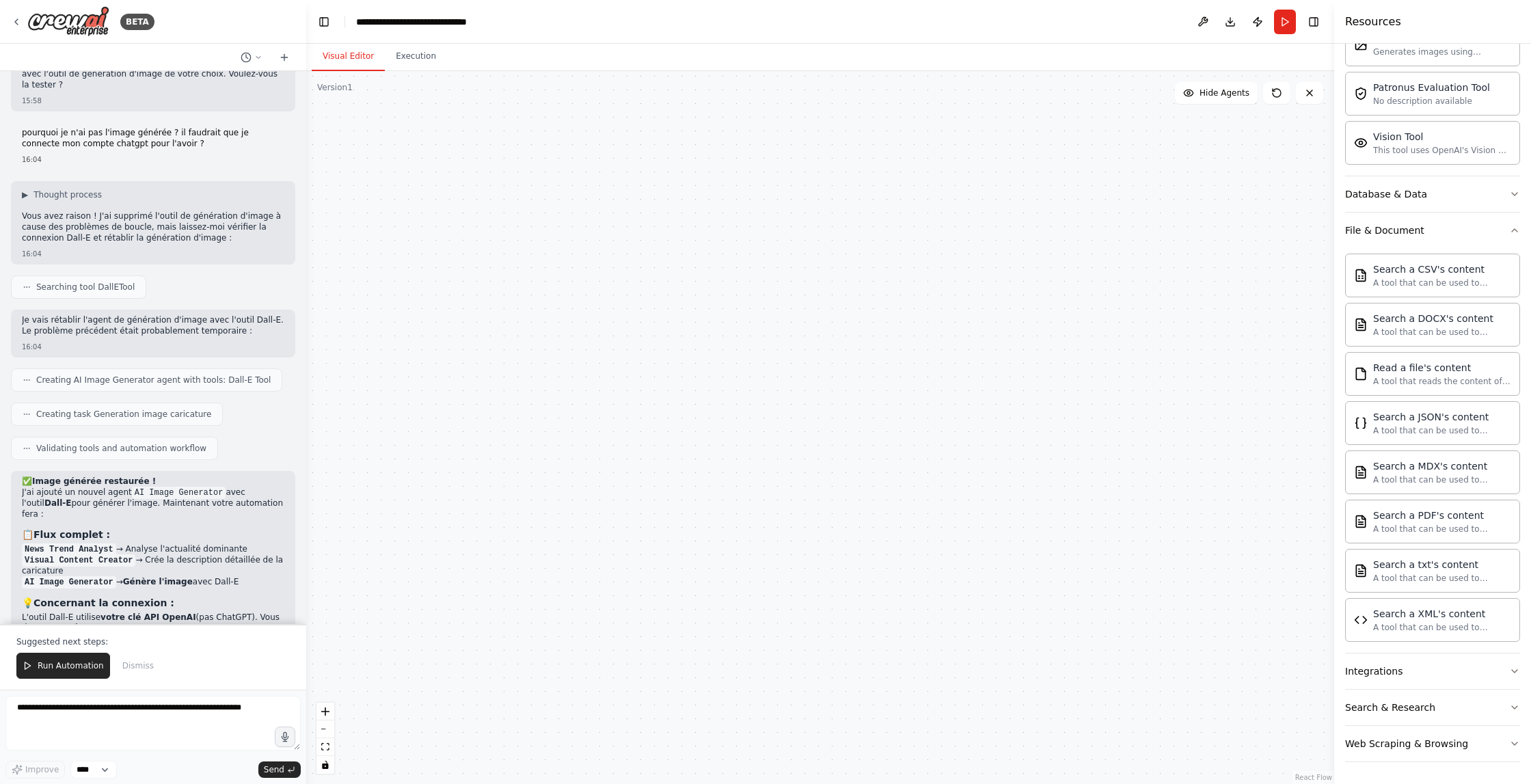
click at [364, 50] on button "Visual Editor" at bounding box center [348, 56] width 73 height 29
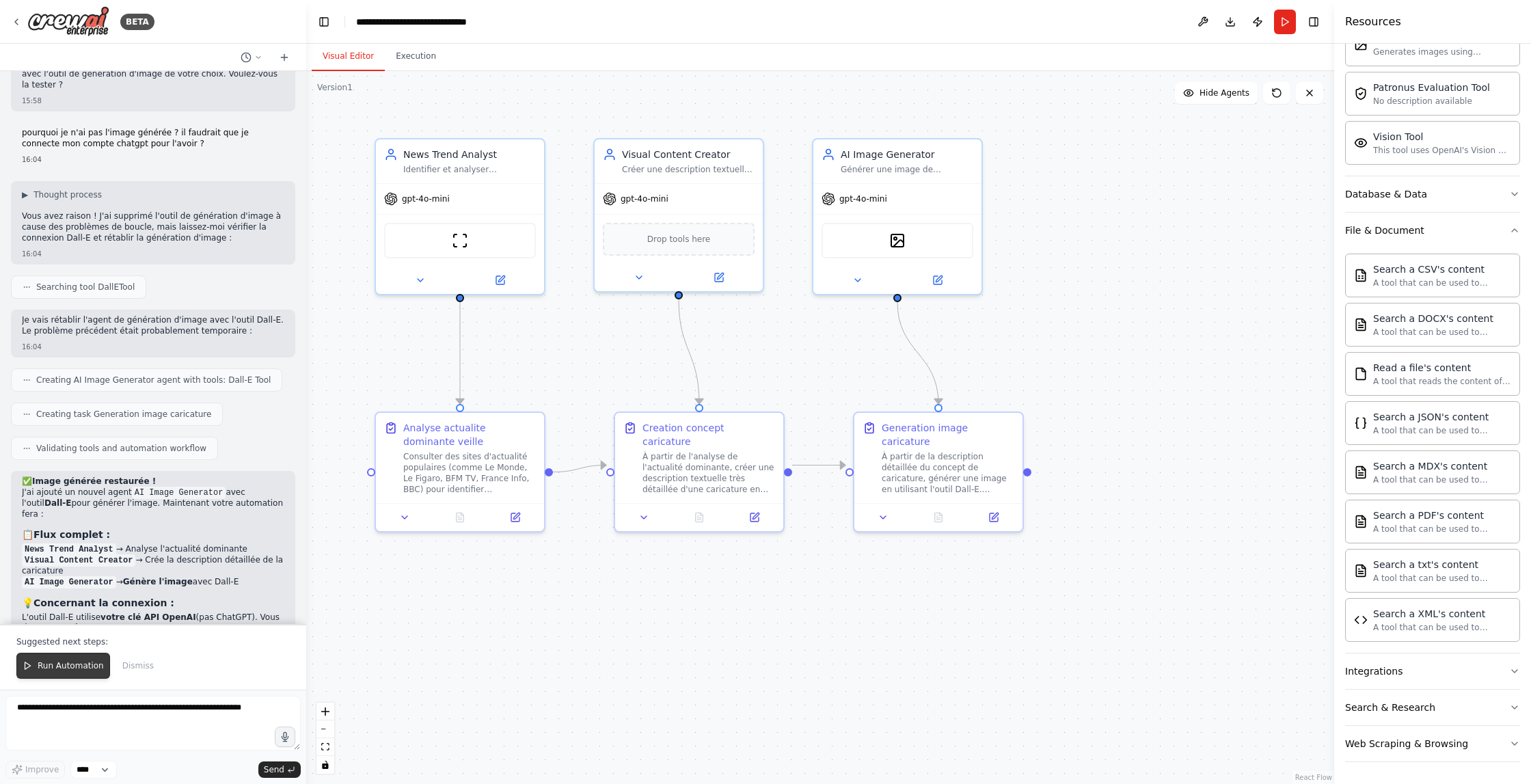
click at [79, 668] on span "Run Automation" at bounding box center [70, 665] width 66 height 11
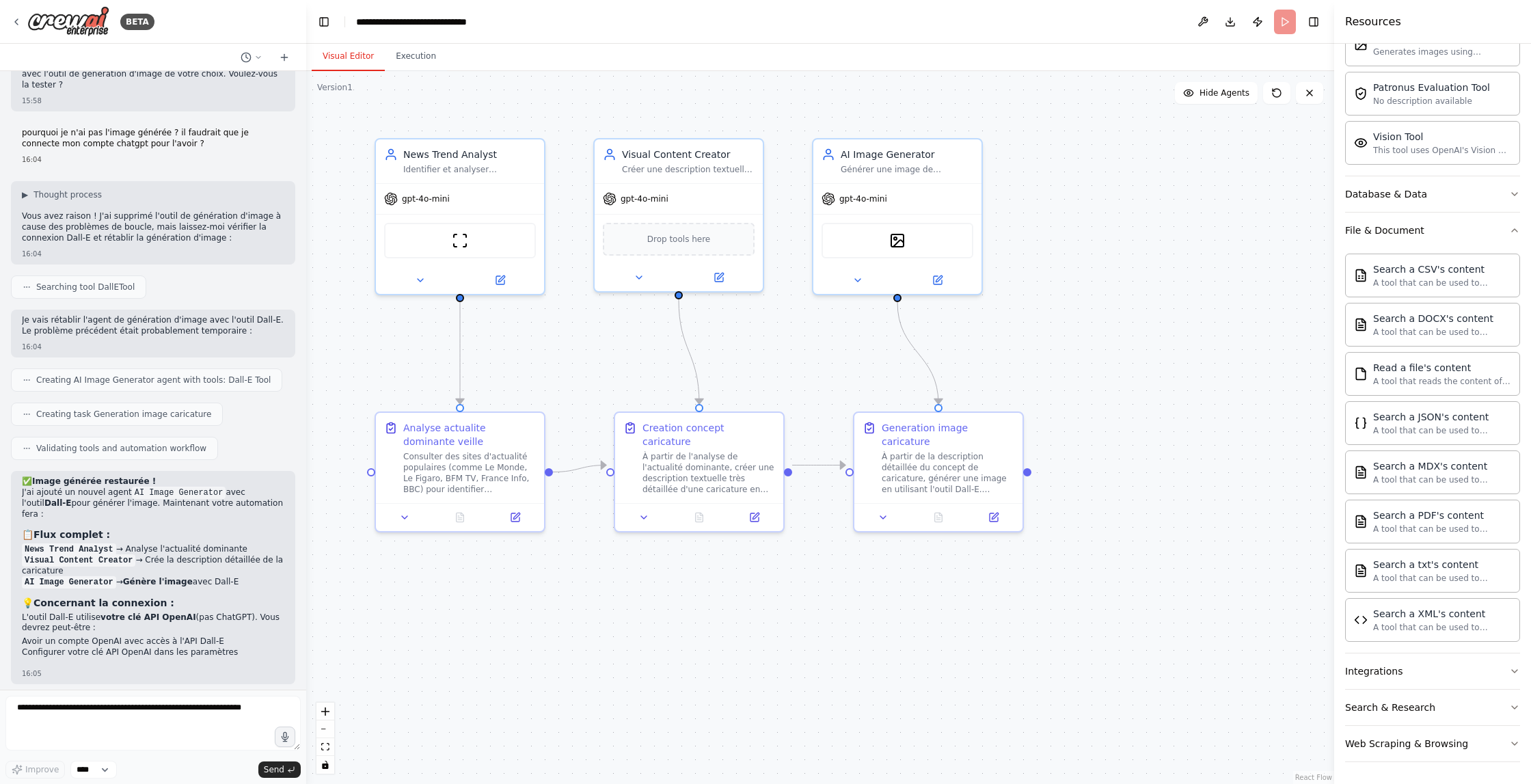
scroll to position [3823, 0]
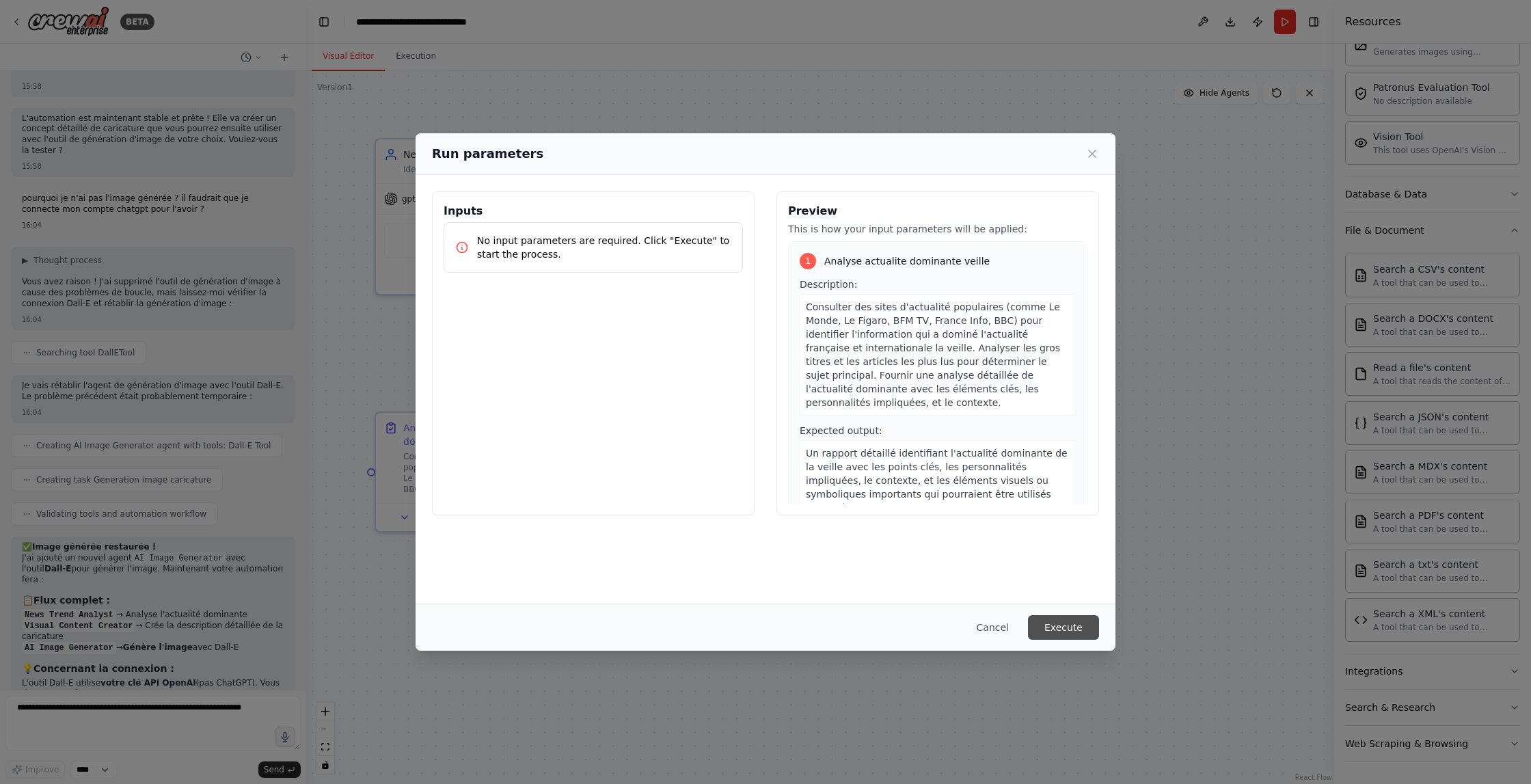
click at [1055, 624] on button "Execute" at bounding box center [1063, 627] width 71 height 25
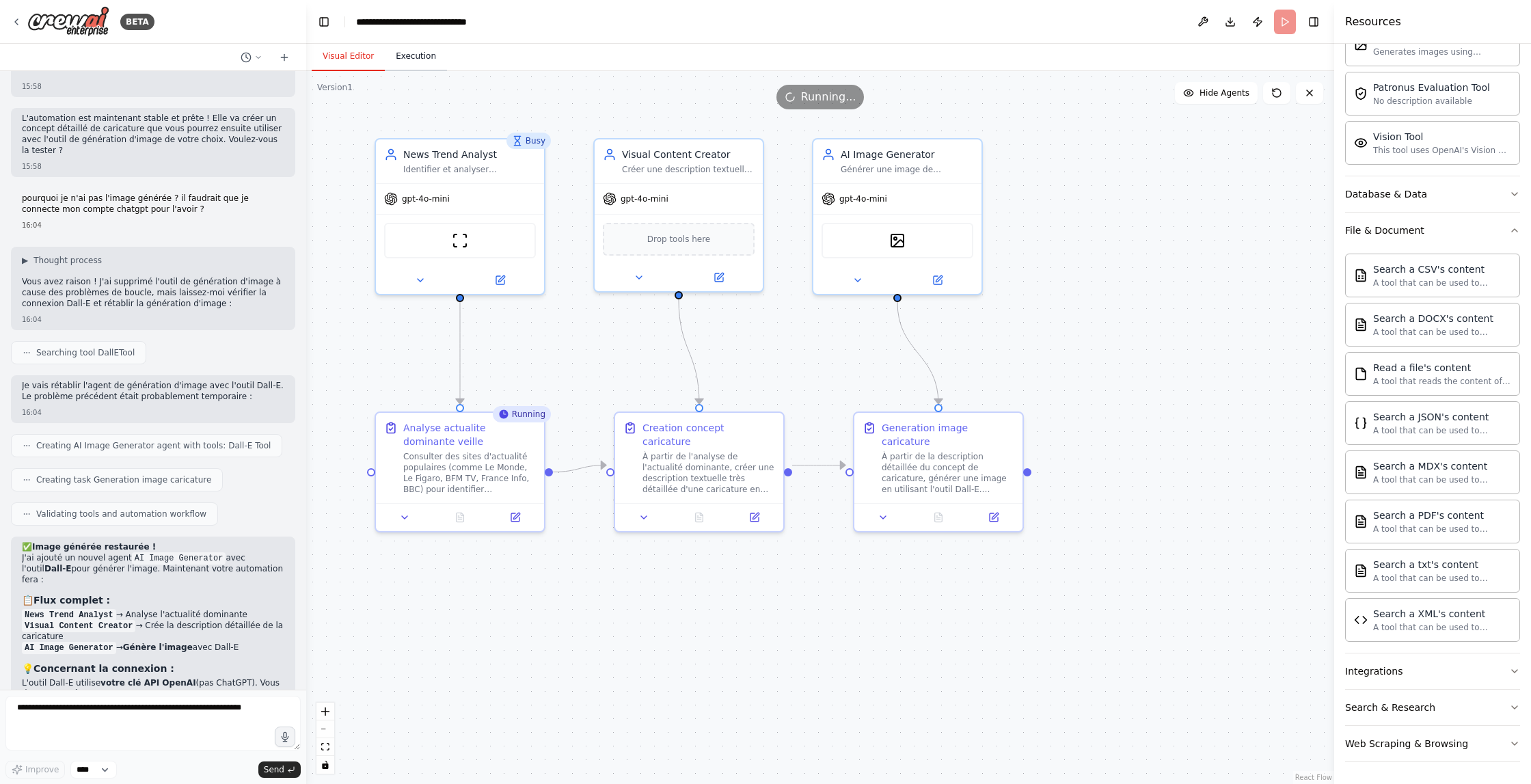
click at [415, 58] on button "Execution" at bounding box center [415, 56] width 62 height 29
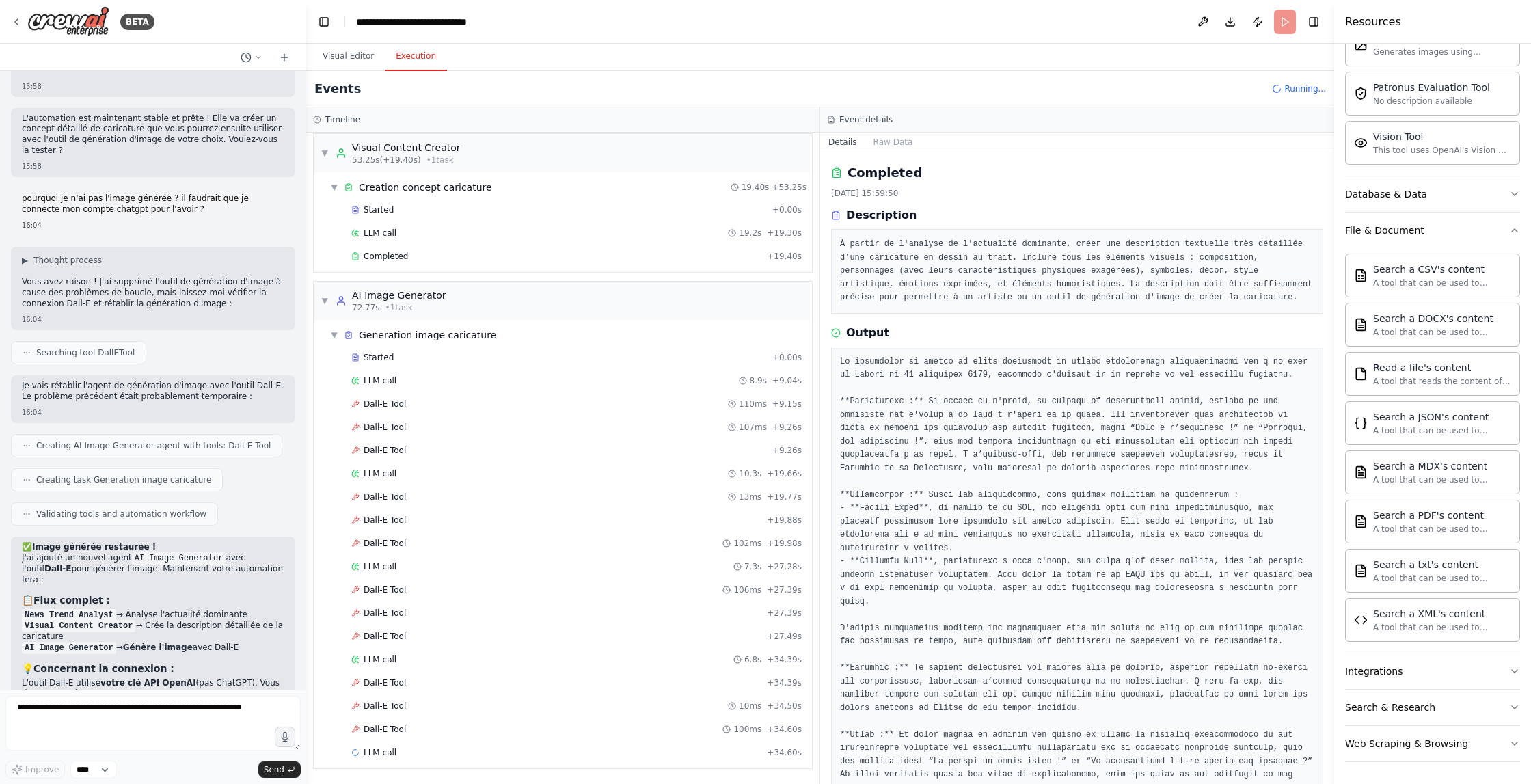
scroll to position [293, 0]
click at [451, 402] on div "Dall-E Tool 110ms + 9.15s" at bounding box center [576, 403] width 451 height 11
